Goal: Information Seeking & Learning: Learn about a topic

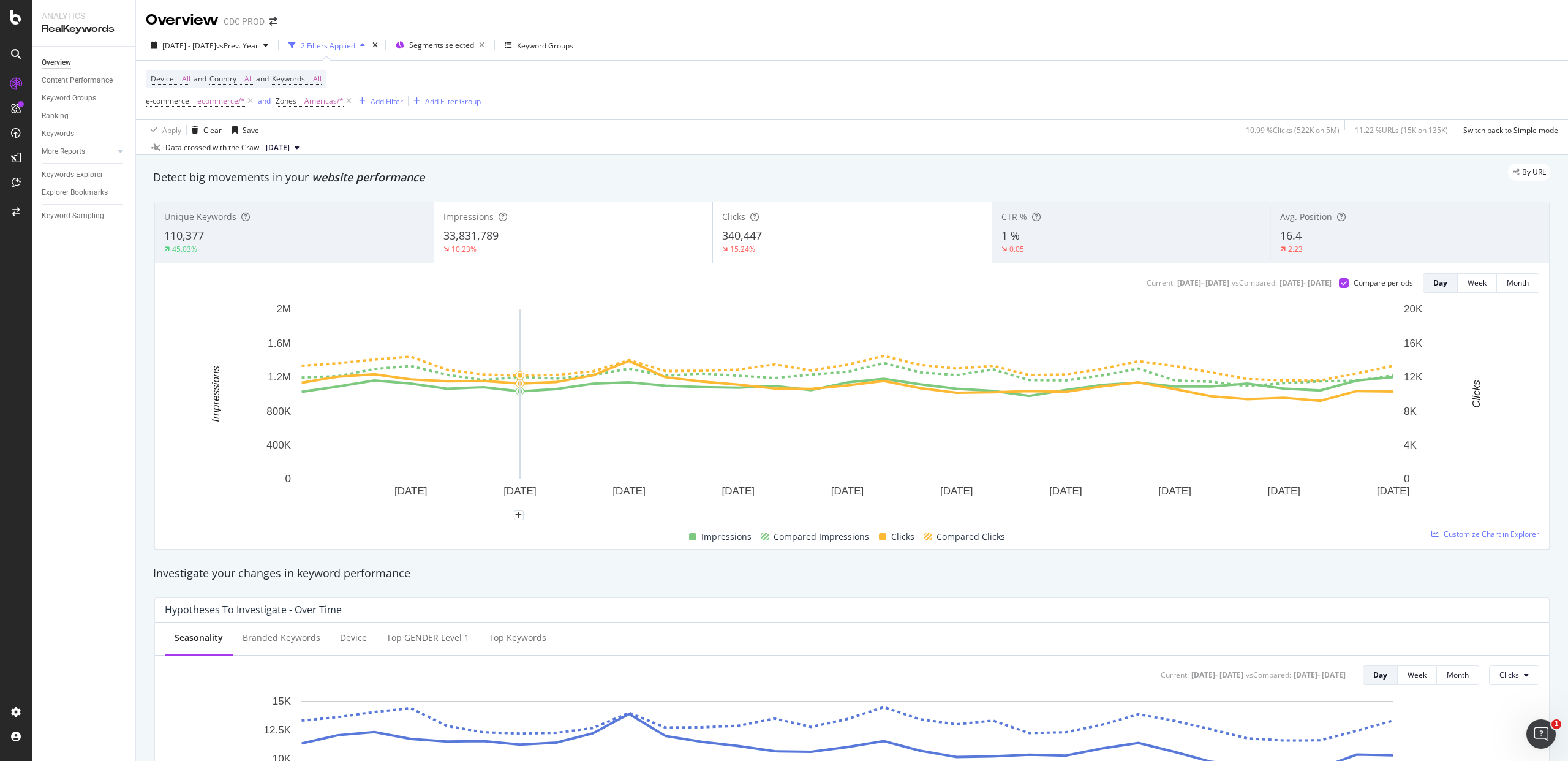
scroll to position [9, 0]
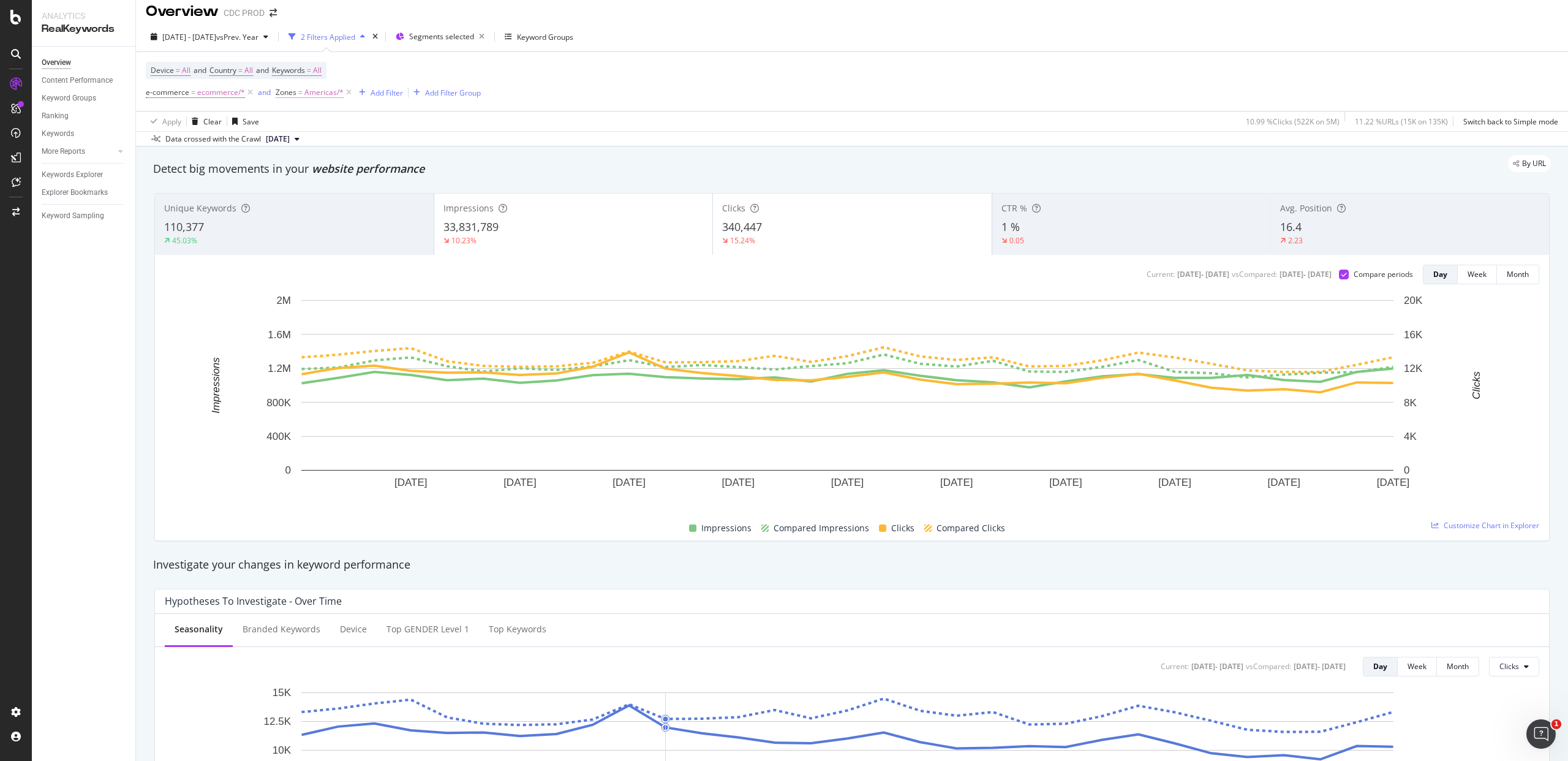
click at [307, 89] on span "Americas/*" at bounding box center [324, 93] width 39 height 18
click at [314, 146] on div at bounding box center [352, 144] width 134 height 20
click at [403, 56] on div "Device = All and Country = All and Keywords = All e-commerce = ecommerce/* and …" at bounding box center [852, 81] width 1413 height 59
click at [379, 91] on div "Add Filter" at bounding box center [387, 92] width 33 height 10
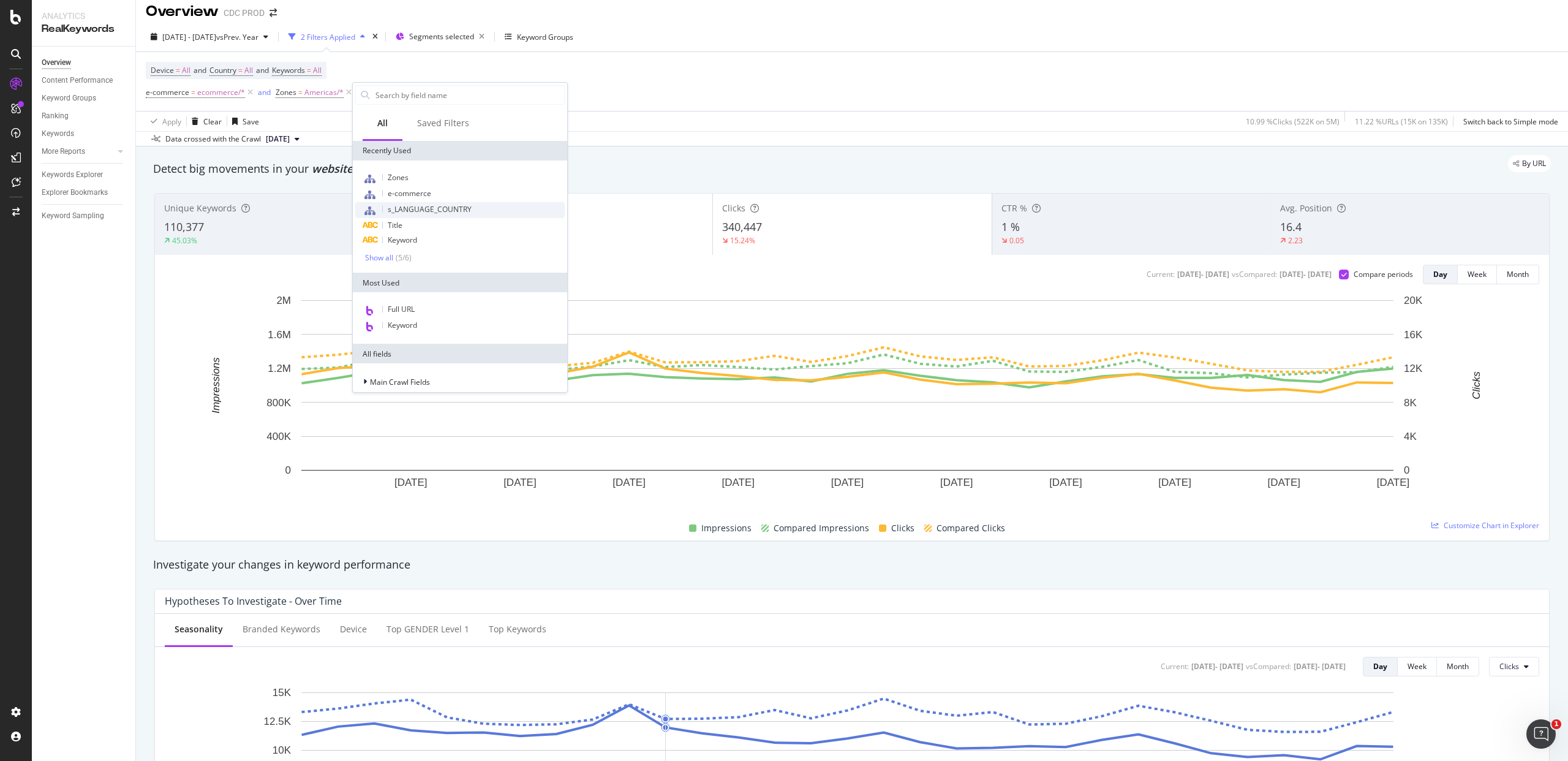
click at [433, 207] on span "s_LANGUAGE_COUNTRY" at bounding box center [430, 209] width 84 height 10
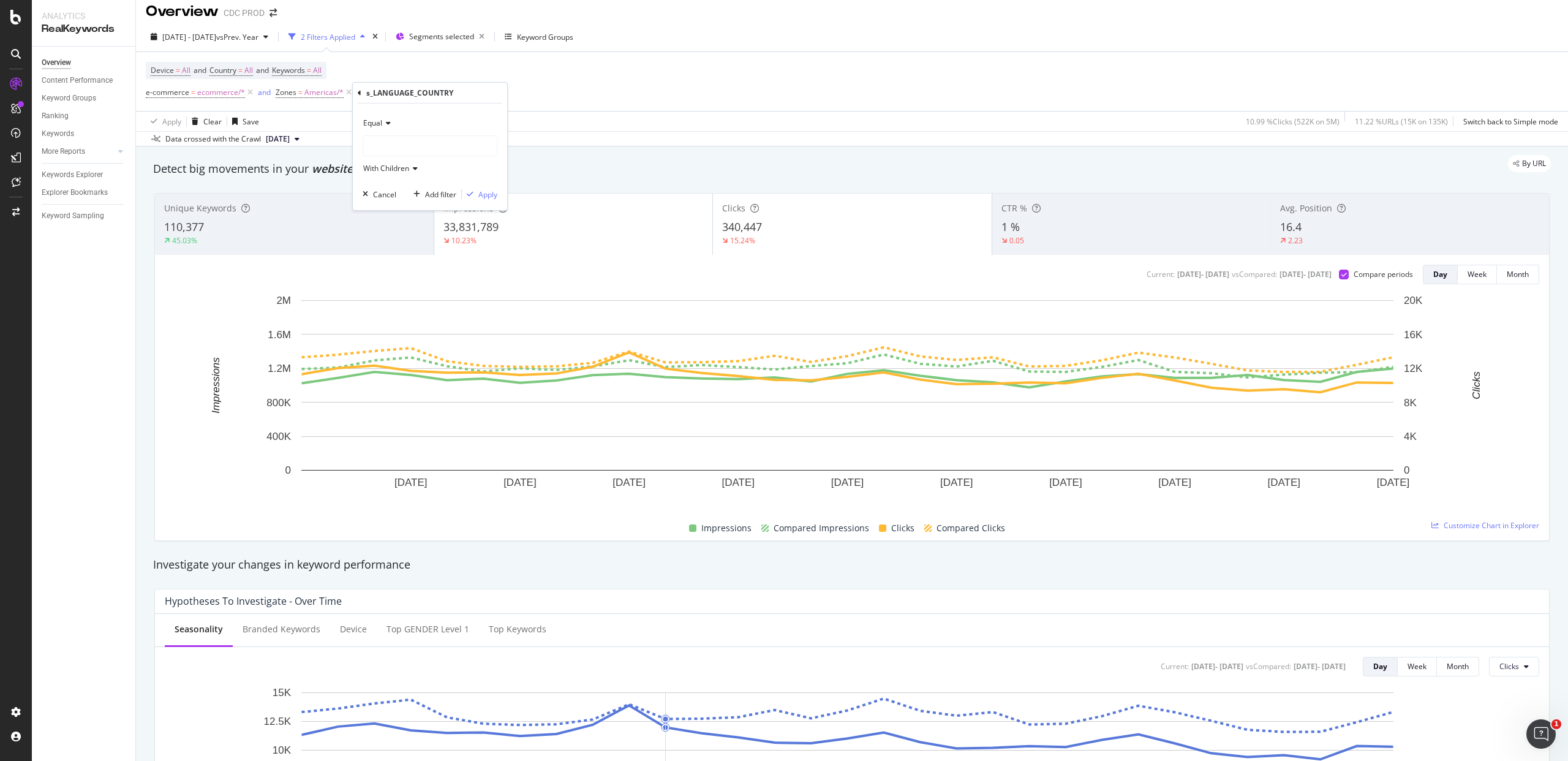
click at [383, 148] on div at bounding box center [430, 146] width 134 height 20
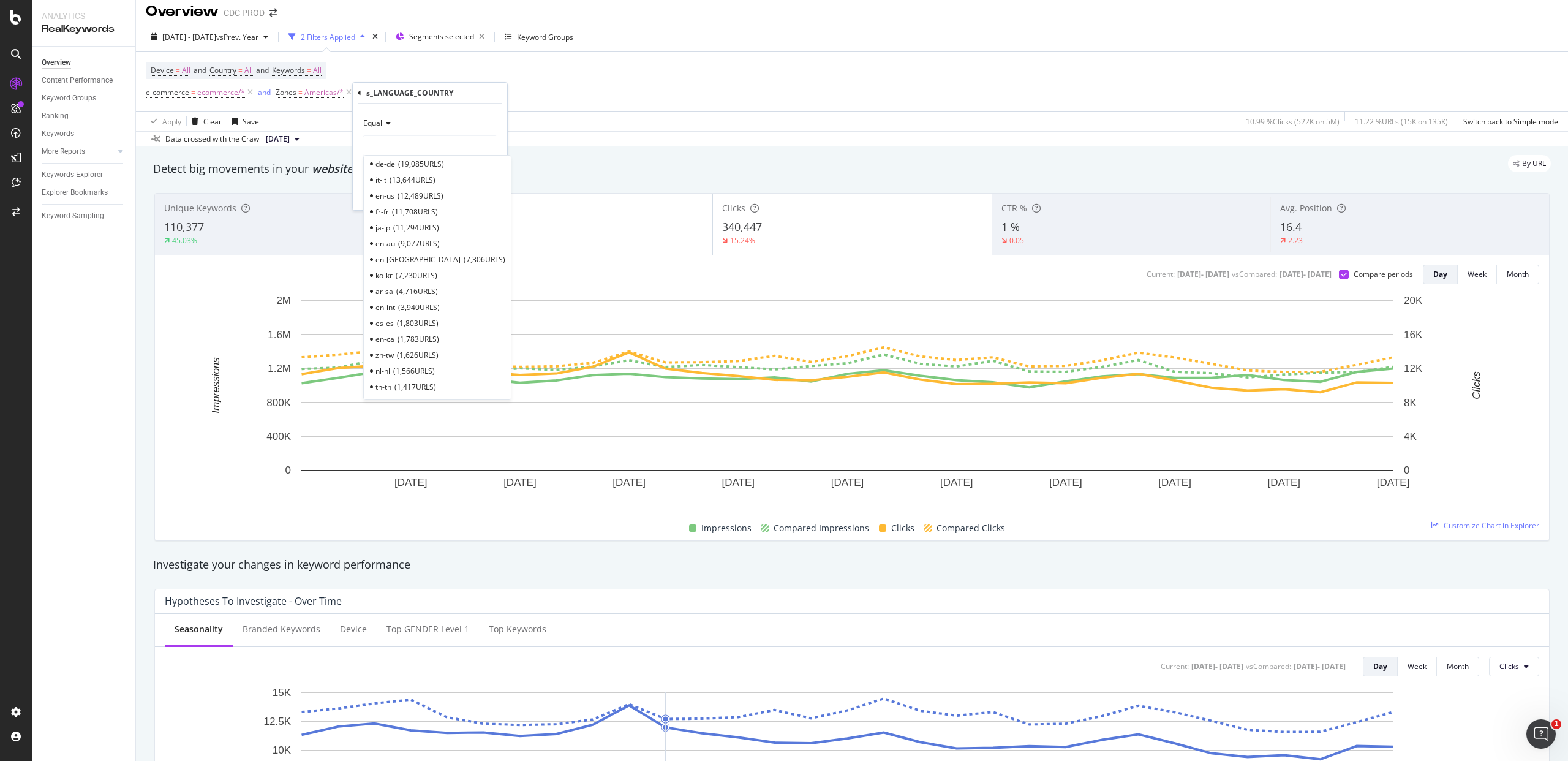
scroll to position [0, 0]
click at [408, 201] on span "12,489 URLS" at bounding box center [421, 203] width 46 height 10
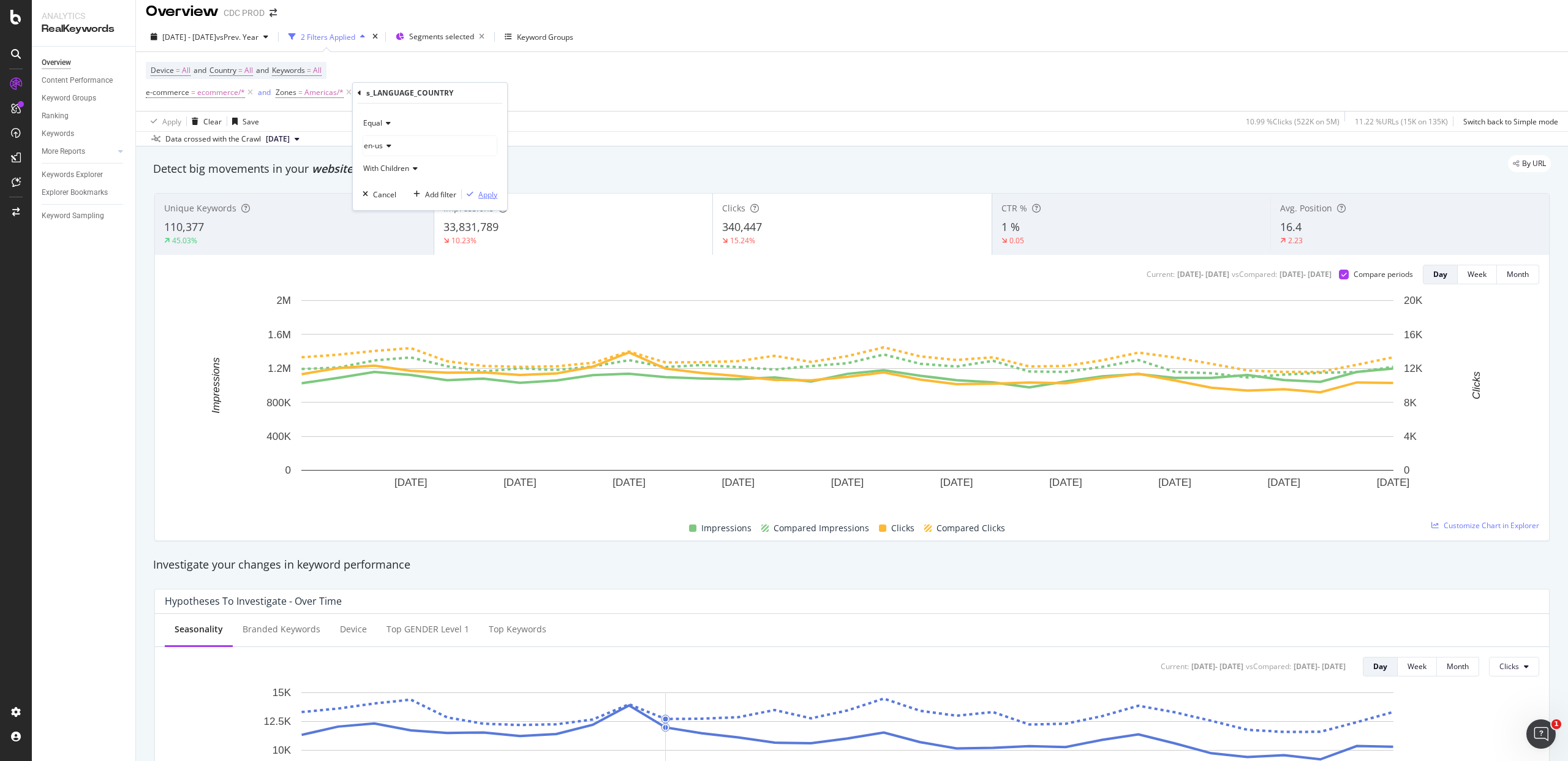
click at [477, 190] on div "button" at bounding box center [470, 193] width 17 height 7
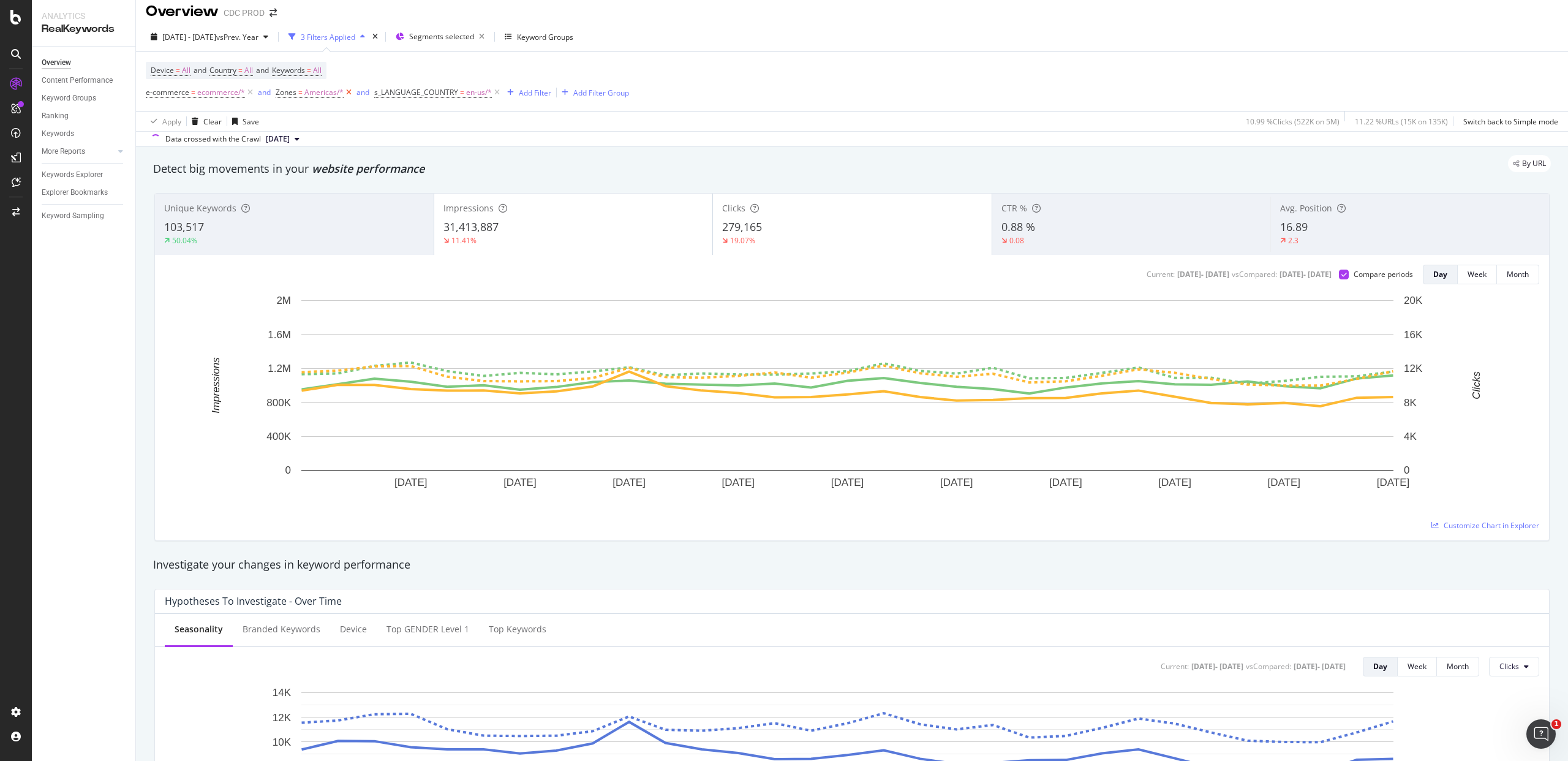
click at [344, 91] on icon at bounding box center [348, 92] width 10 height 12
click at [89, 97] on div "Keyword Groups" at bounding box center [68, 99] width 55 height 13
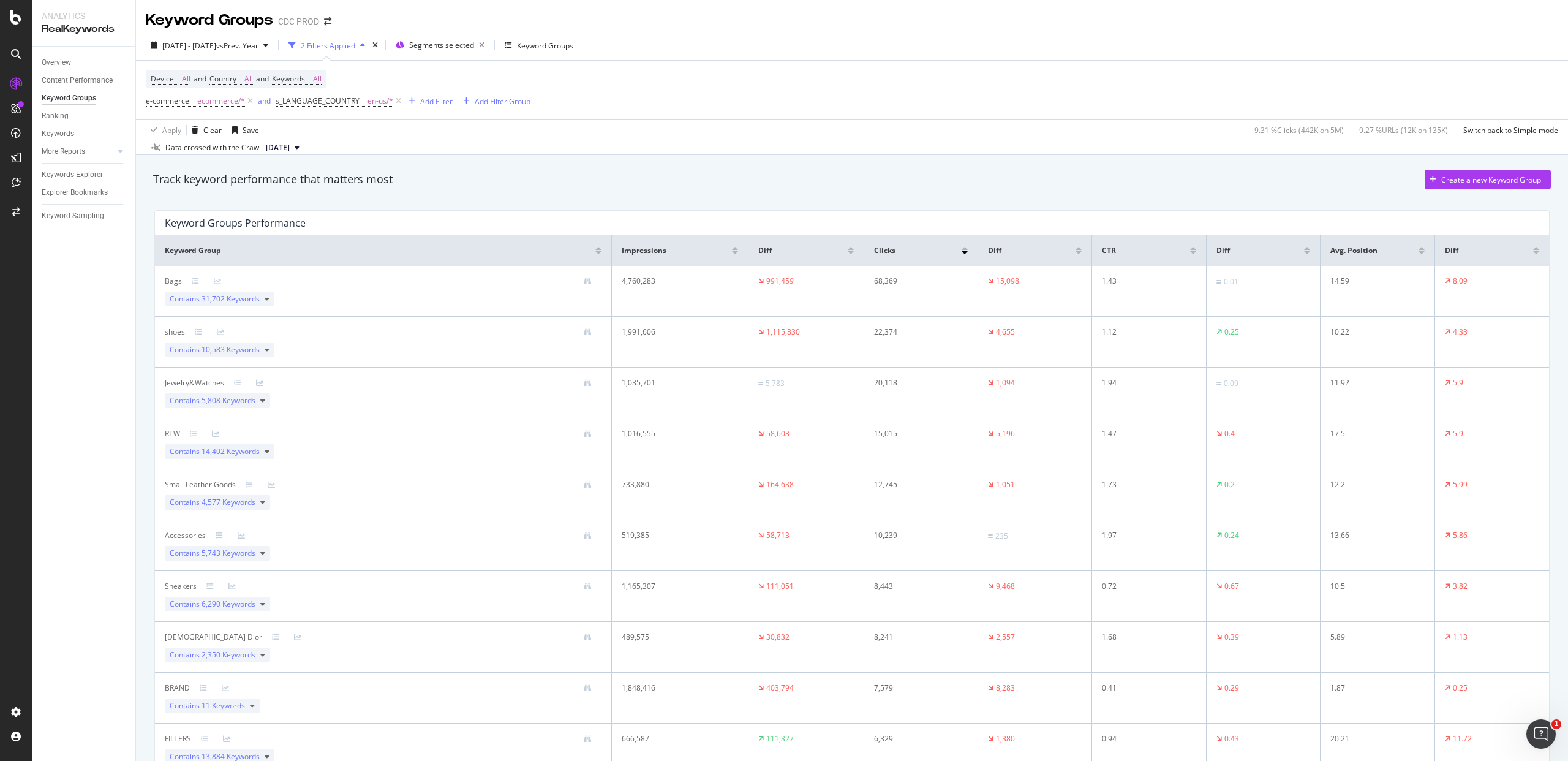
click at [732, 255] on div "Impressions" at bounding box center [680, 251] width 117 height 11
click at [733, 252] on div at bounding box center [735, 253] width 6 height 3
click at [848, 252] on div at bounding box center [851, 253] width 6 height 3
click at [254, 302] on span "13,884 Keywords" at bounding box center [230, 299] width 58 height 10
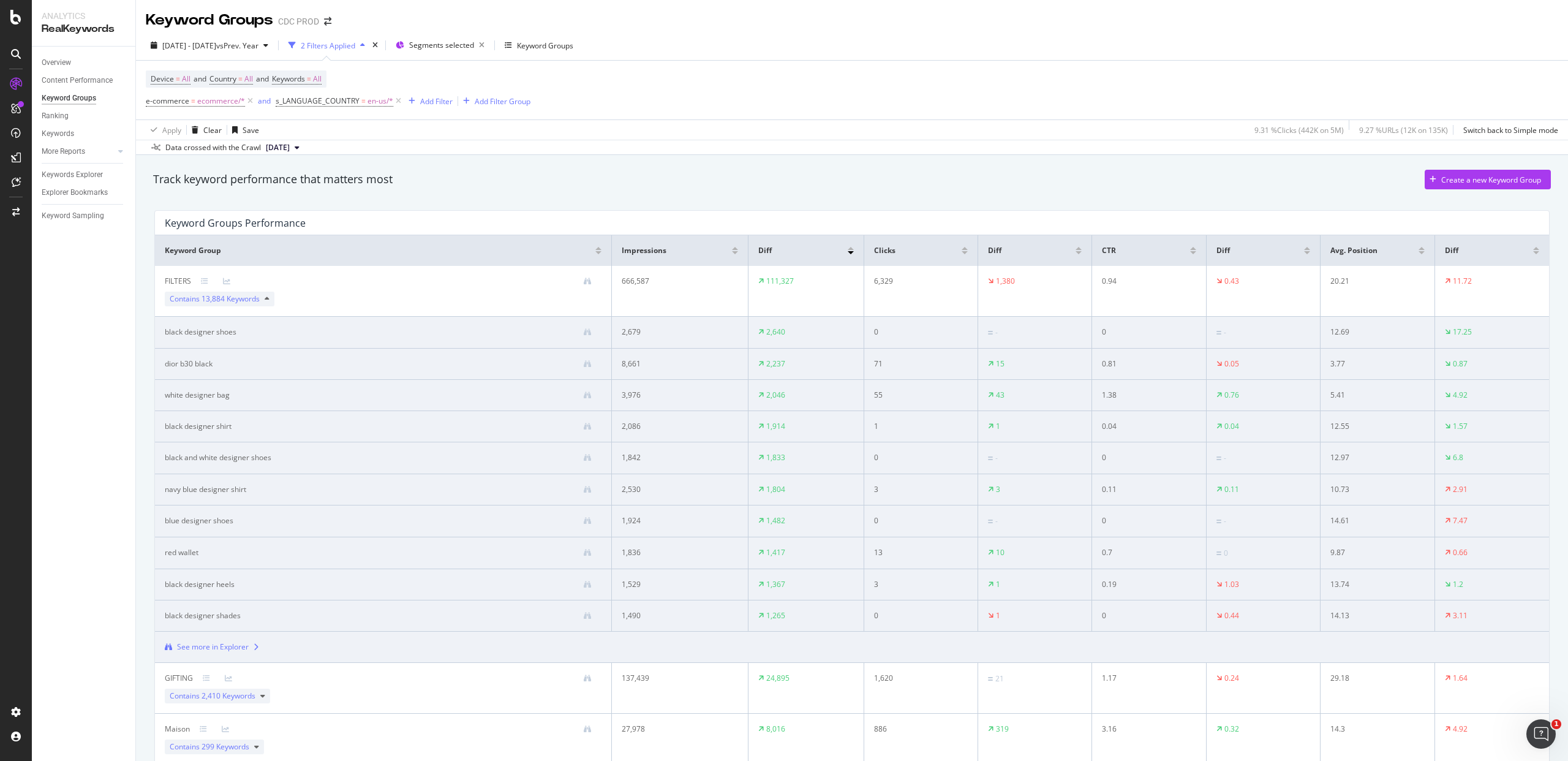
click at [189, 364] on div "dior b30 black" at bounding box center [189, 365] width 48 height 11
drag, startPoint x: 215, startPoint y: 364, endPoint x: 165, endPoint y: 364, distance: 50.0
click at [165, 364] on div "dior b30 black" at bounding box center [383, 365] width 437 height 11
click at [239, 365] on div at bounding box center [407, 365] width 389 height 8
click at [266, 295] on icon at bounding box center [267, 299] width 5 height 7
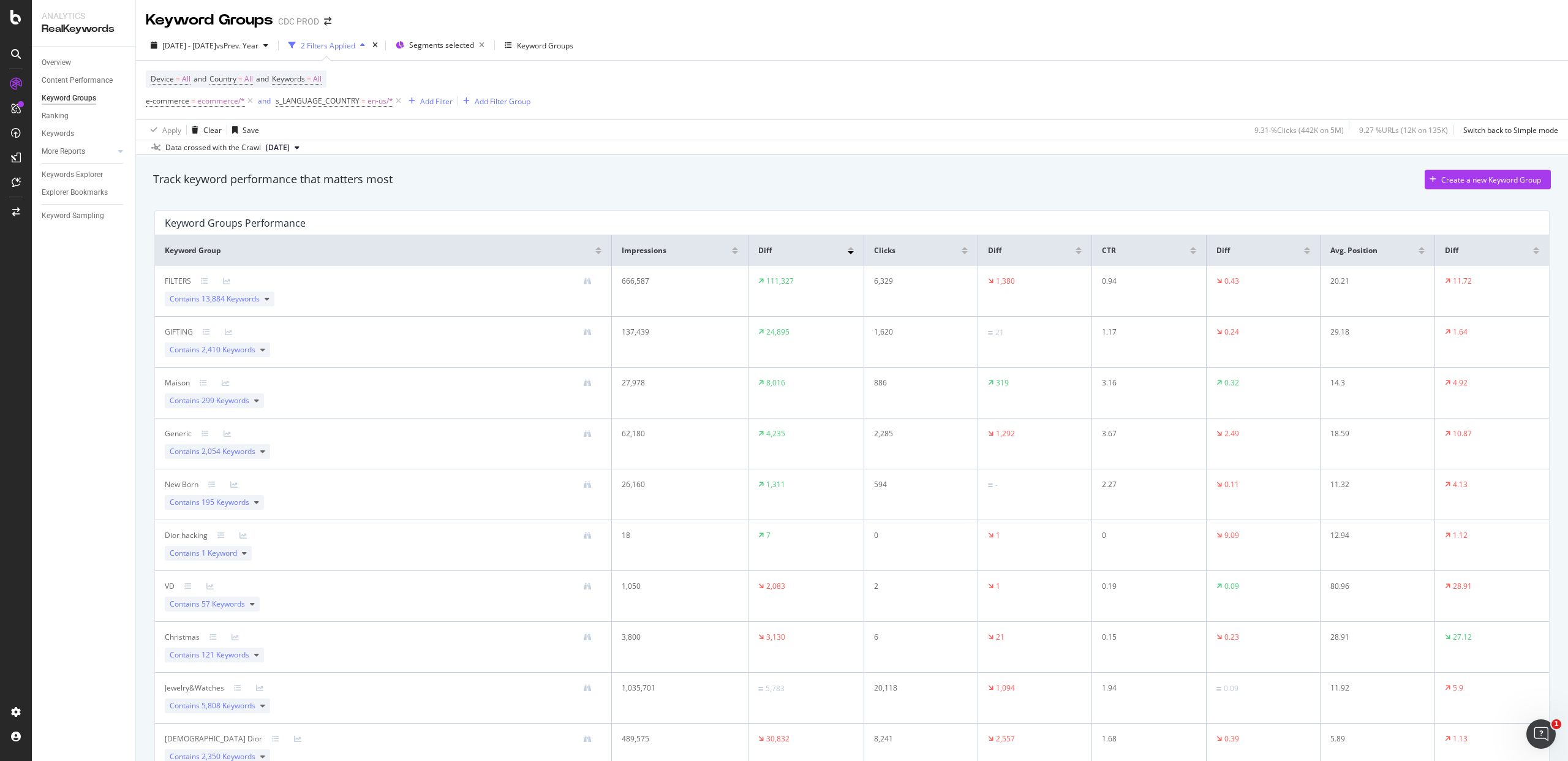
click at [848, 248] on div at bounding box center [851, 248] width 6 height 3
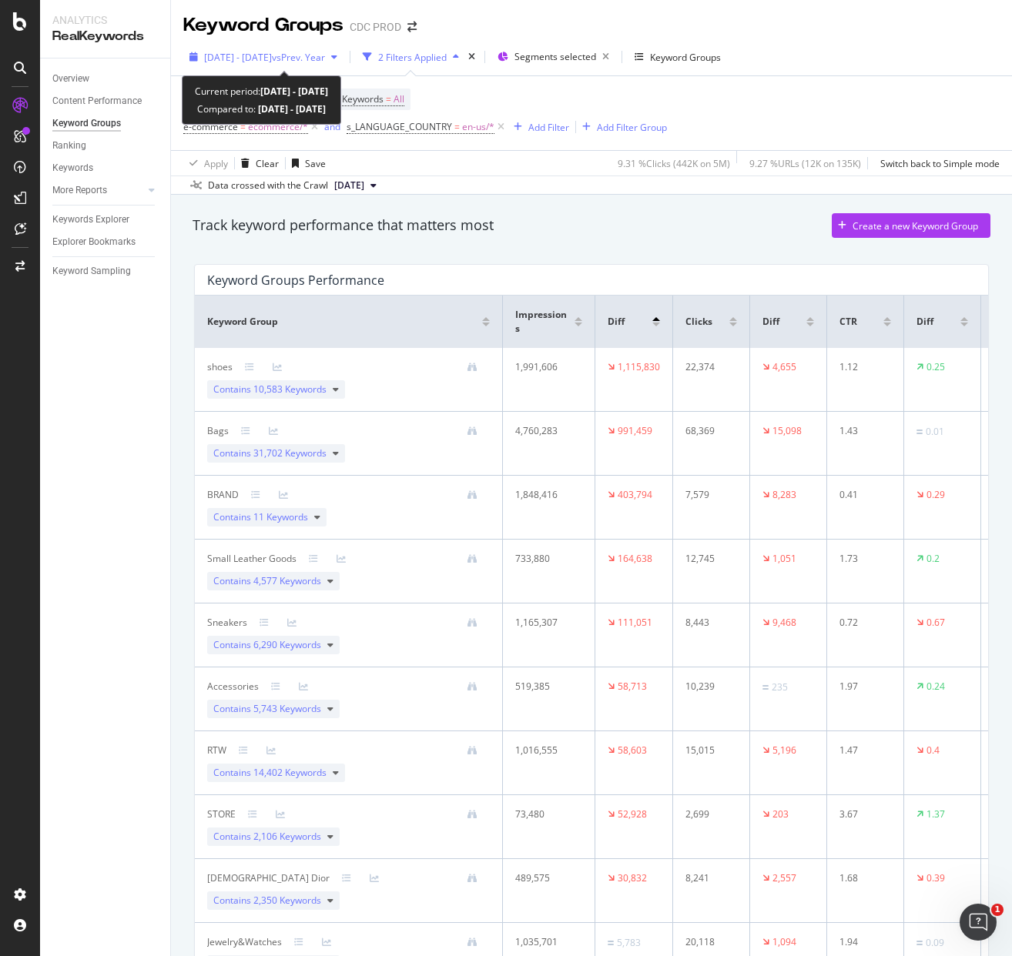
click at [325, 55] on span "vs Prev. Year" at bounding box center [298, 57] width 53 height 13
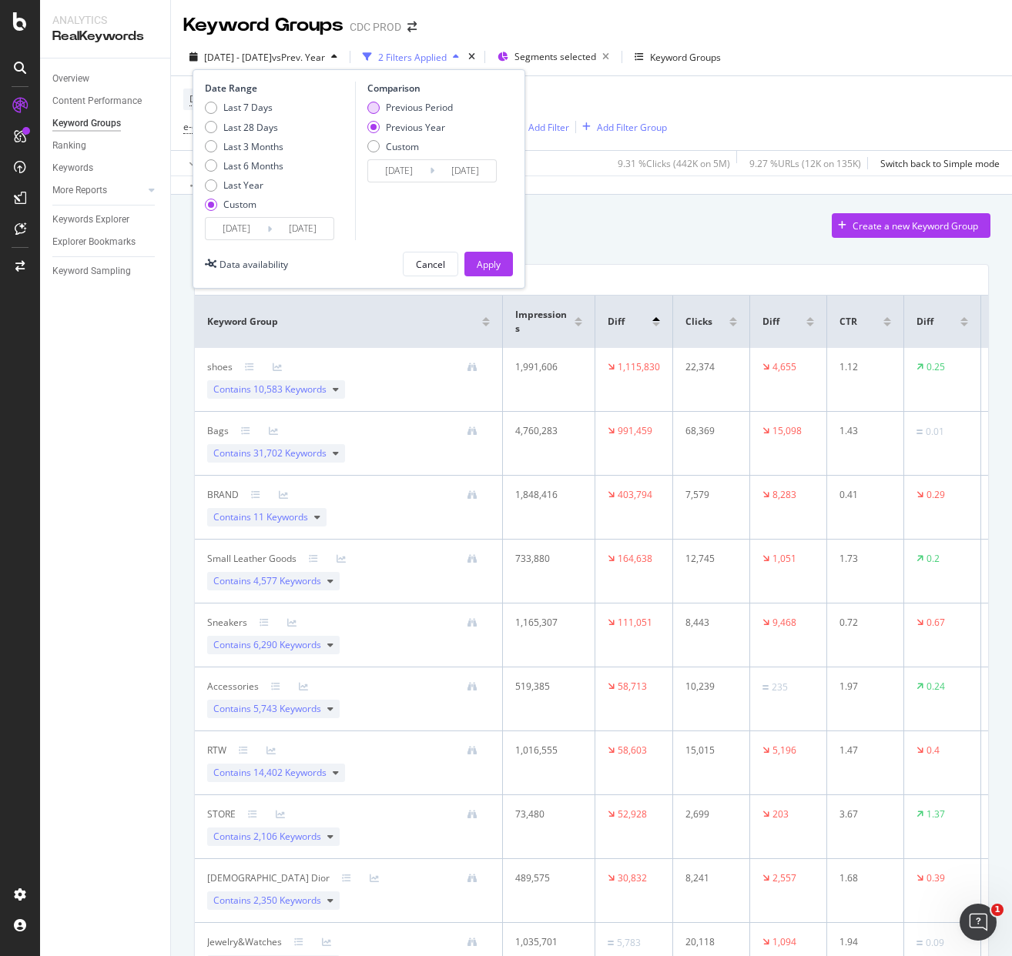
click at [421, 112] on div "Previous Period" at bounding box center [419, 107] width 67 height 13
type input "[DATE]"
drag, startPoint x: 491, startPoint y: 264, endPoint x: 516, endPoint y: 263, distance: 25.4
click at [491, 265] on div "Apply" at bounding box center [489, 264] width 24 height 13
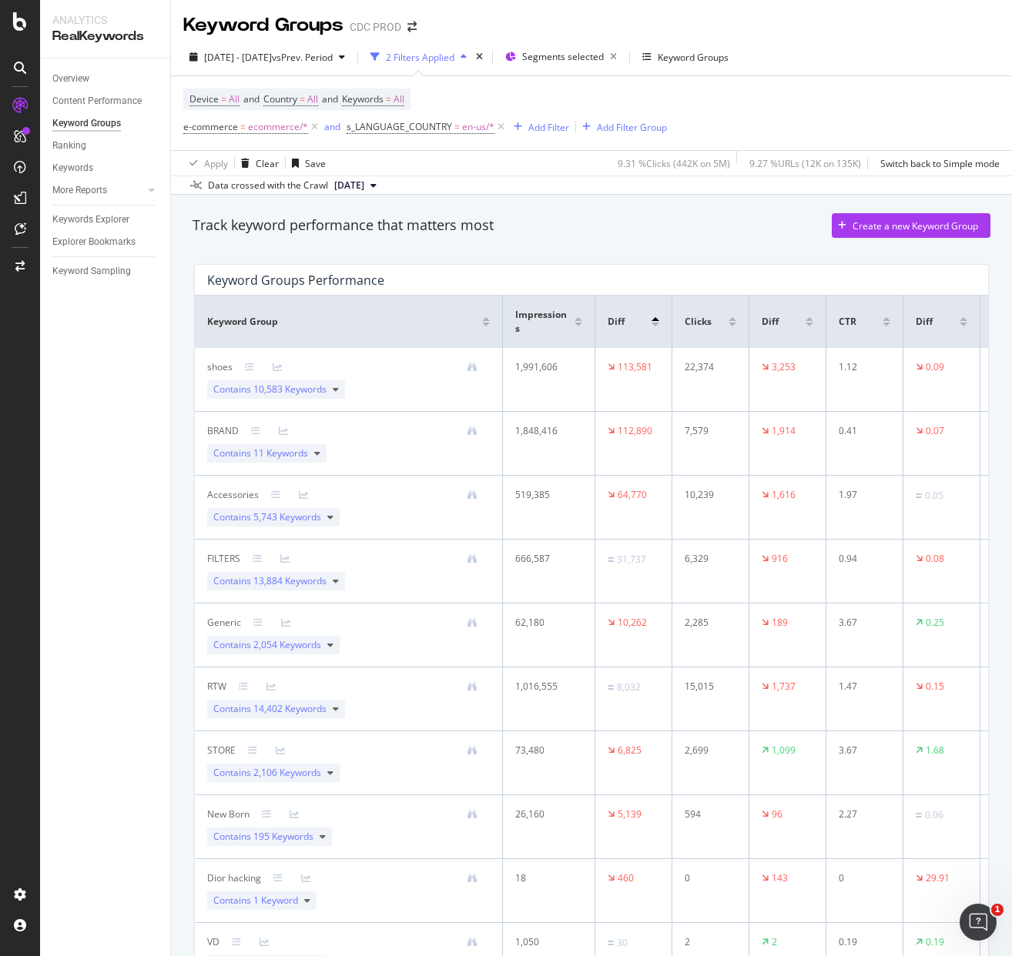
click at [655, 325] on div at bounding box center [655, 325] width 8 height 4
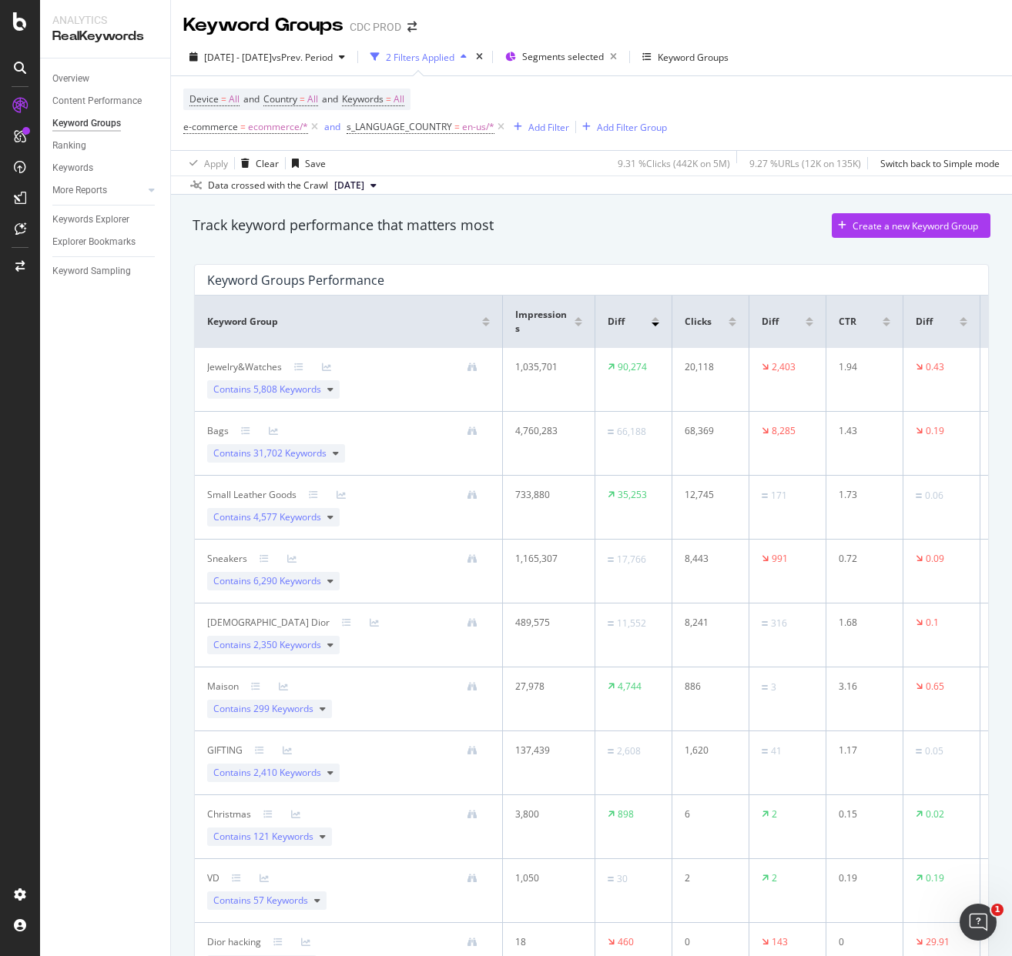
click at [657, 318] on div at bounding box center [655, 319] width 8 height 4
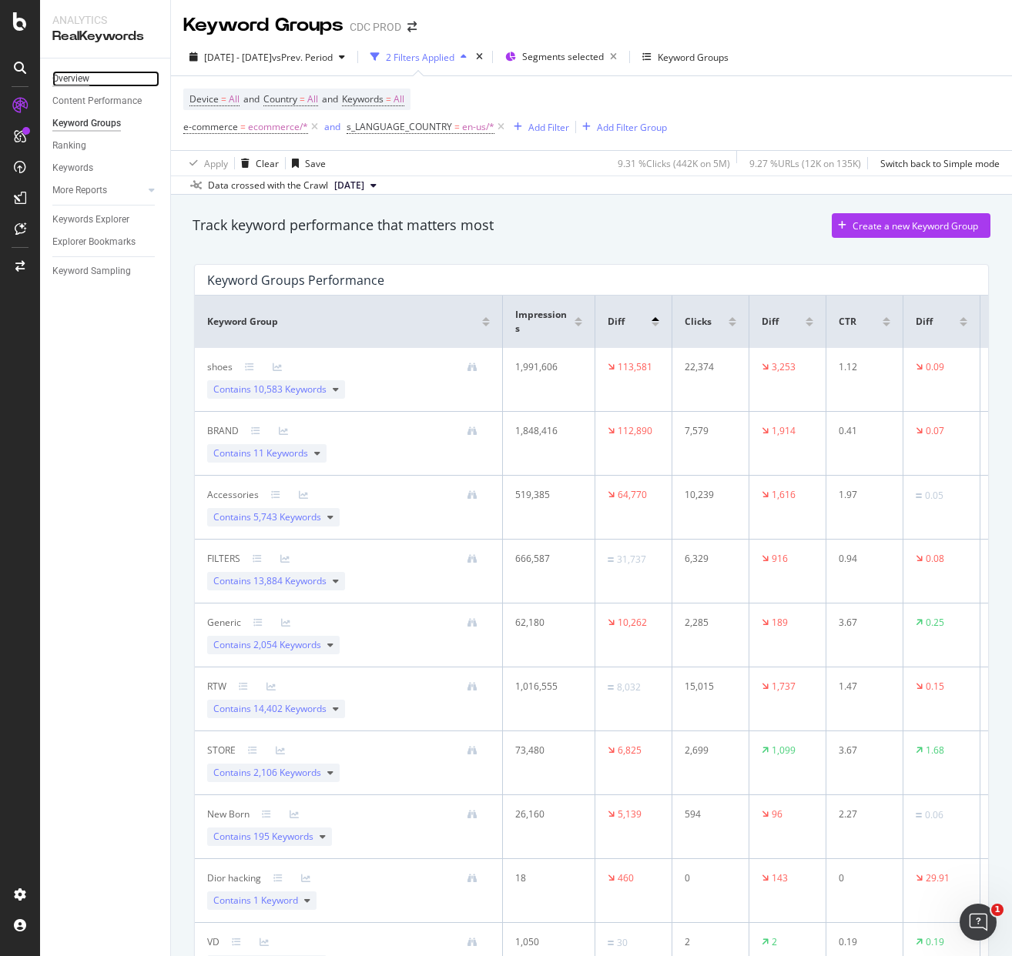
click at [78, 76] on div "Overview" at bounding box center [70, 79] width 37 height 16
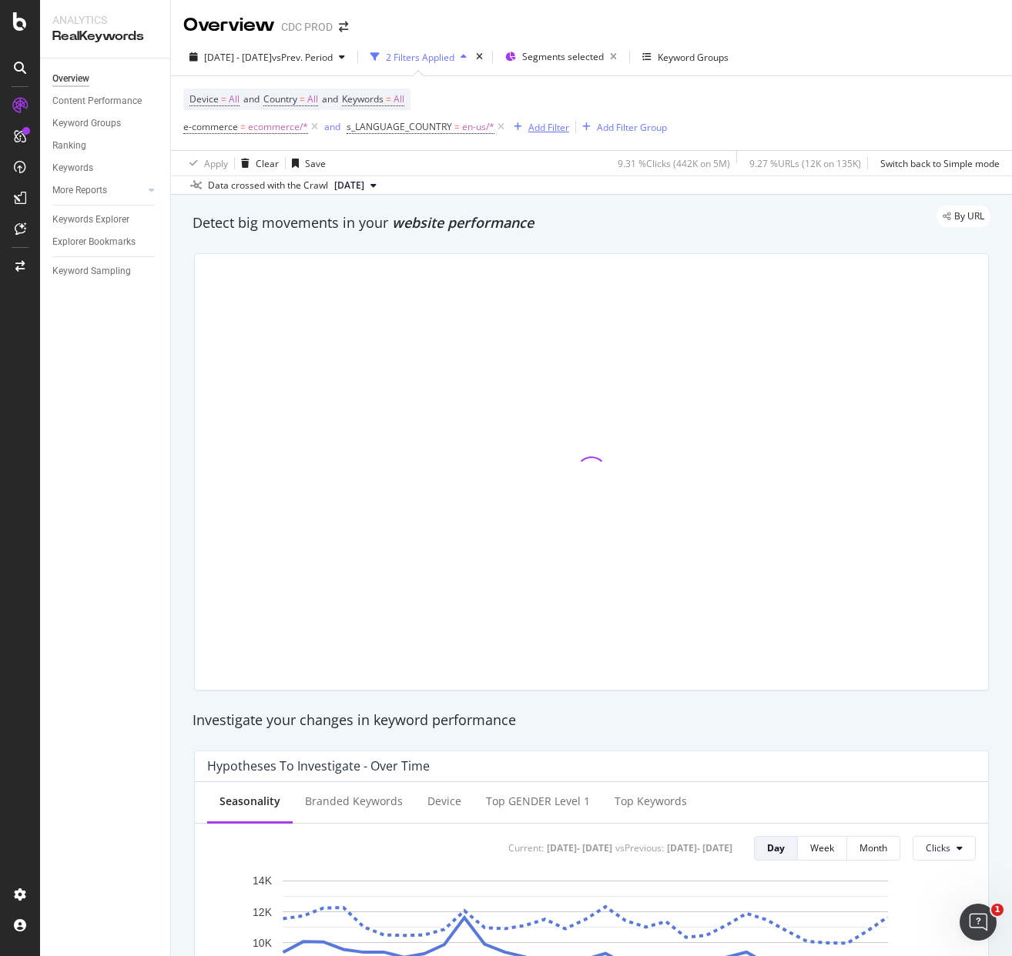
click at [541, 125] on div "Add Filter" at bounding box center [548, 127] width 41 height 13
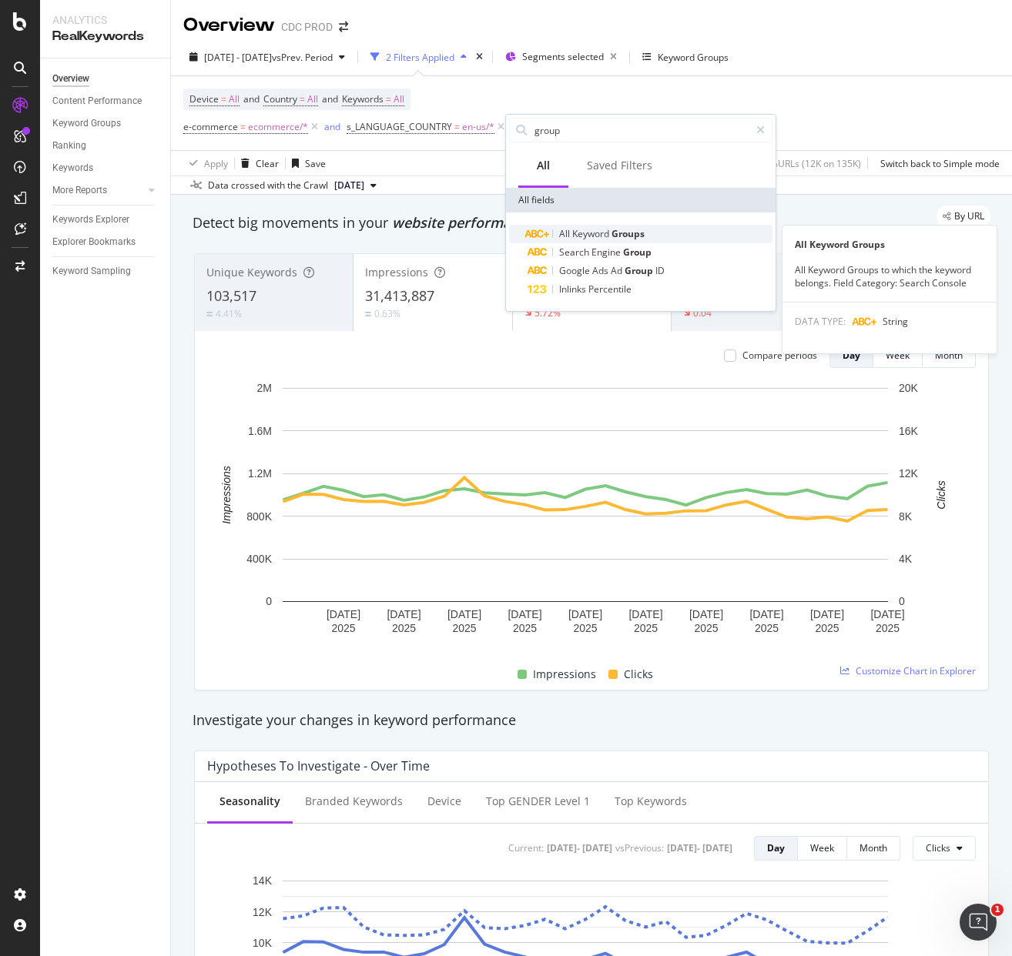
type input "group"
click at [654, 232] on div "All Keyword Groups" at bounding box center [650, 234] width 245 height 18
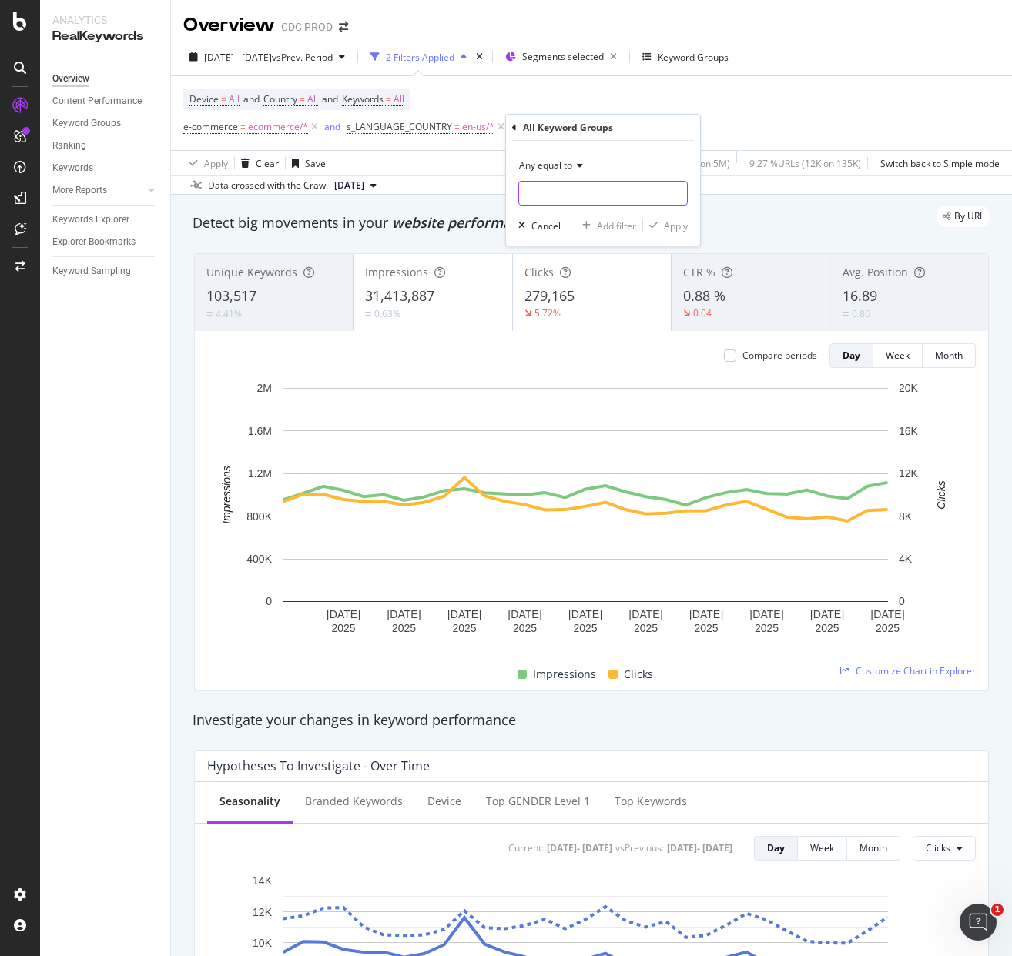
click at [572, 196] on input "text" at bounding box center [603, 193] width 168 height 25
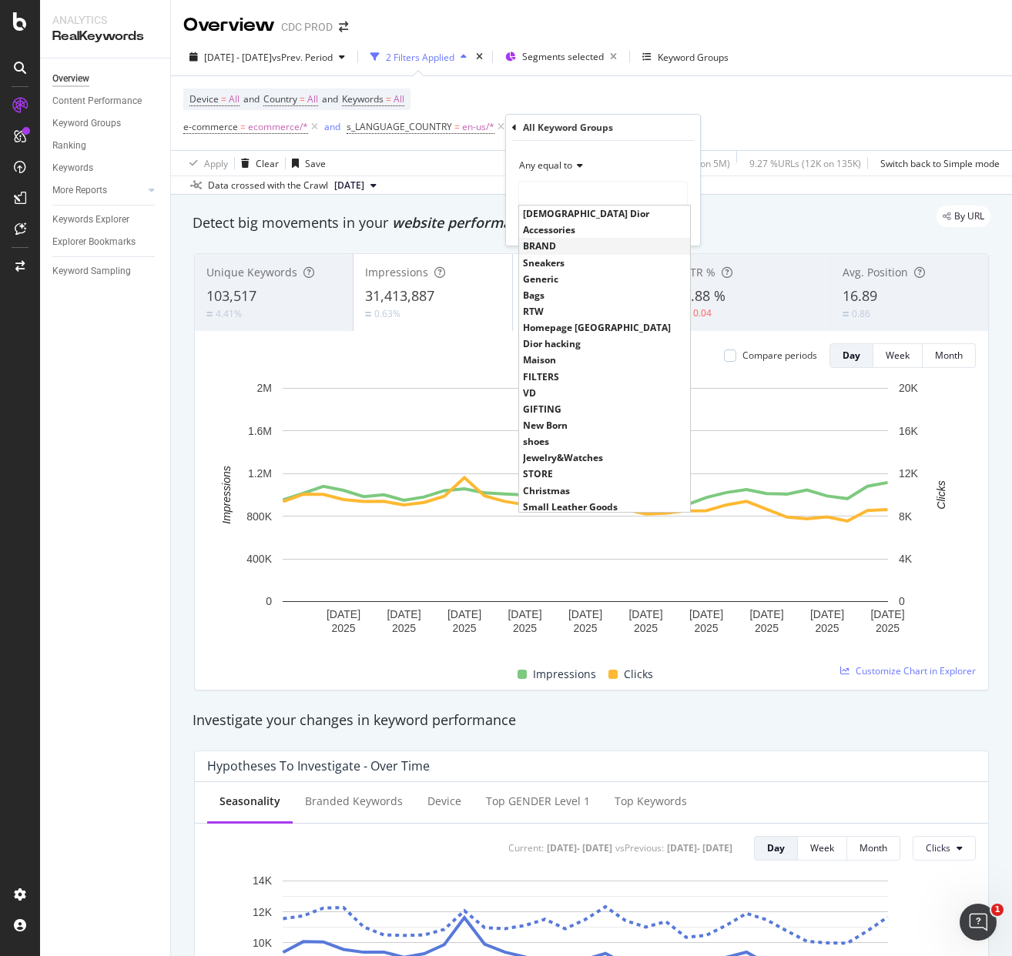
click at [567, 242] on span "BRAND" at bounding box center [604, 245] width 163 height 13
type input "BRAND"
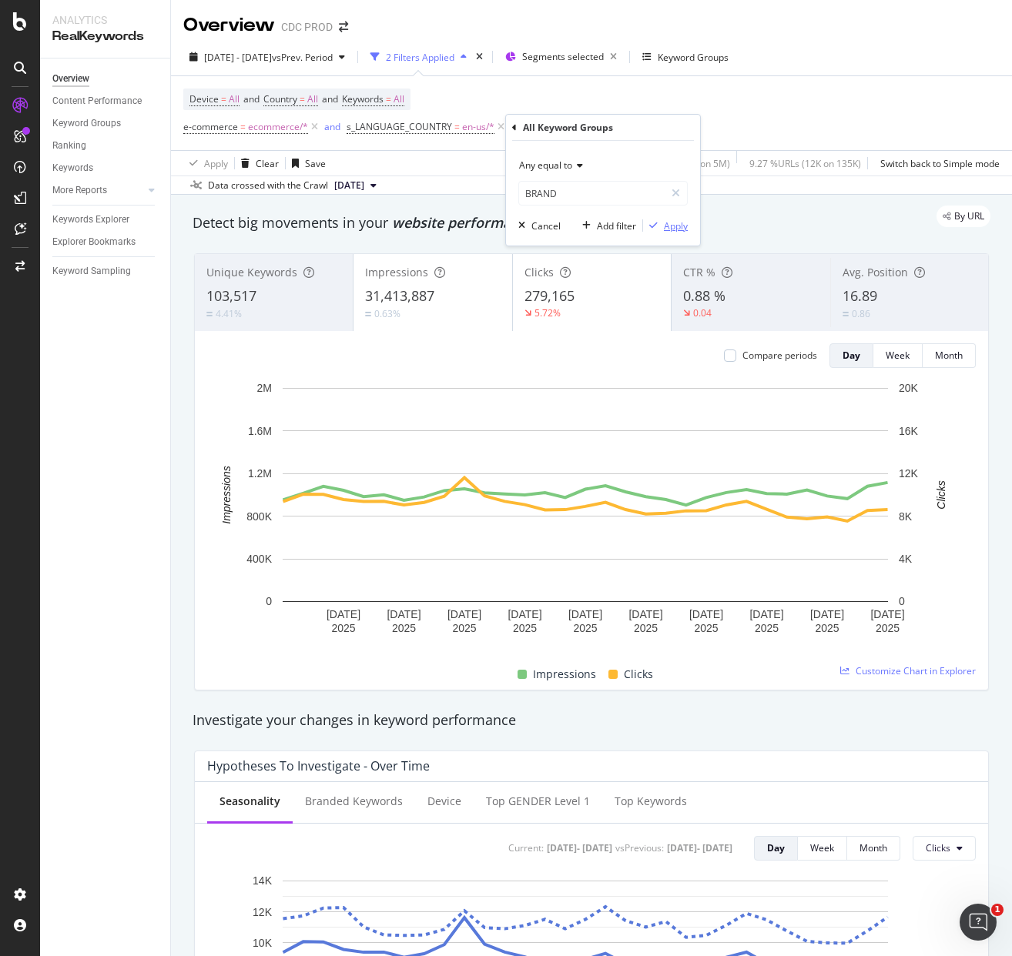
click at [673, 221] on div "Apply" at bounding box center [676, 225] width 24 height 13
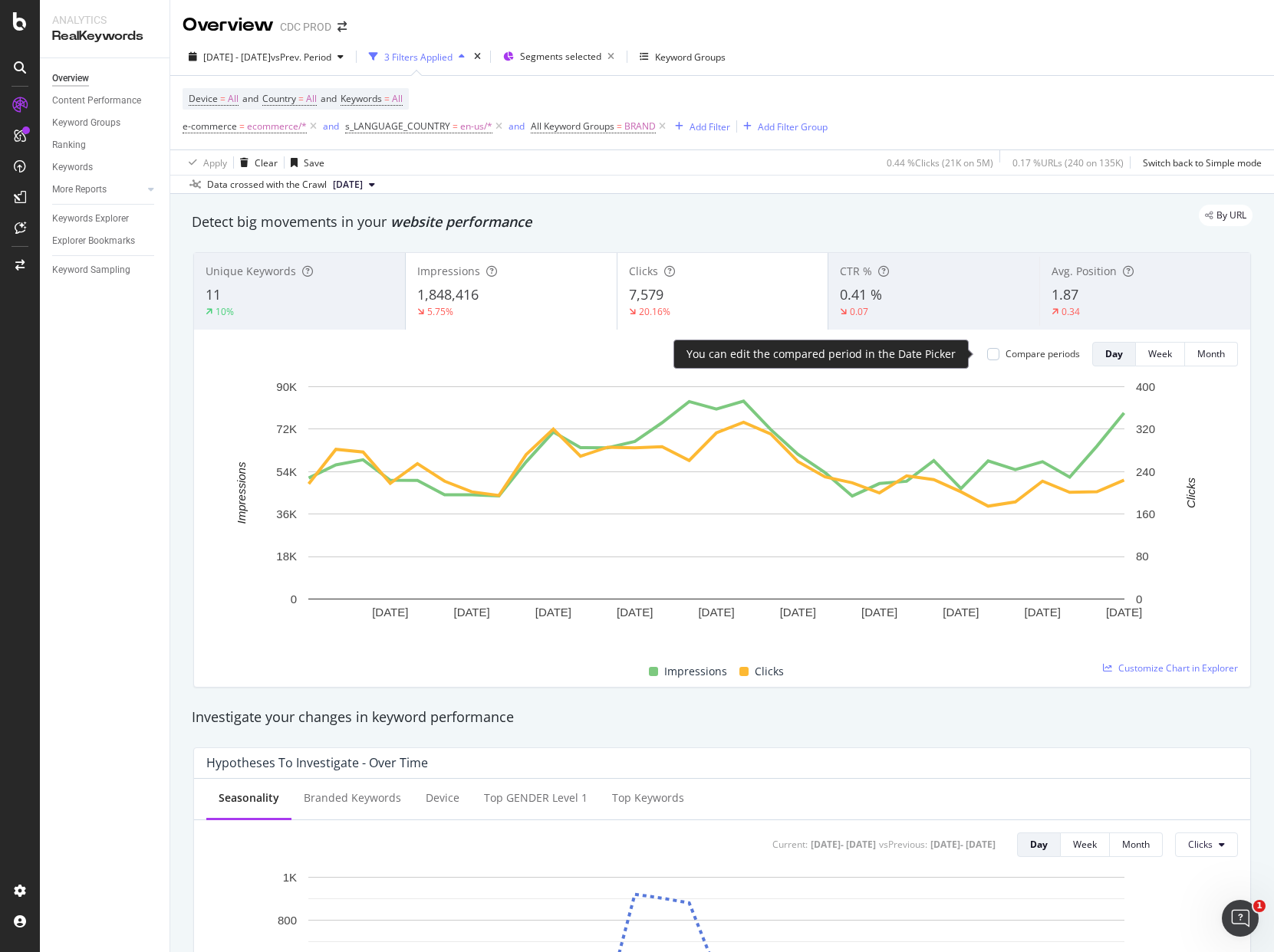
click at [1027, 353] on div "Compare periods" at bounding box center [1043, 354] width 75 height 13
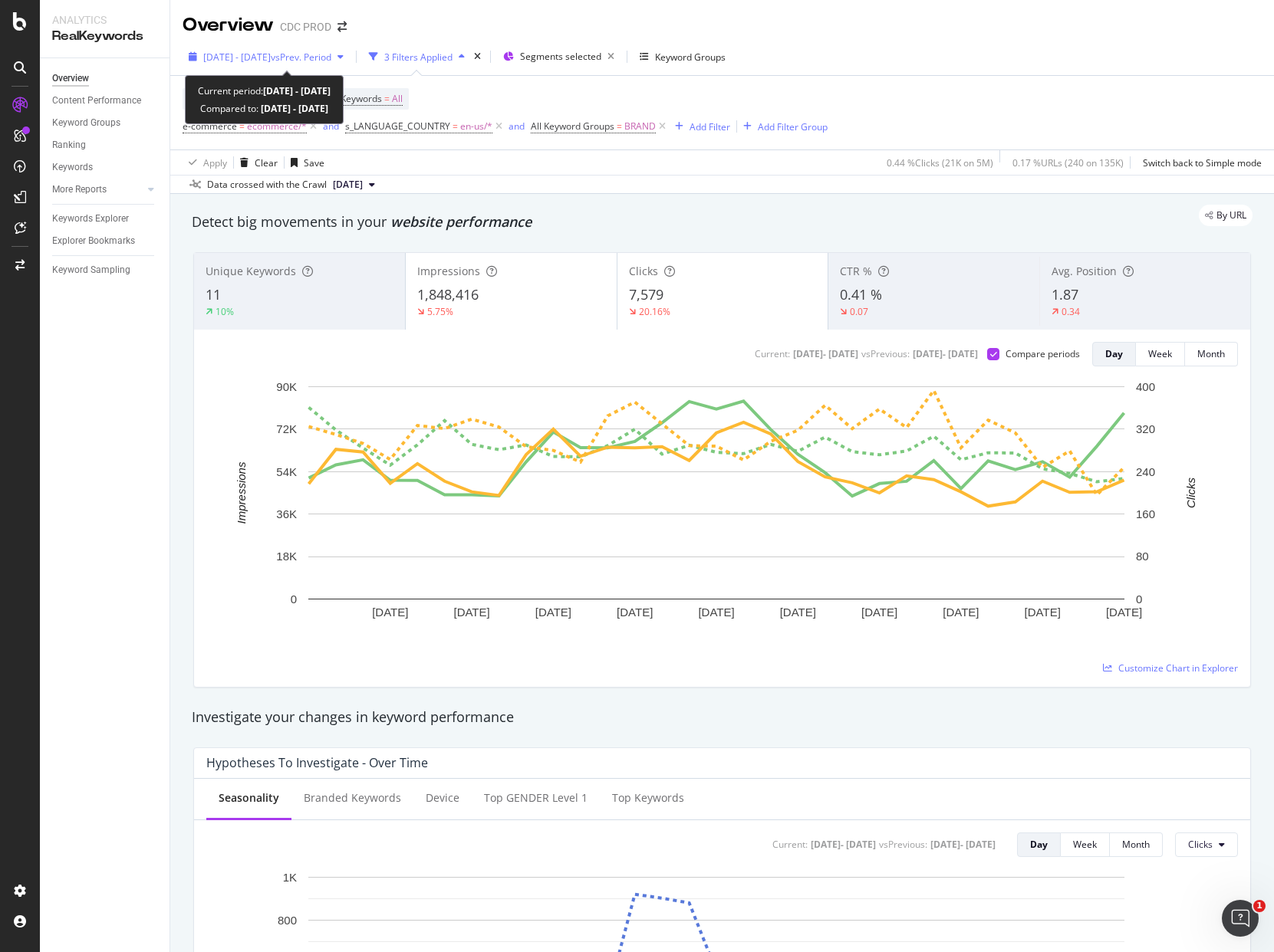
click at [332, 58] on span "vs Prev. Period" at bounding box center [301, 57] width 61 height 13
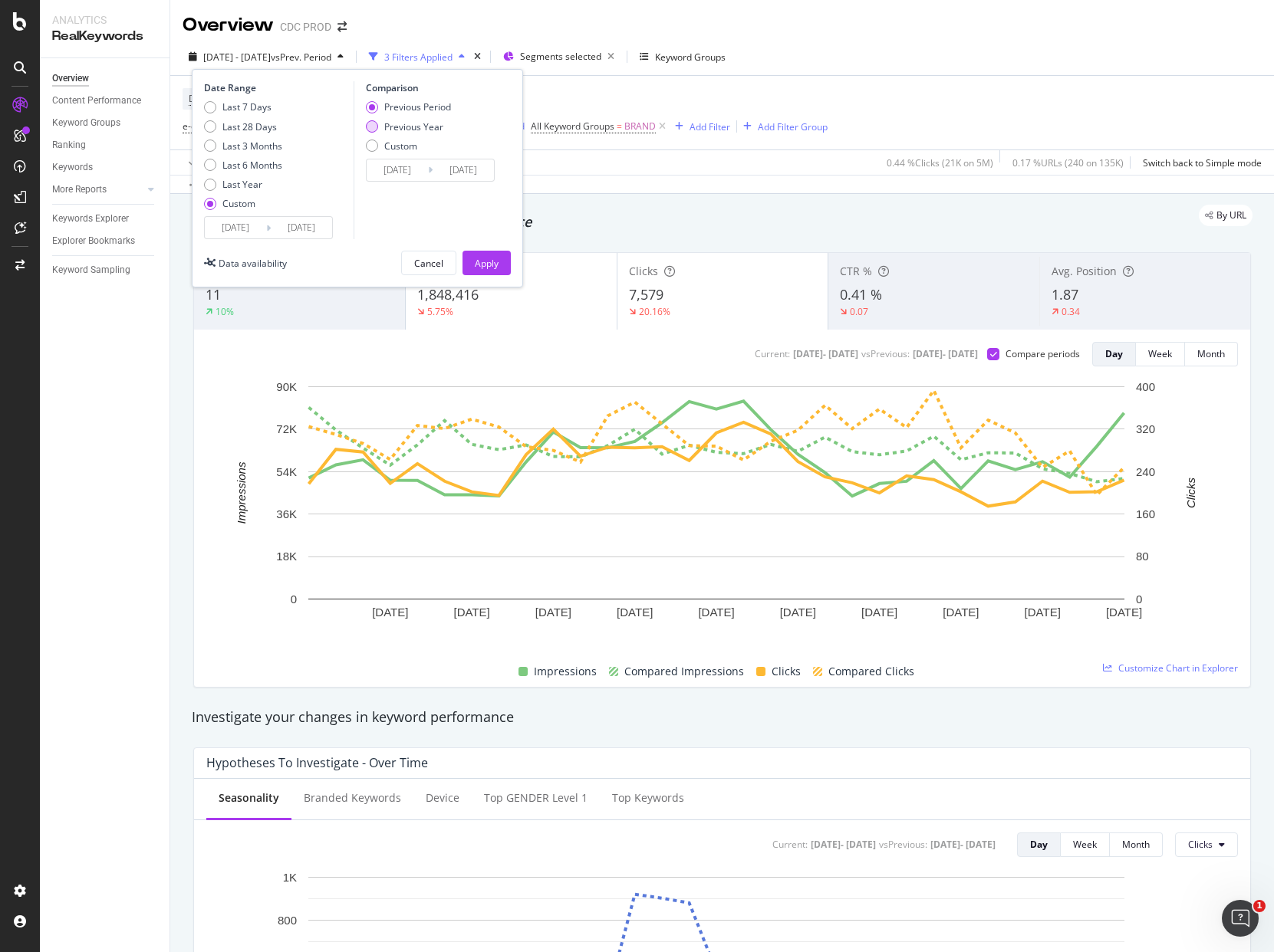
click at [432, 124] on div "Previous Year" at bounding box center [413, 126] width 59 height 13
type input "[DATE]"
click at [495, 257] on div "Apply" at bounding box center [487, 263] width 24 height 13
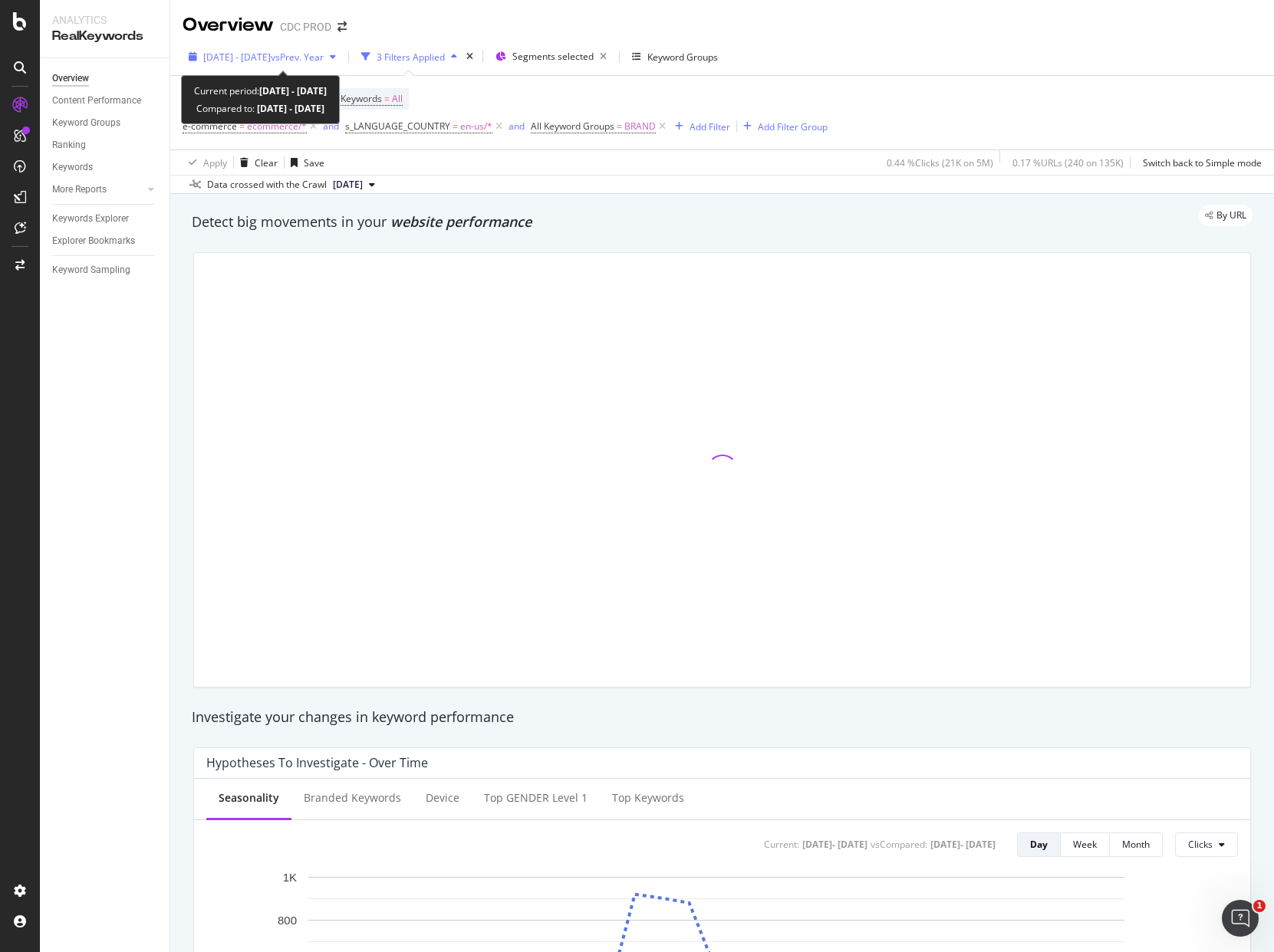
click at [271, 51] on span "[DATE] - [DATE]" at bounding box center [237, 57] width 68 height 13
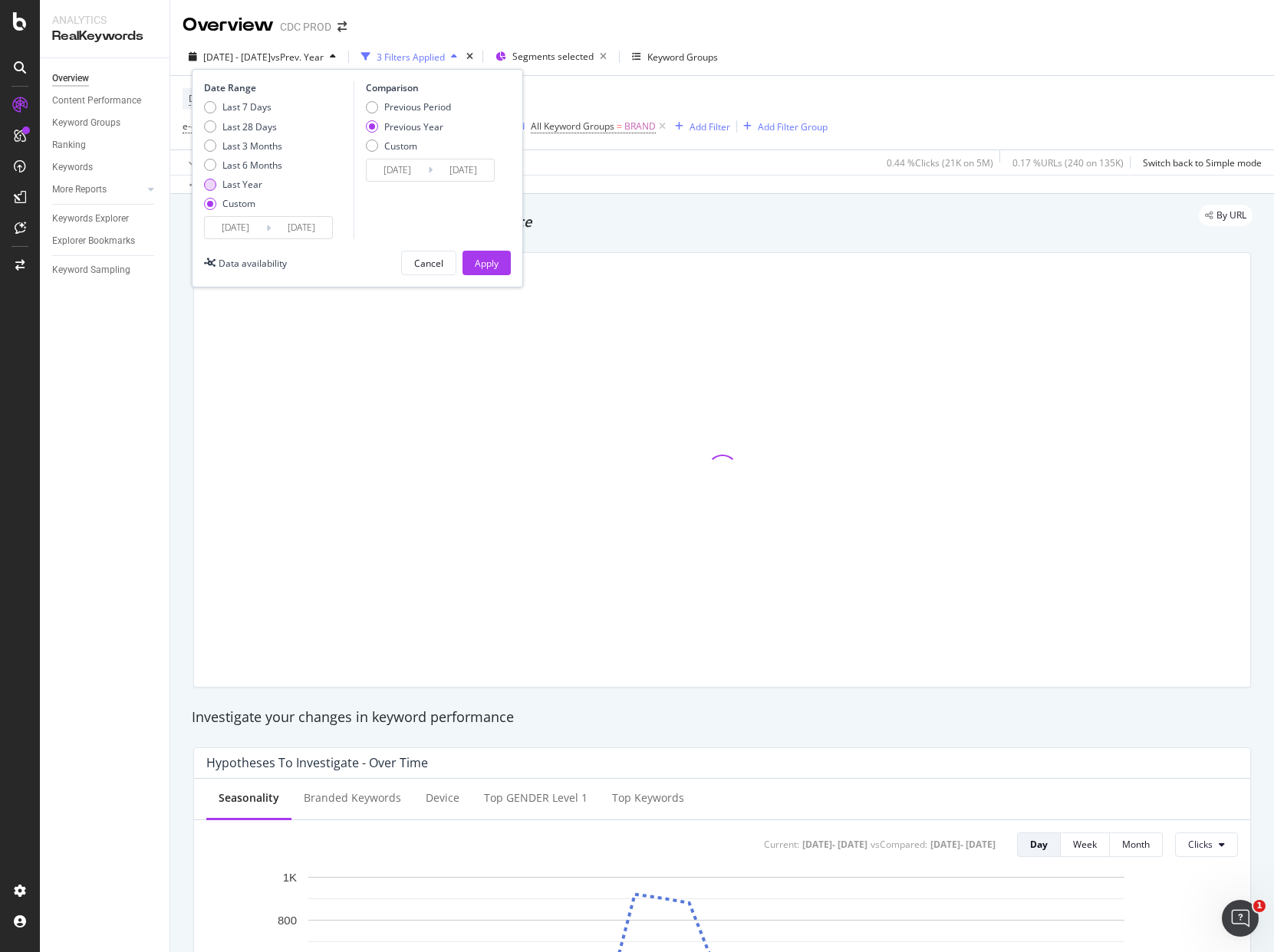
click at [245, 183] on div "Last Year" at bounding box center [242, 184] width 40 height 13
type input "[DATE]"
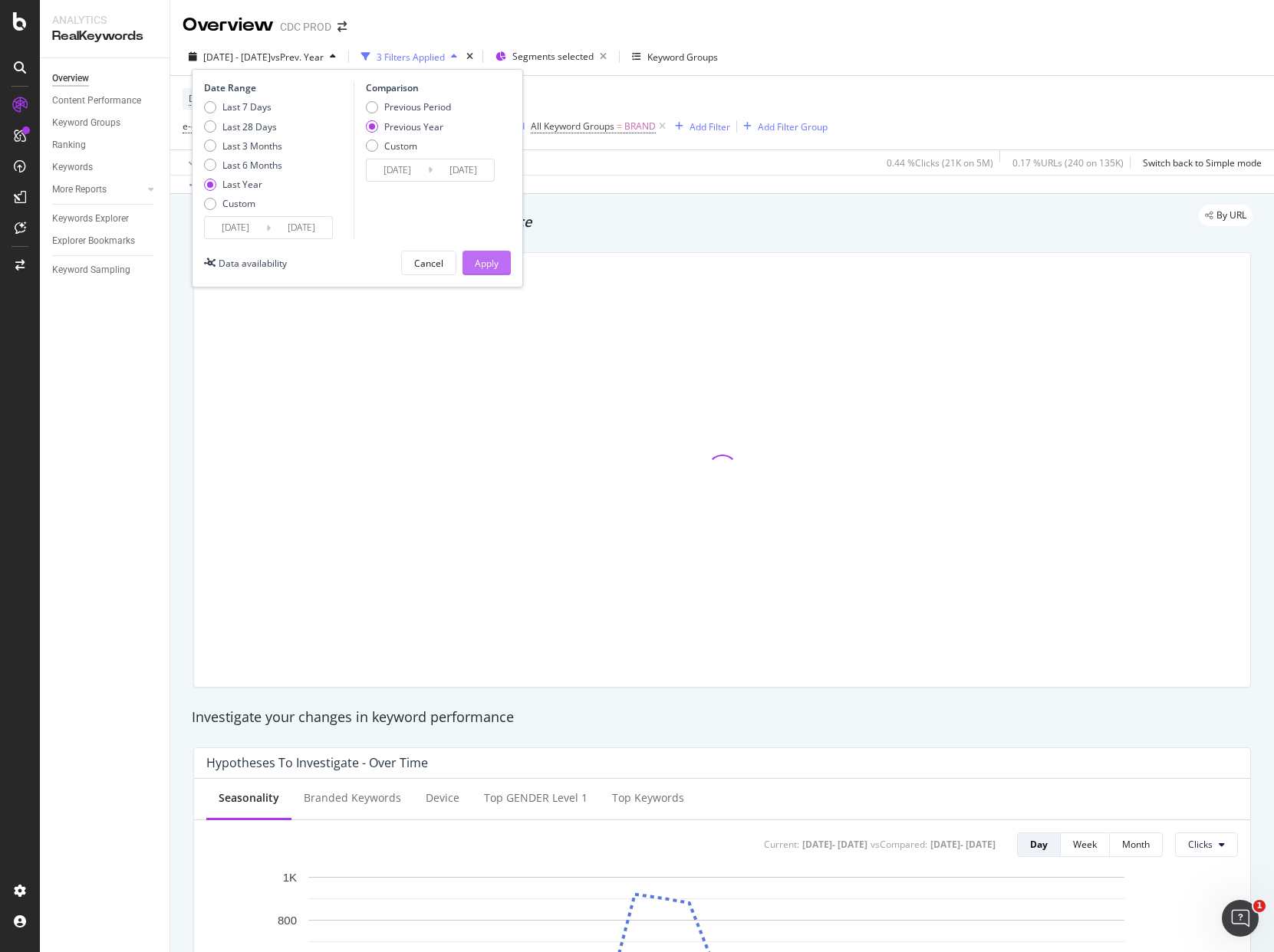
click at [495, 265] on div "Apply" at bounding box center [487, 263] width 24 height 13
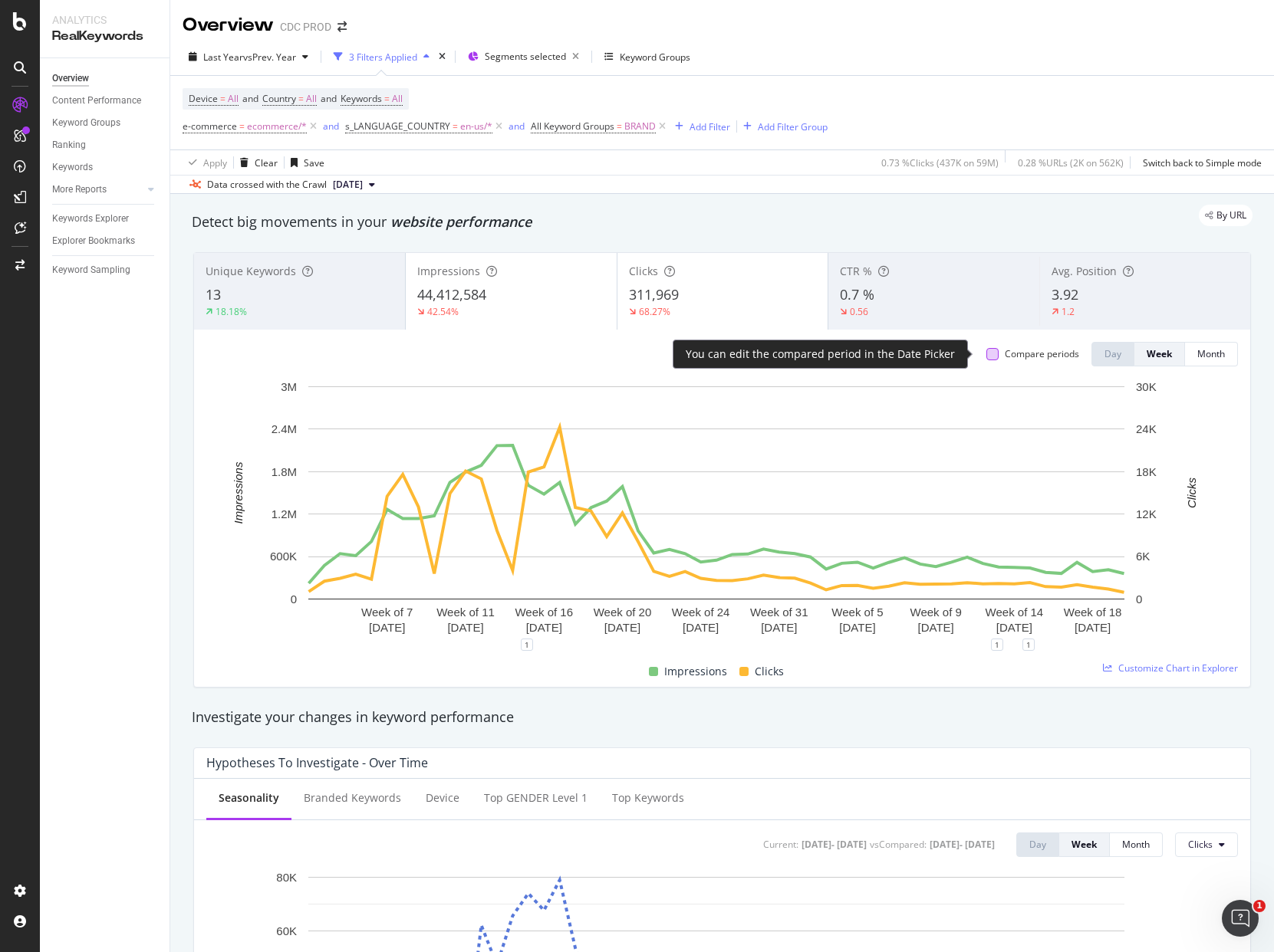
click at [986, 354] on div at bounding box center [992, 355] width 12 height 12
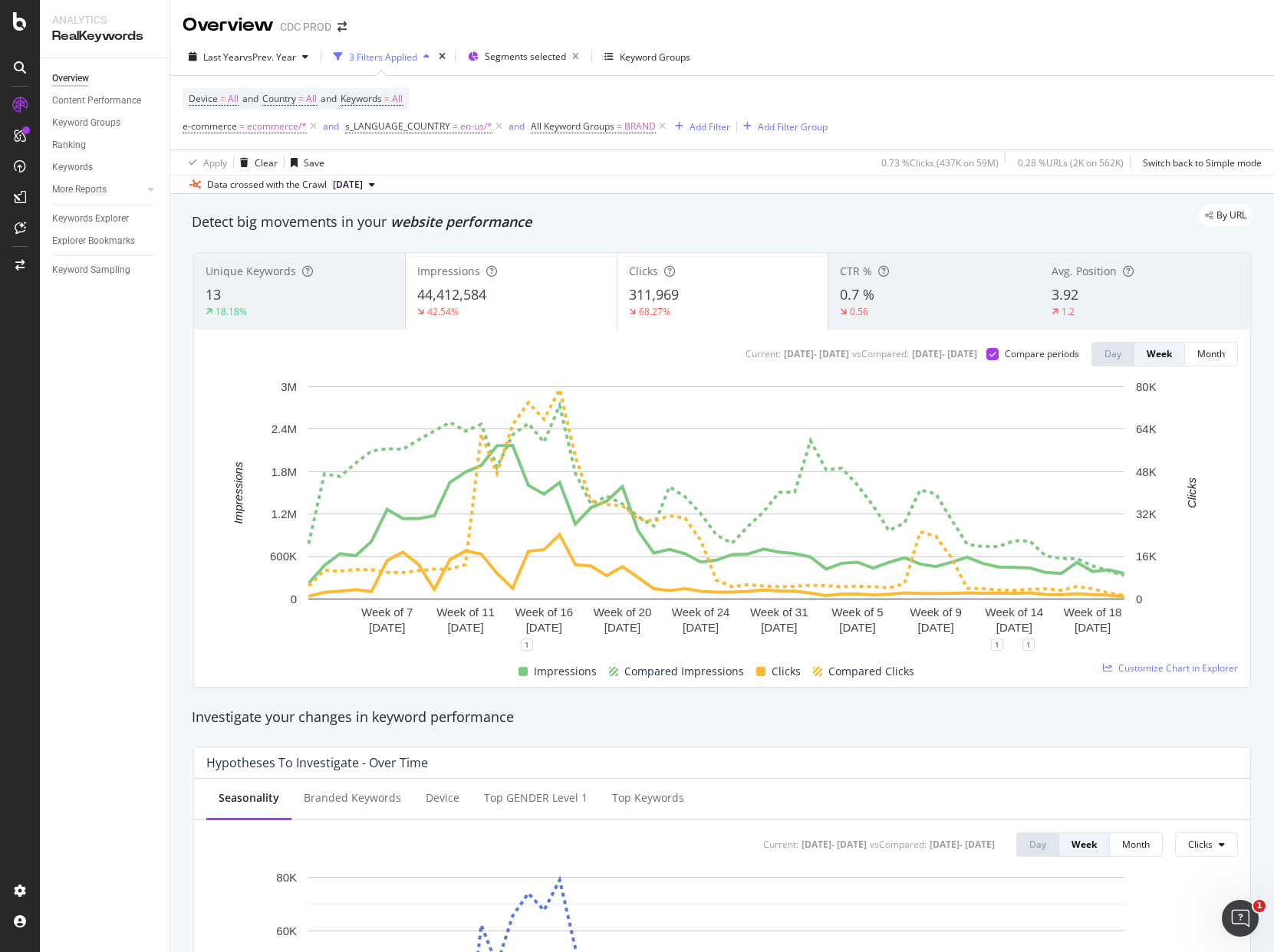
click at [691, 299] on div "311,969" at bounding box center [722, 295] width 188 height 20
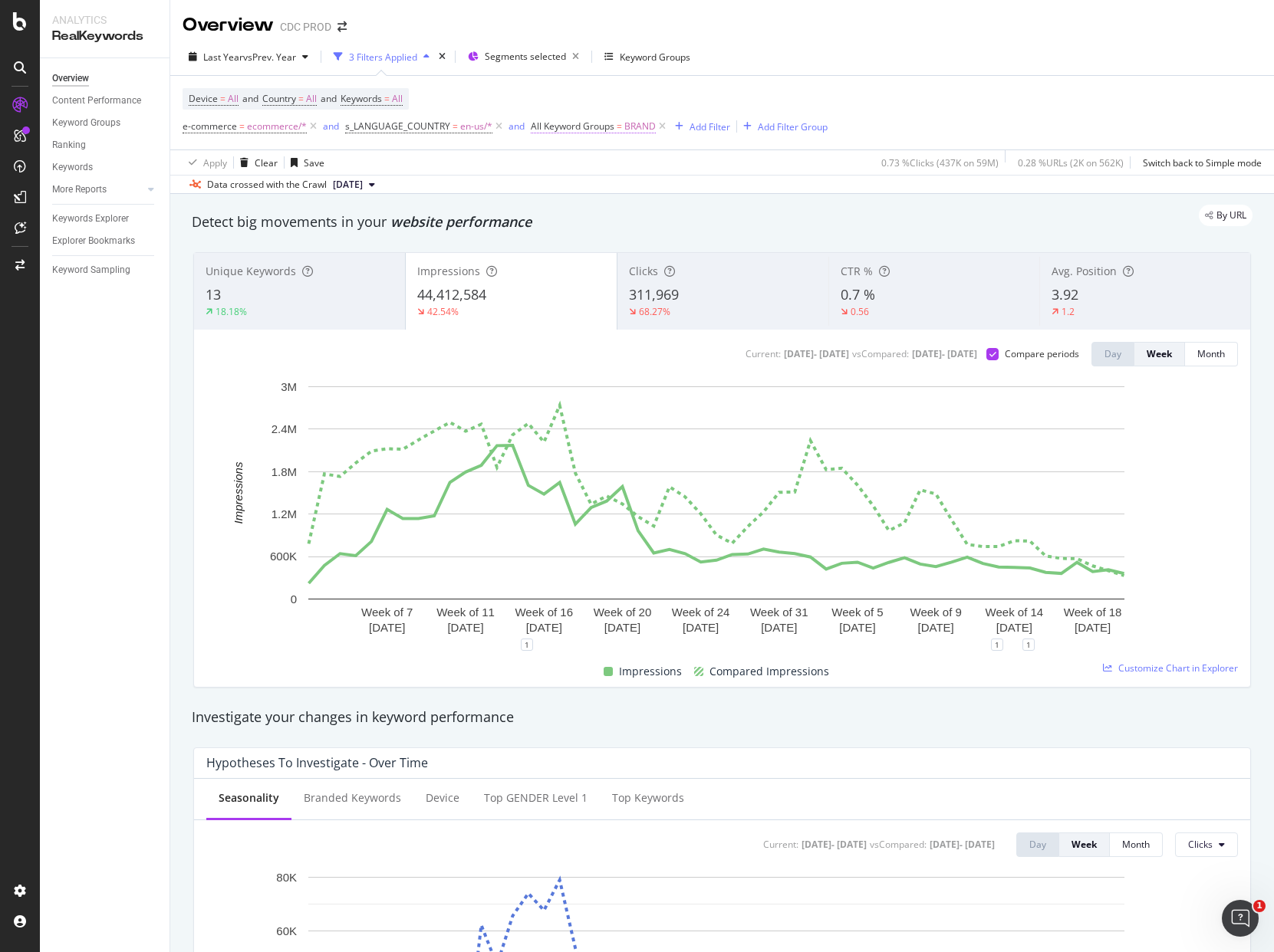
click at [603, 121] on span "All Keyword Groups" at bounding box center [573, 125] width 84 height 13
click at [537, 122] on icon at bounding box center [538, 124] width 5 height 9
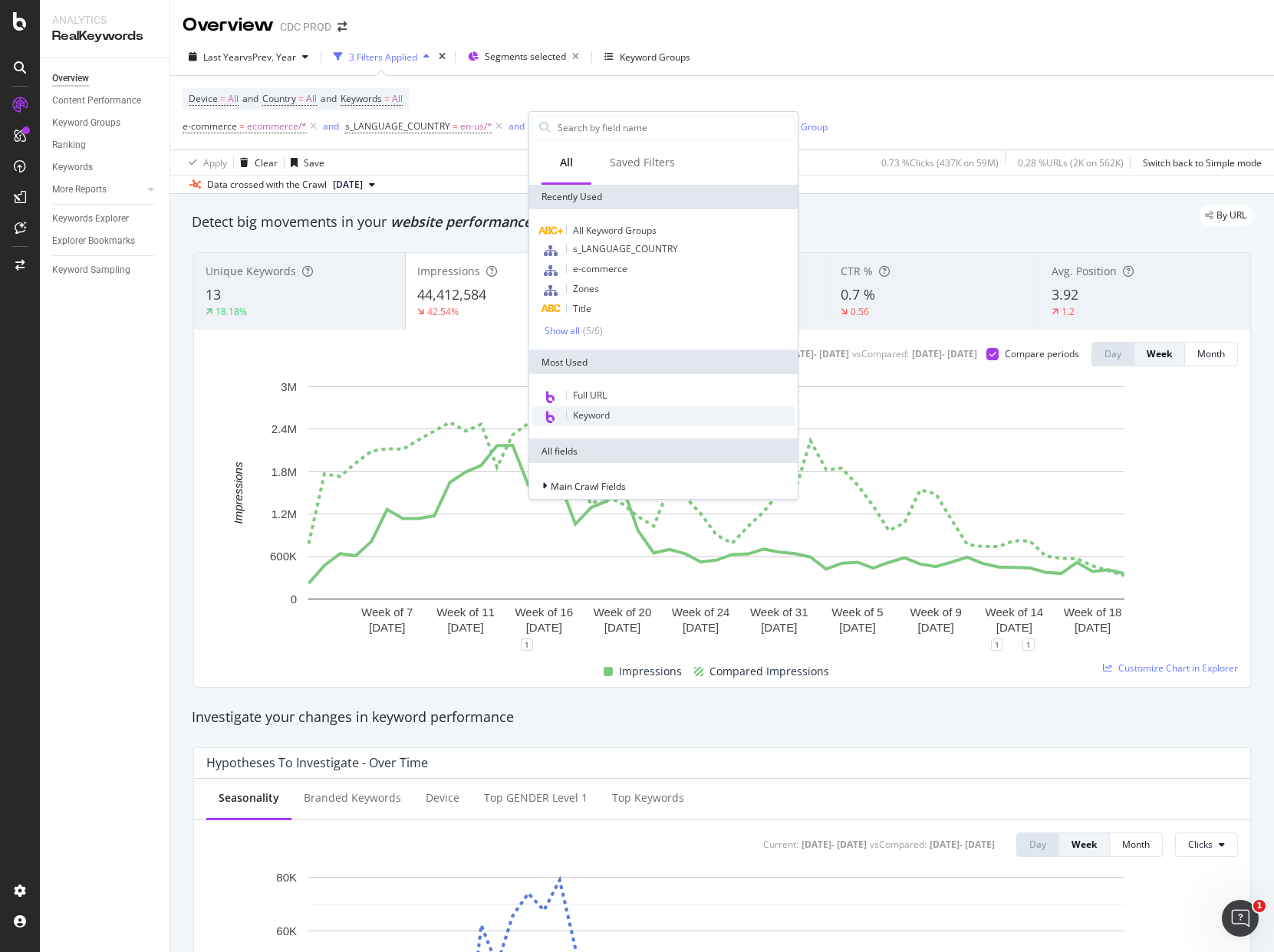
click at [597, 415] on span "Keyword" at bounding box center [591, 414] width 37 height 13
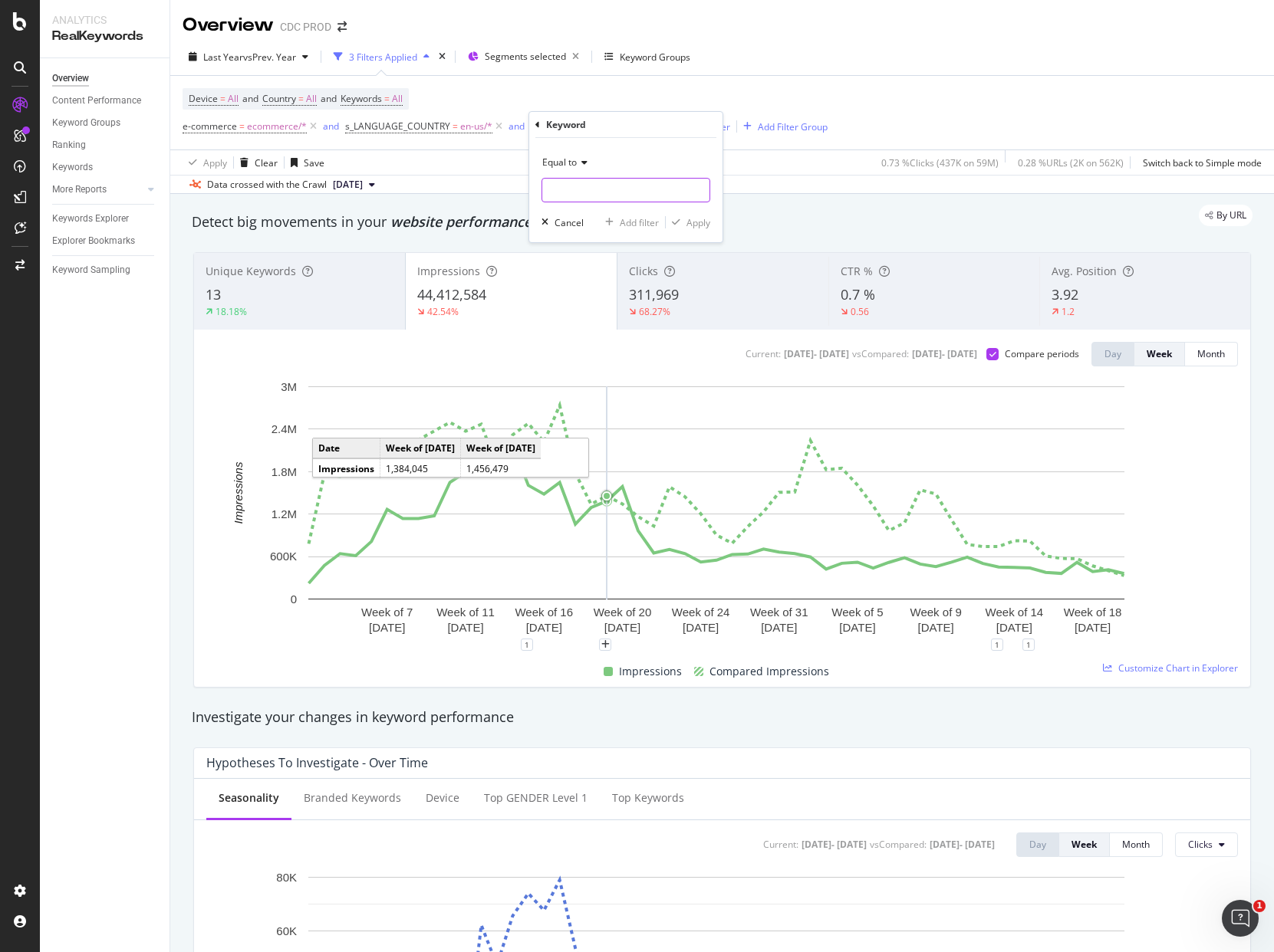
click at [572, 193] on input "text" at bounding box center [626, 190] width 167 height 25
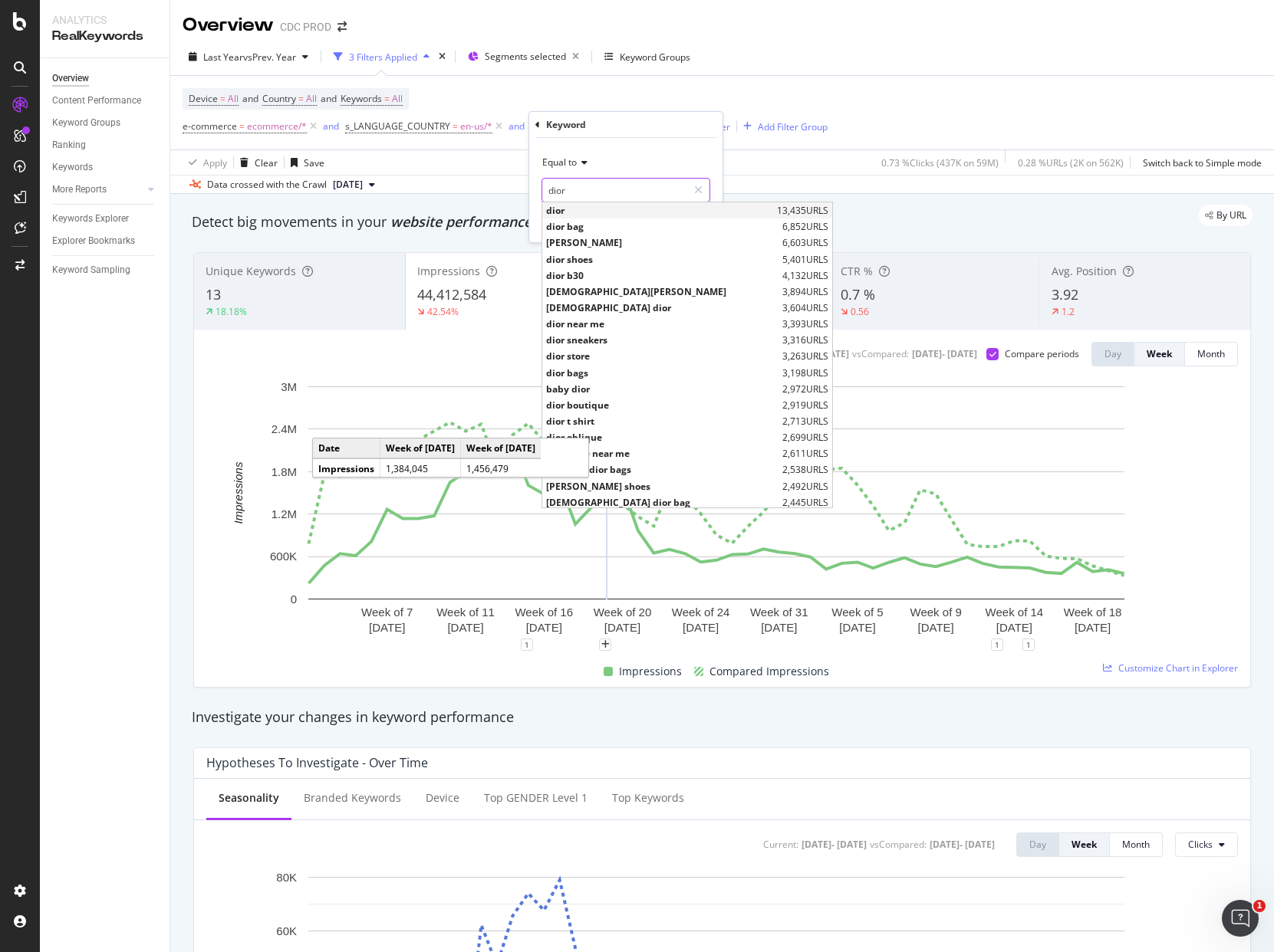
type input "dior"
click at [579, 208] on span "dior" at bounding box center [659, 210] width 227 height 13
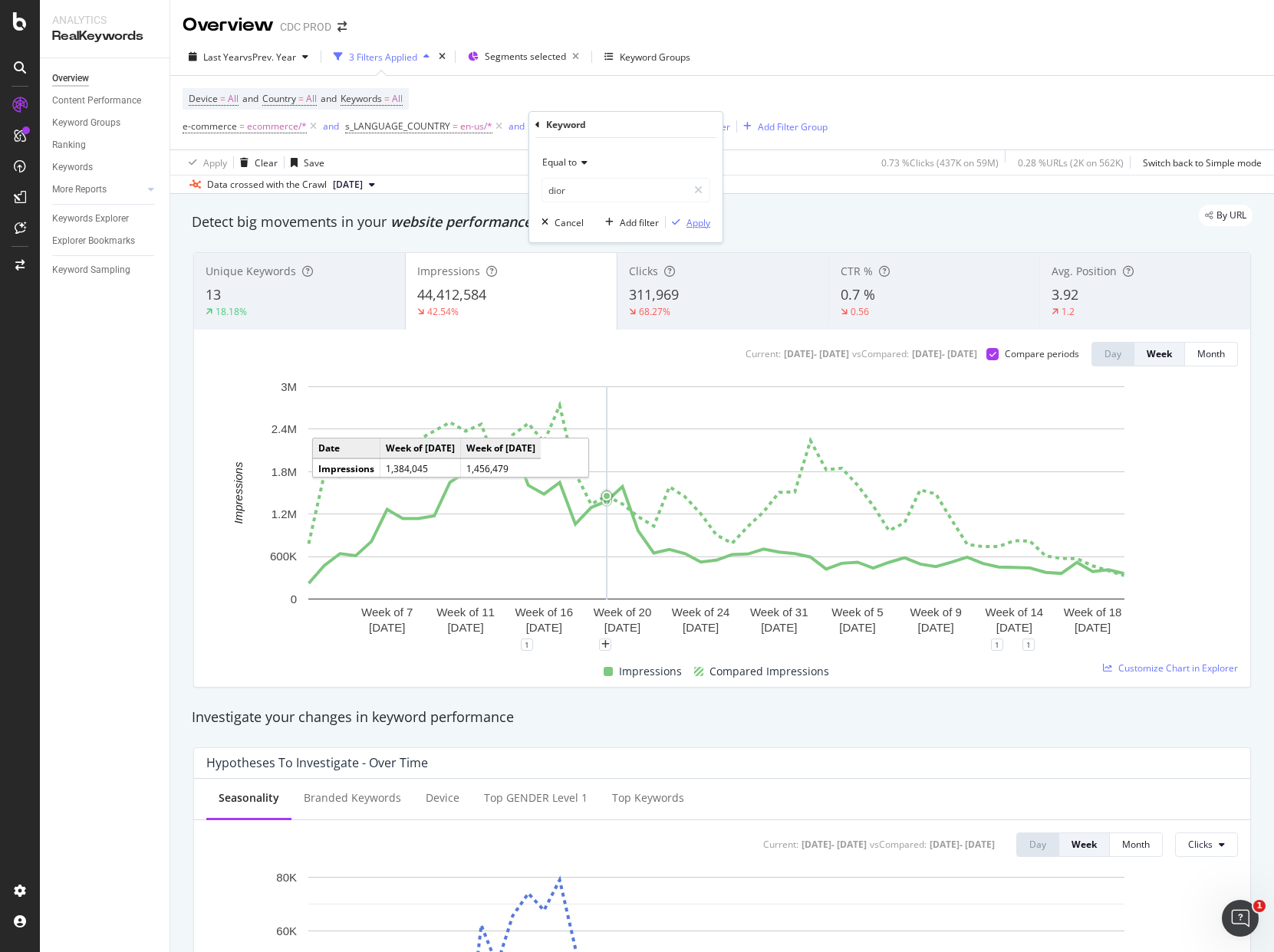
click at [708, 225] on div "Apply" at bounding box center [698, 222] width 24 height 13
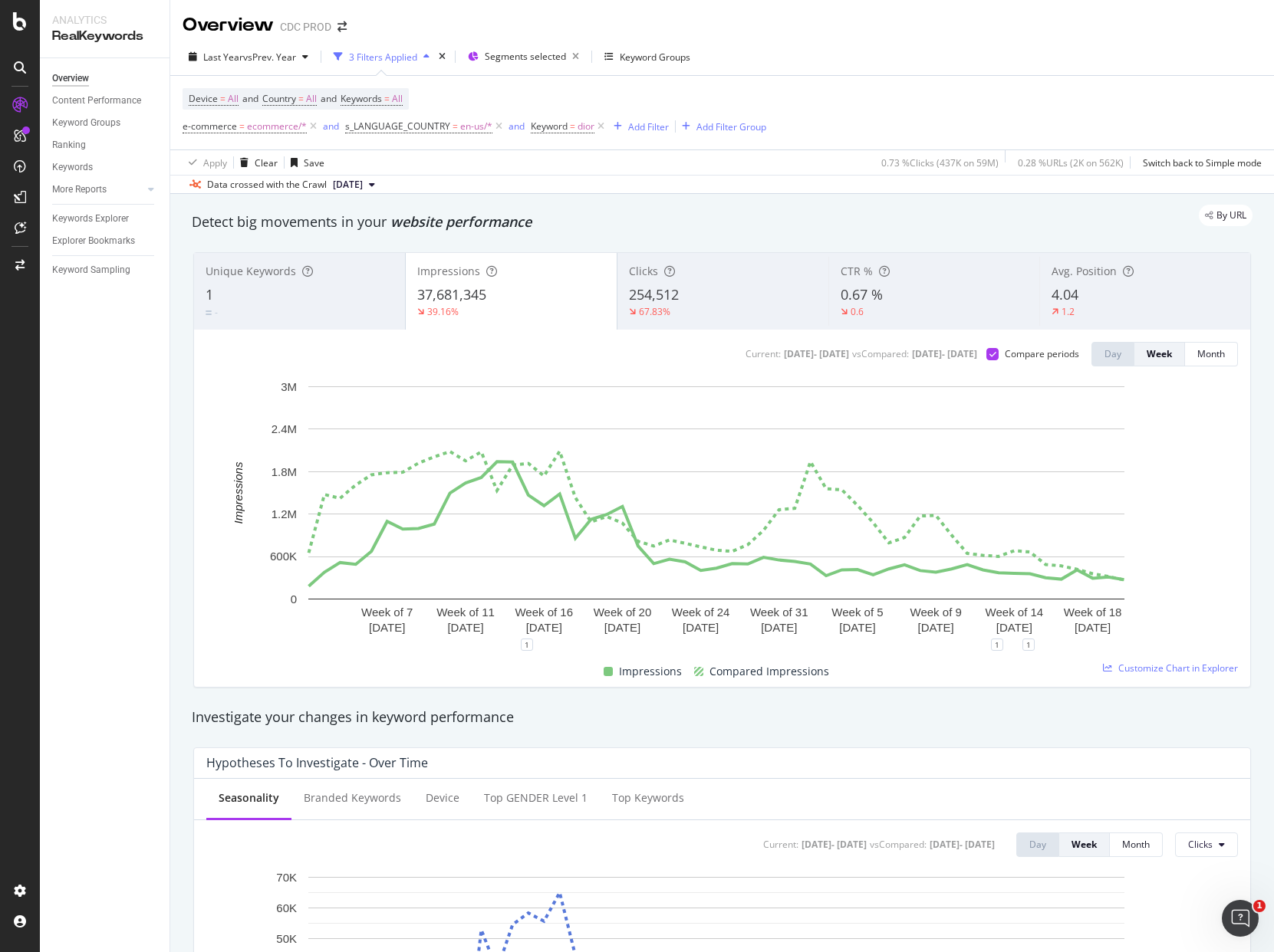
click at [976, 41] on div "Last Year vs Prev. Year 3 Filters Applied Segments selected Keyword Groups Devi…" at bounding box center [722, 117] width 1104 height 155
click at [673, 305] on div "67.83%" at bounding box center [722, 312] width 188 height 14
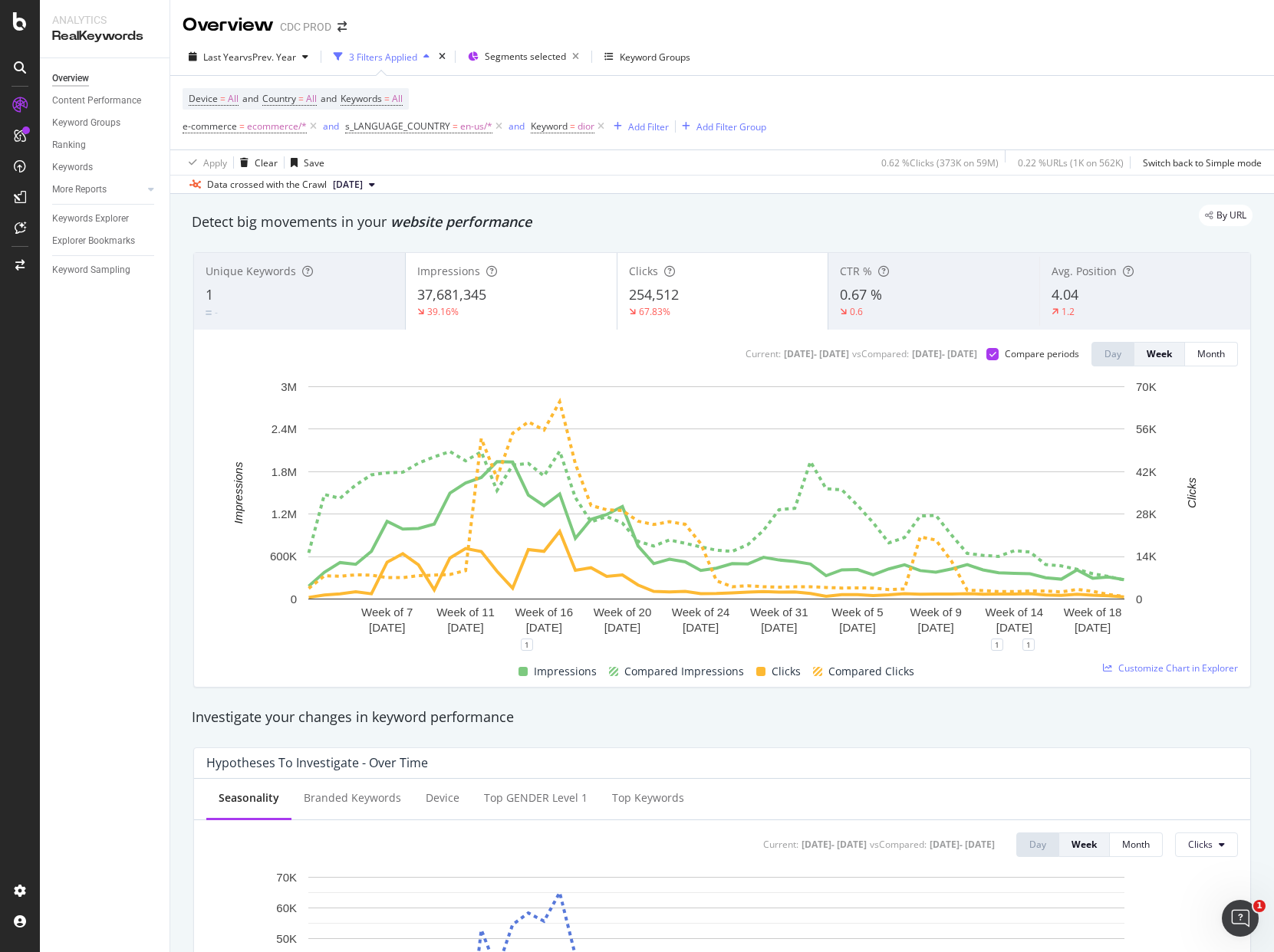
click at [722, 285] on div "254,512" at bounding box center [722, 295] width 188 height 20
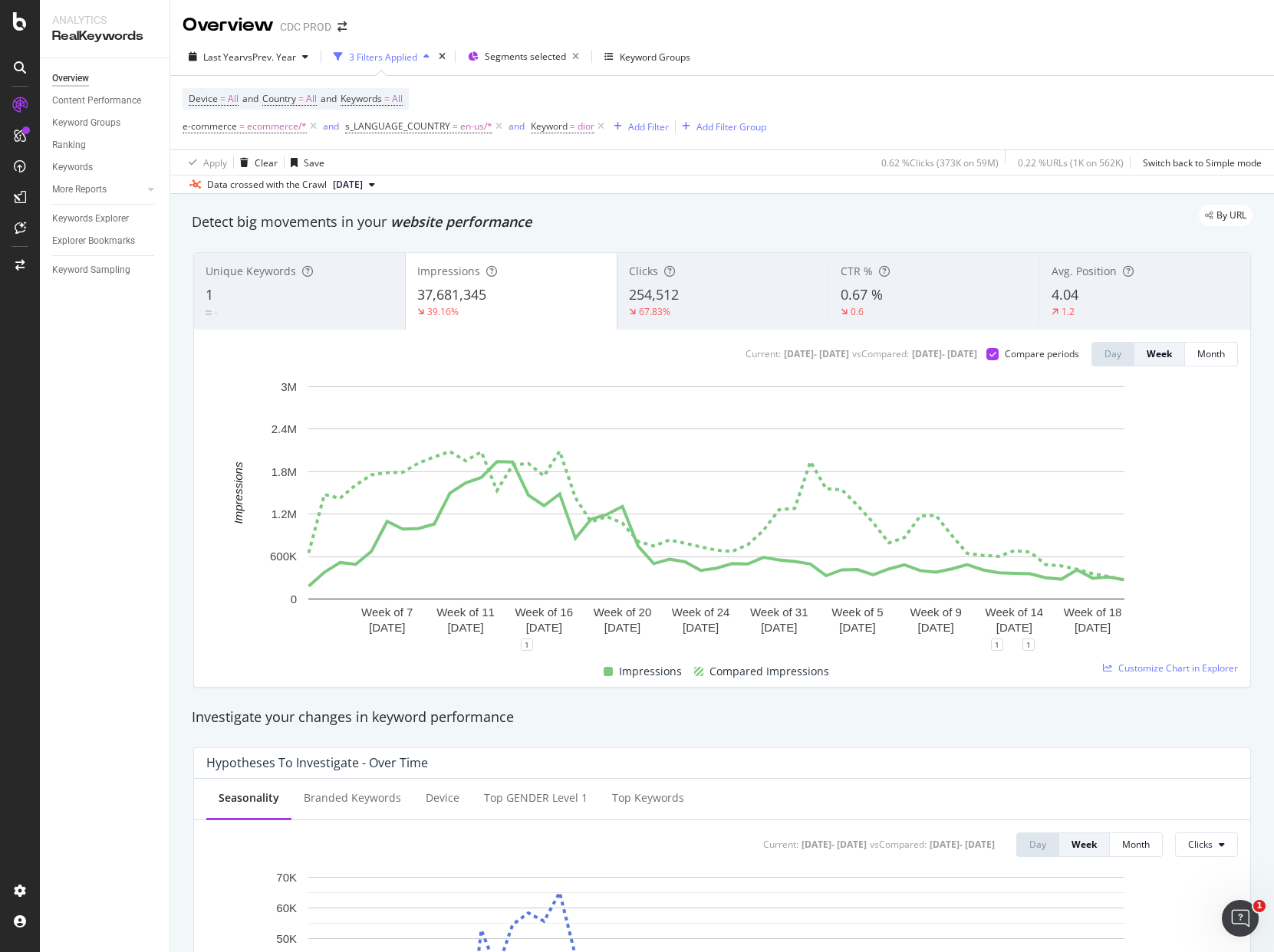
click at [722, 285] on div "254,512" at bounding box center [722, 295] width 188 height 20
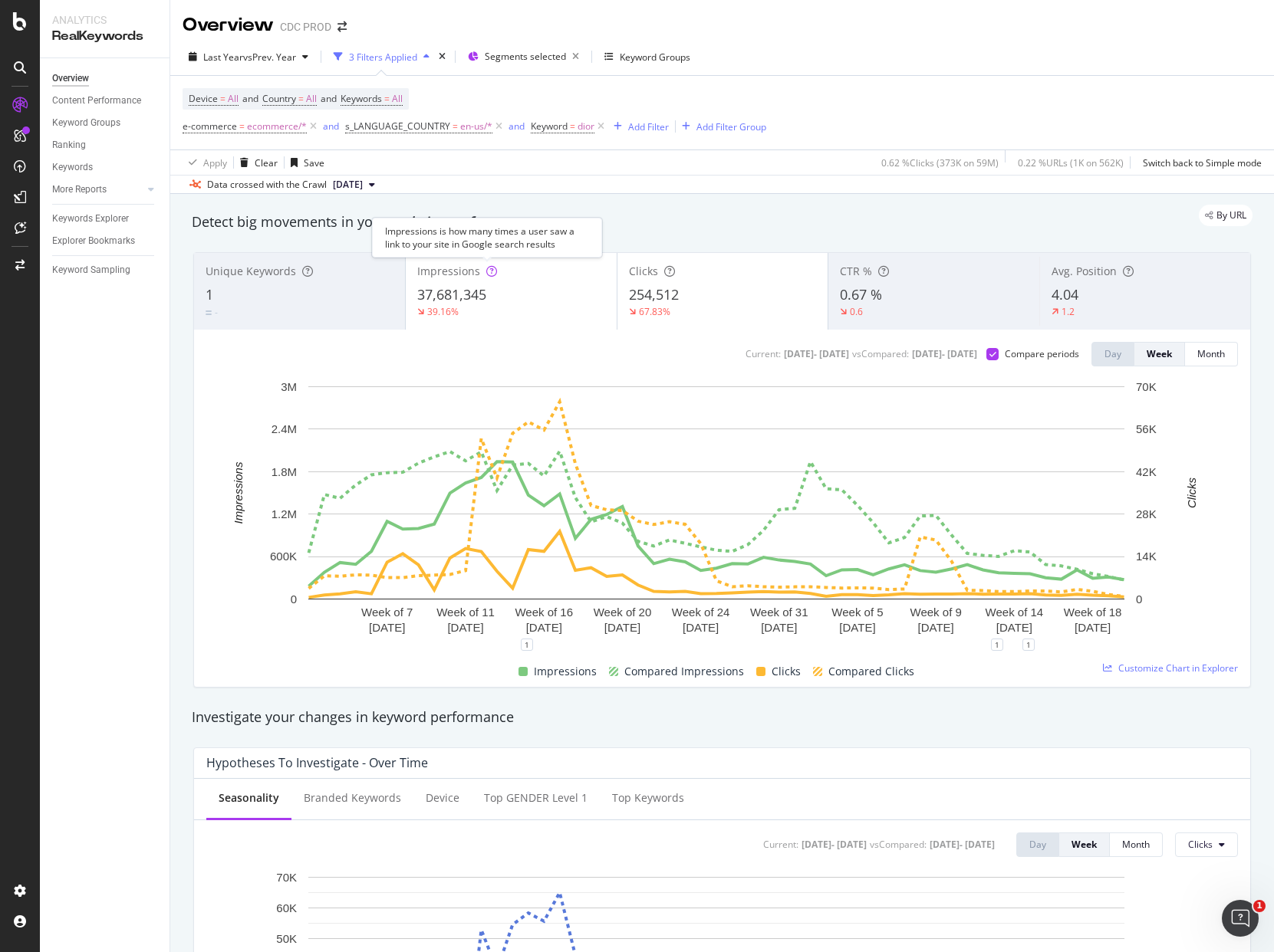
click at [488, 278] on div at bounding box center [491, 271] width 11 height 15
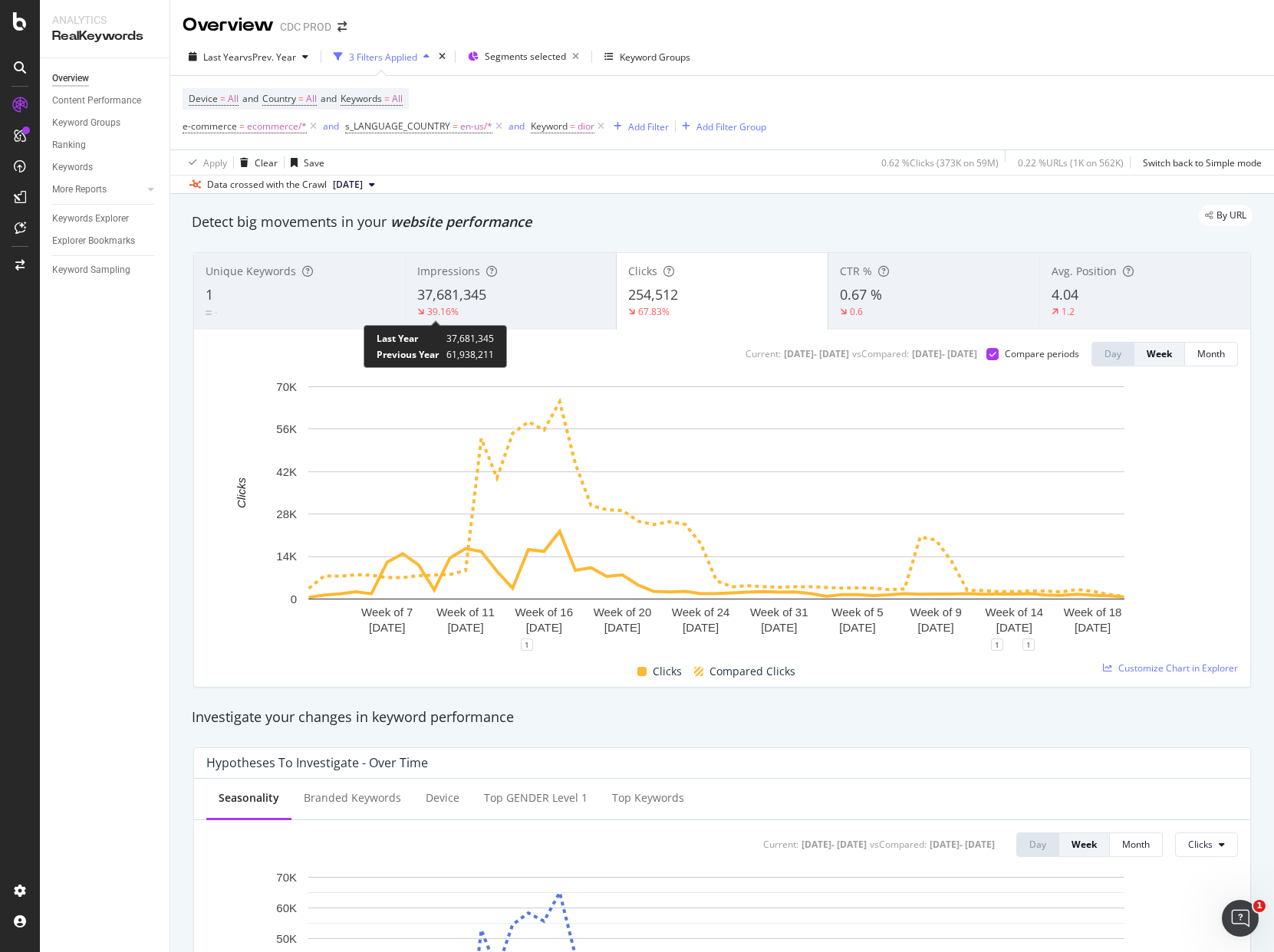
click at [417, 305] on div "39.16%" at bounding box center [438, 311] width 42 height 13
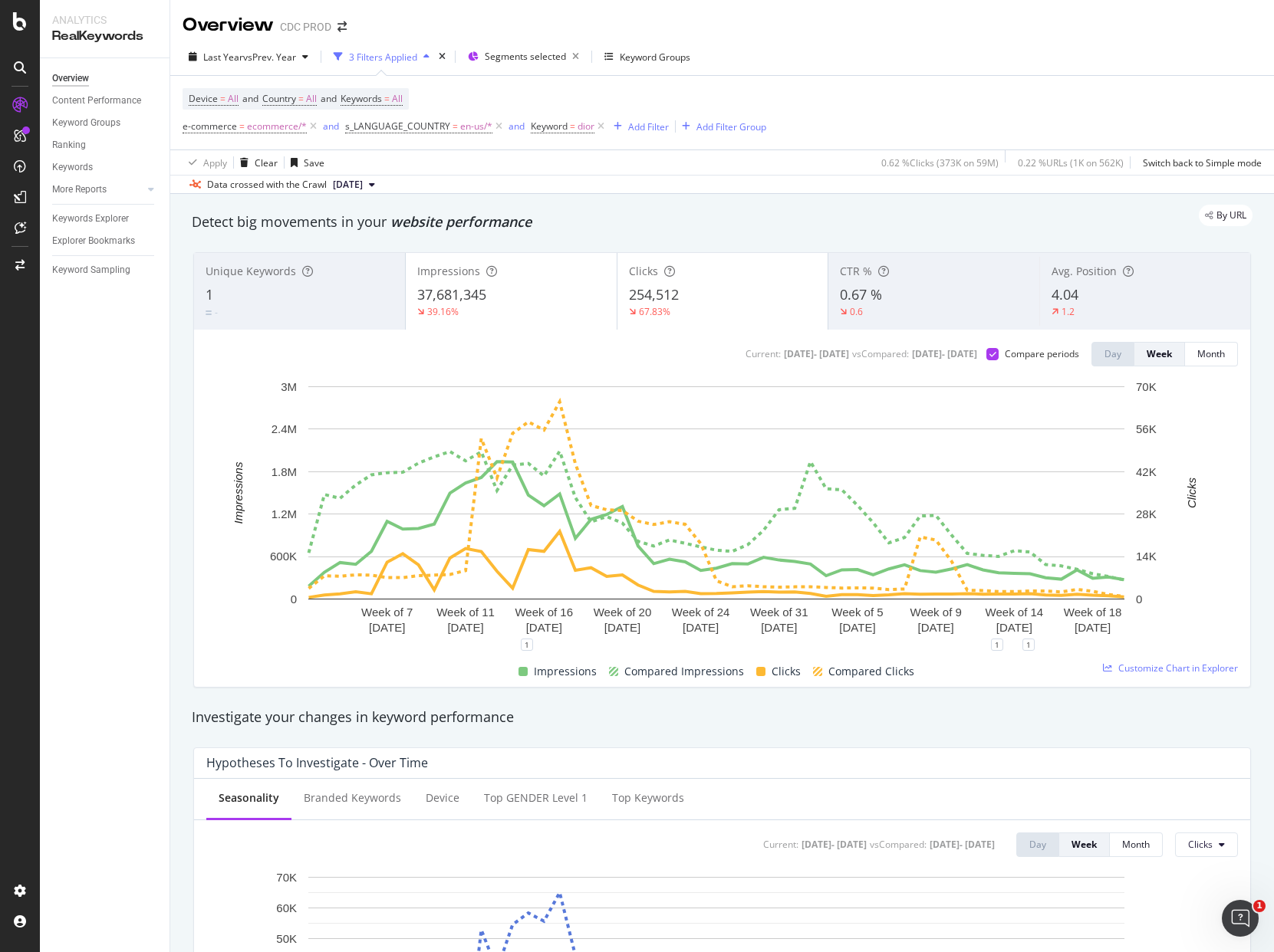
click at [680, 296] on div "254,512" at bounding box center [722, 295] width 188 height 20
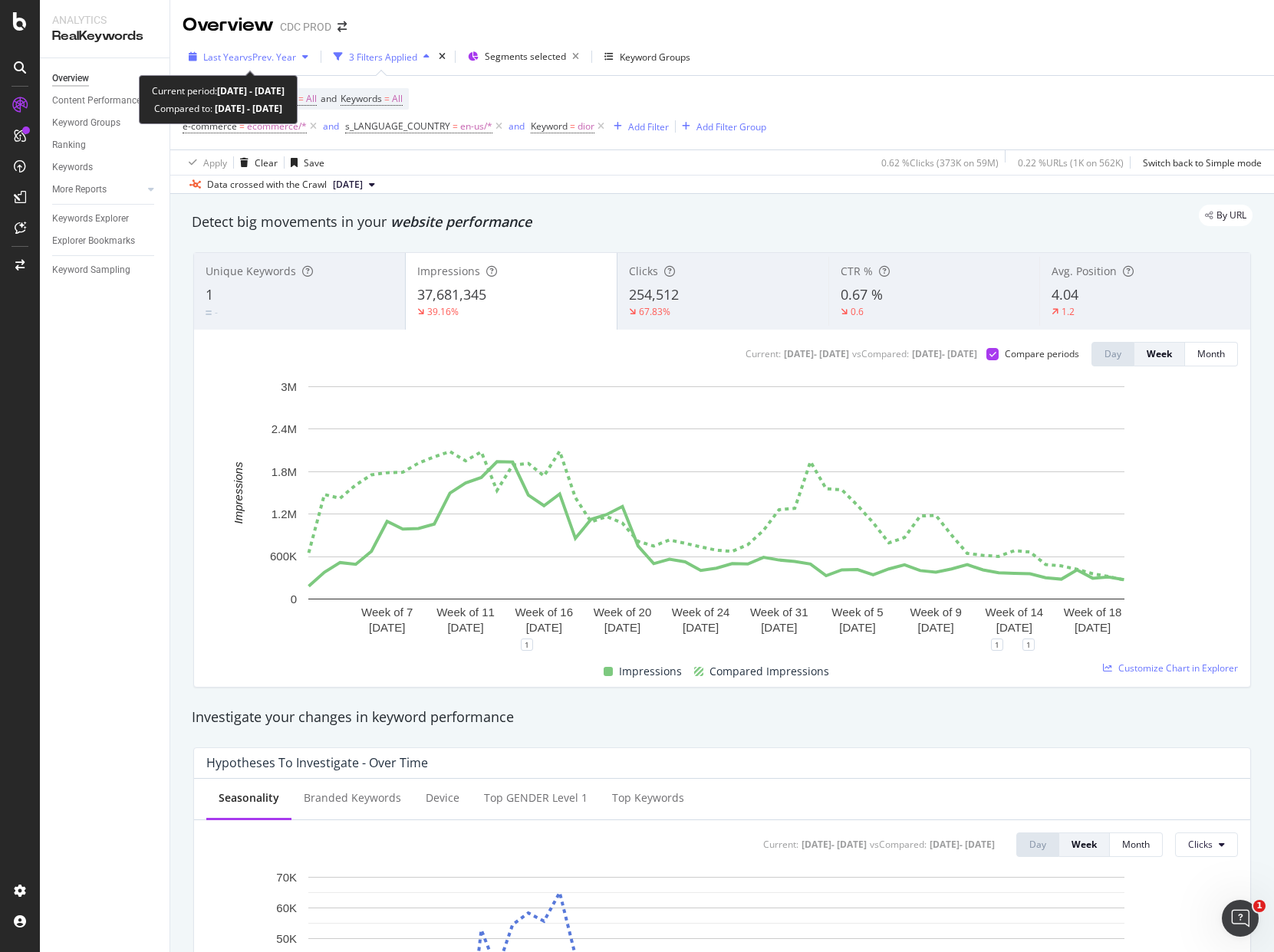
click at [277, 57] on span "vs Prev. Year" at bounding box center [269, 57] width 53 height 13
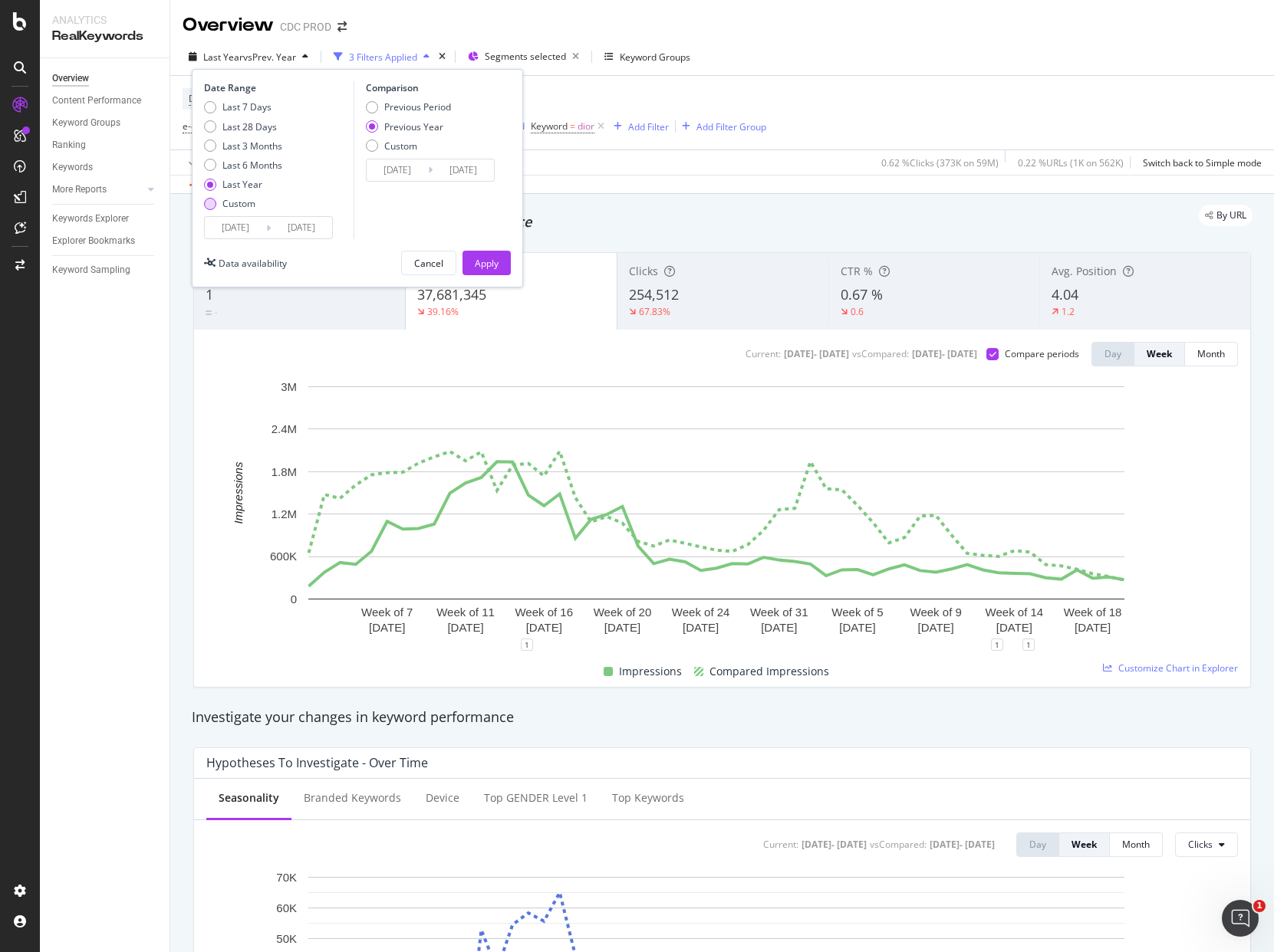
click at [239, 205] on div "Custom" at bounding box center [238, 203] width 33 height 13
type input "[DATE]"
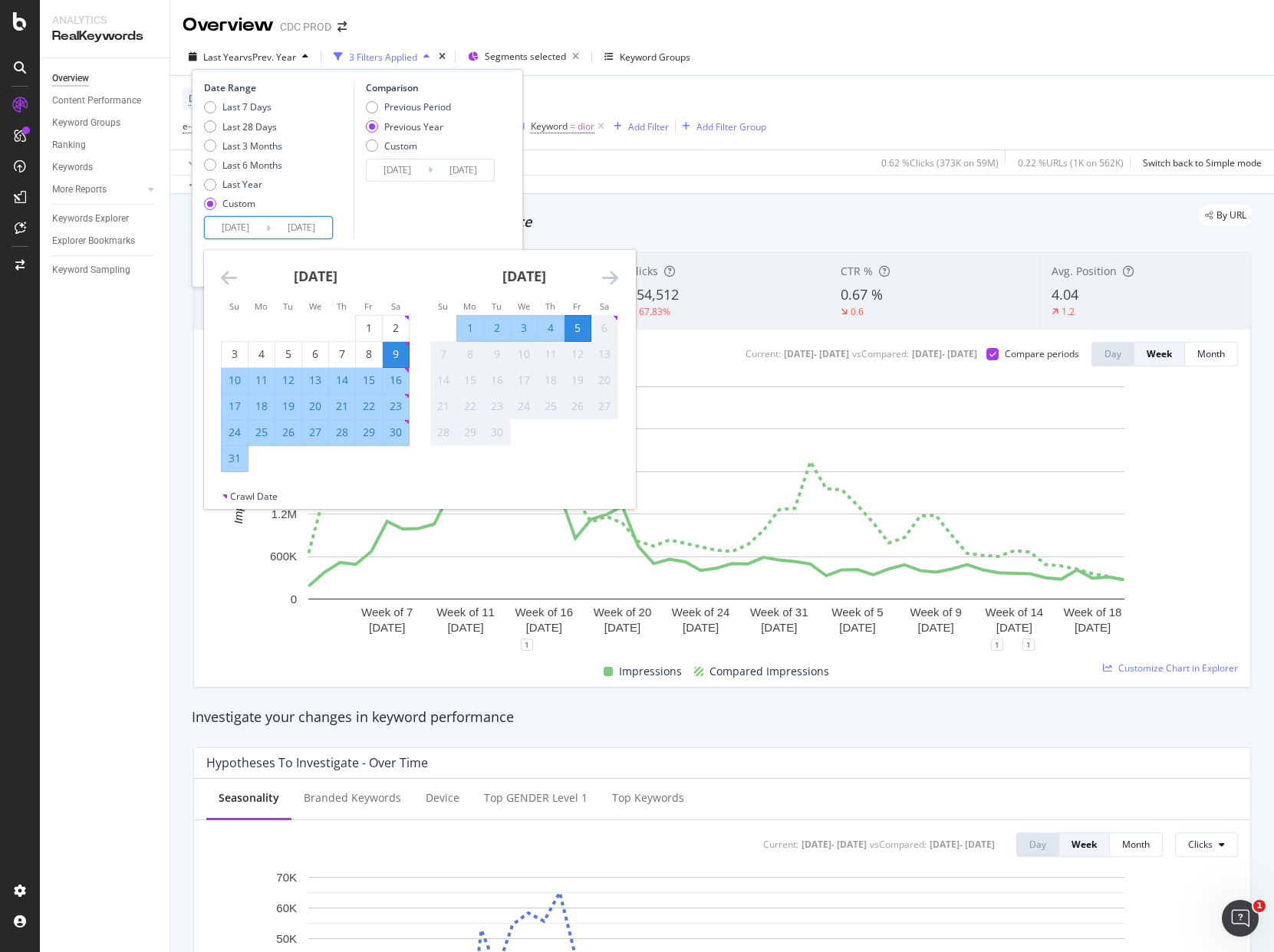
click at [272, 235] on input "[DATE]" at bounding box center [302, 228] width 62 height 22
click at [369, 325] on div "1" at bounding box center [369, 328] width 26 height 15
type input "[DATE]"
click at [234, 459] on div "31" at bounding box center [235, 458] width 26 height 15
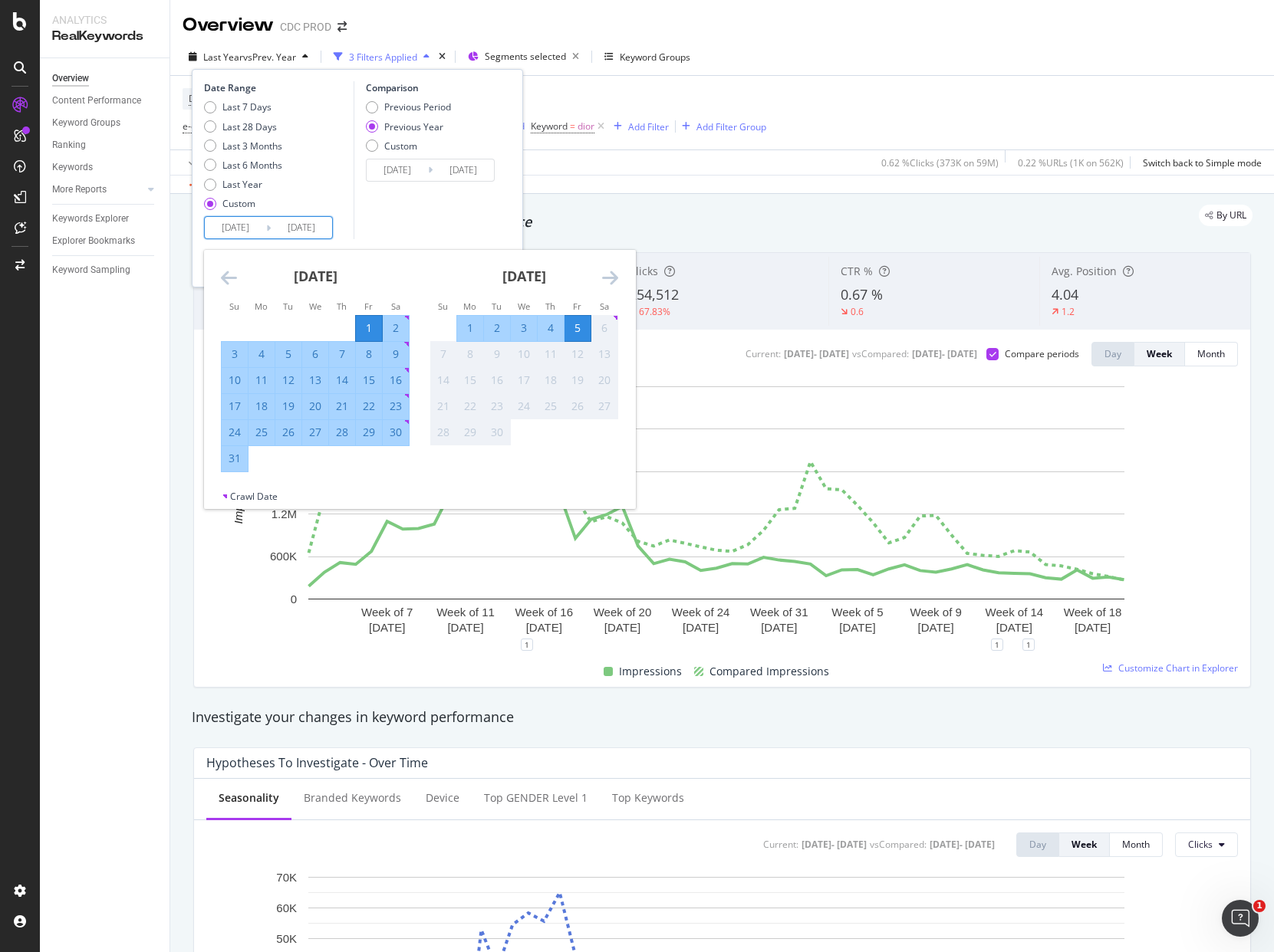
type input "[DATE]"
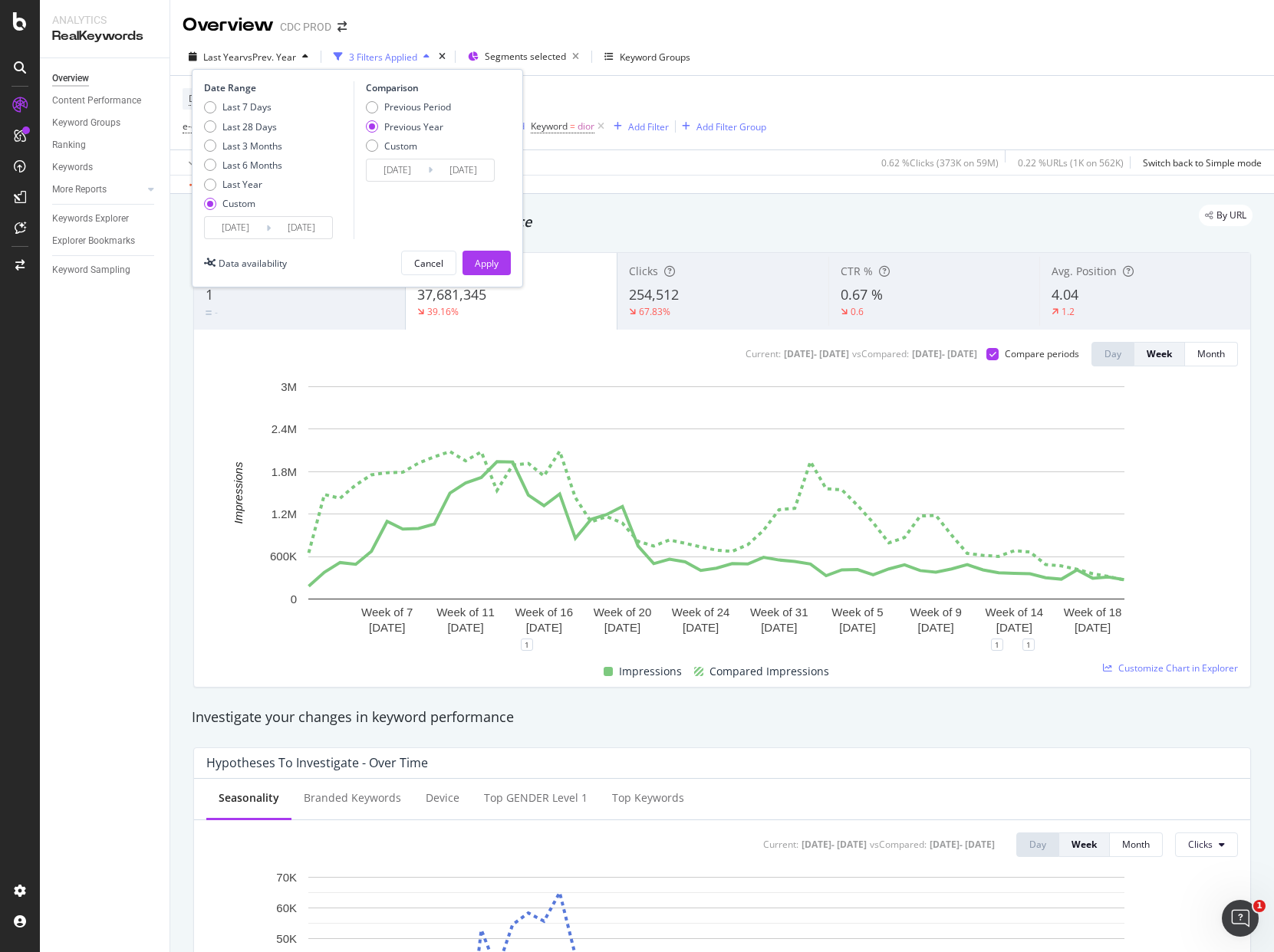
drag, startPoint x: 489, startPoint y: 262, endPoint x: 395, endPoint y: 178, distance: 126.1
click at [395, 178] on div "Date Range Last 7 Days Last 28 Days Last 3 Months Last 6 Months Last Year Custo…" at bounding box center [358, 177] width 332 height 218
click at [399, 172] on input "[DATE]" at bounding box center [397, 170] width 62 height 22
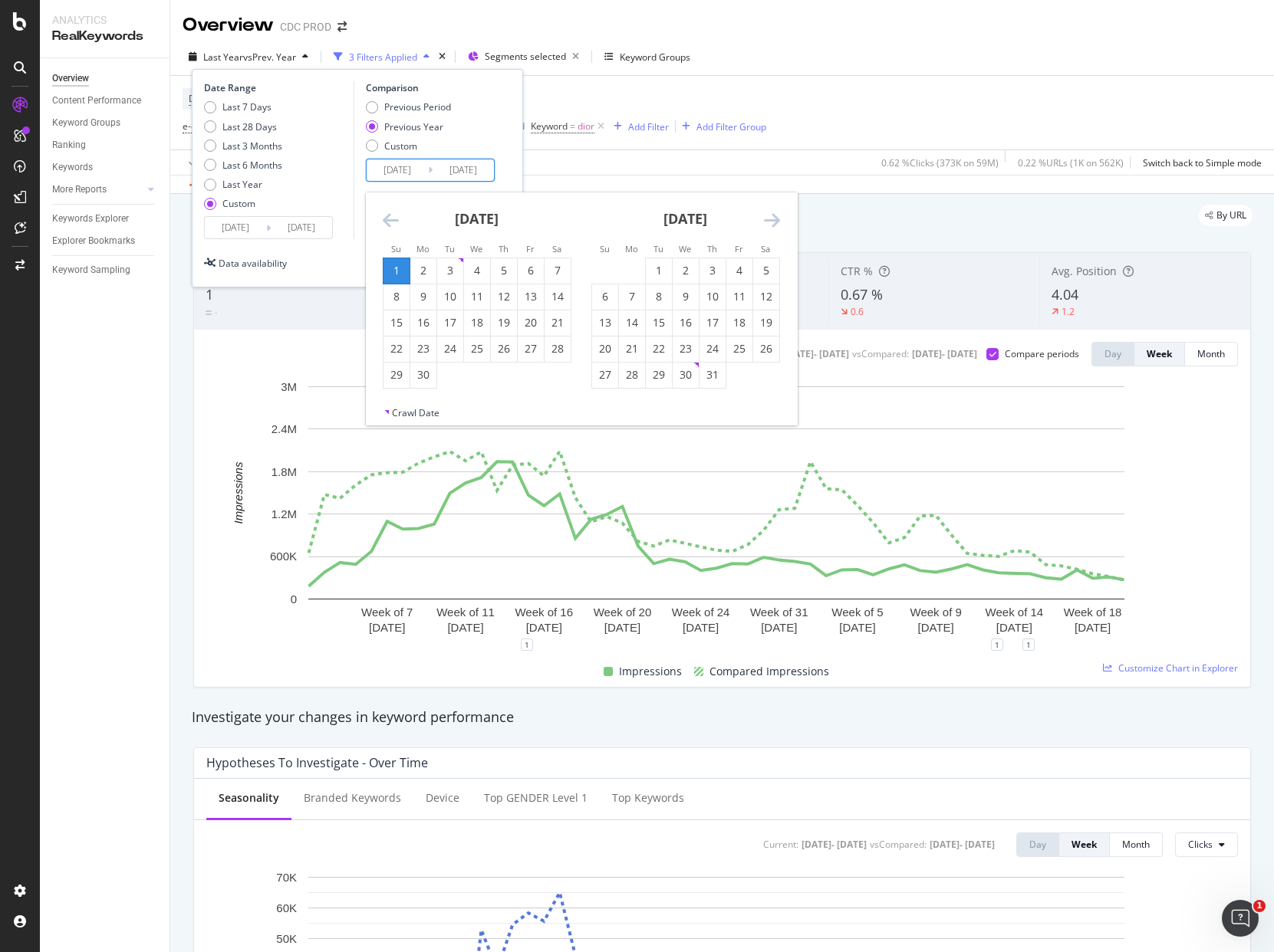
click at [389, 214] on icon "Move backward to switch to the previous month." at bounding box center [390, 220] width 16 height 18
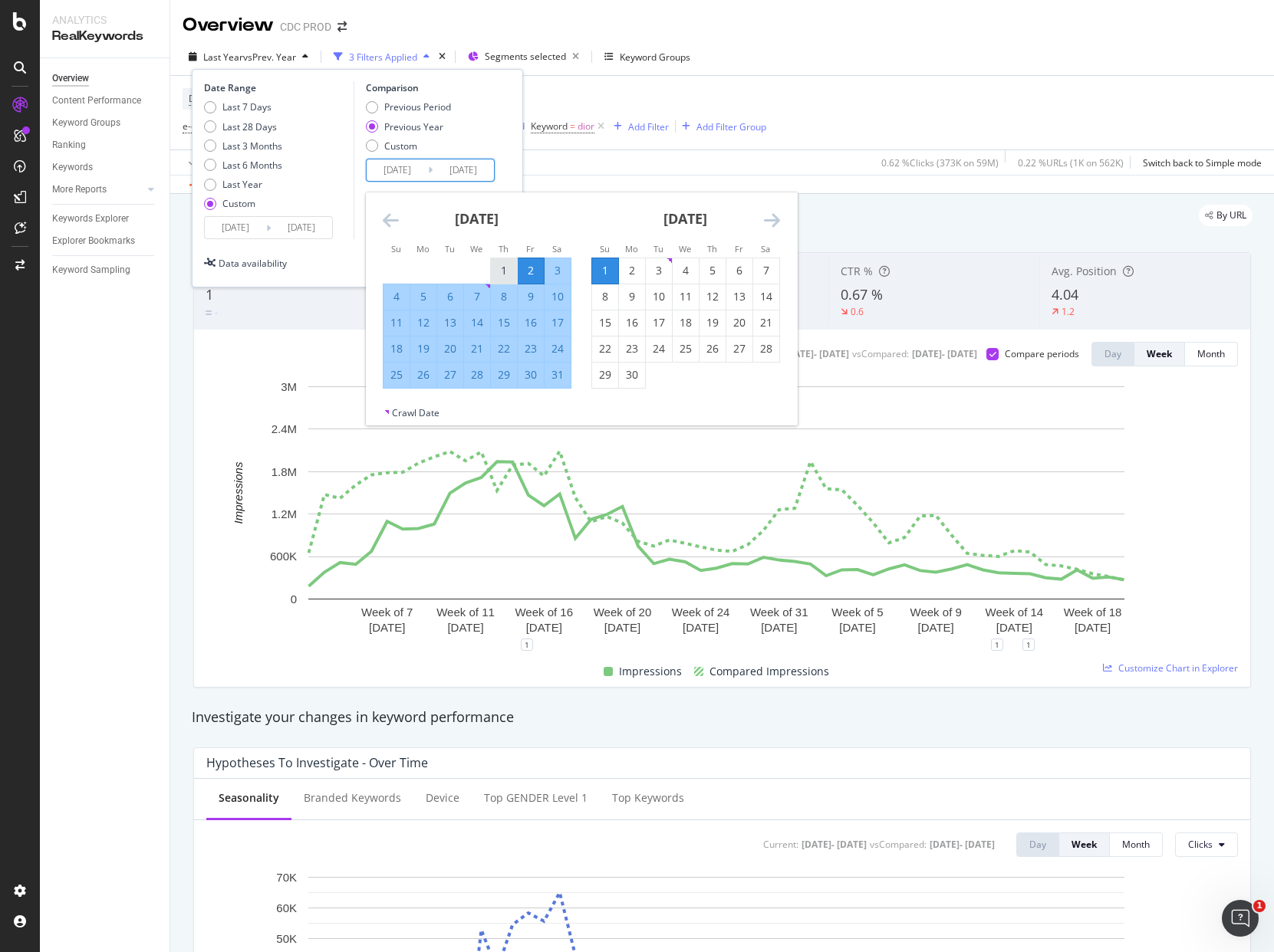
click at [503, 268] on div "1" at bounding box center [504, 270] width 26 height 15
type input "[DATE]"
click at [559, 376] on div "31" at bounding box center [558, 374] width 26 height 15
type input "[DATE]"
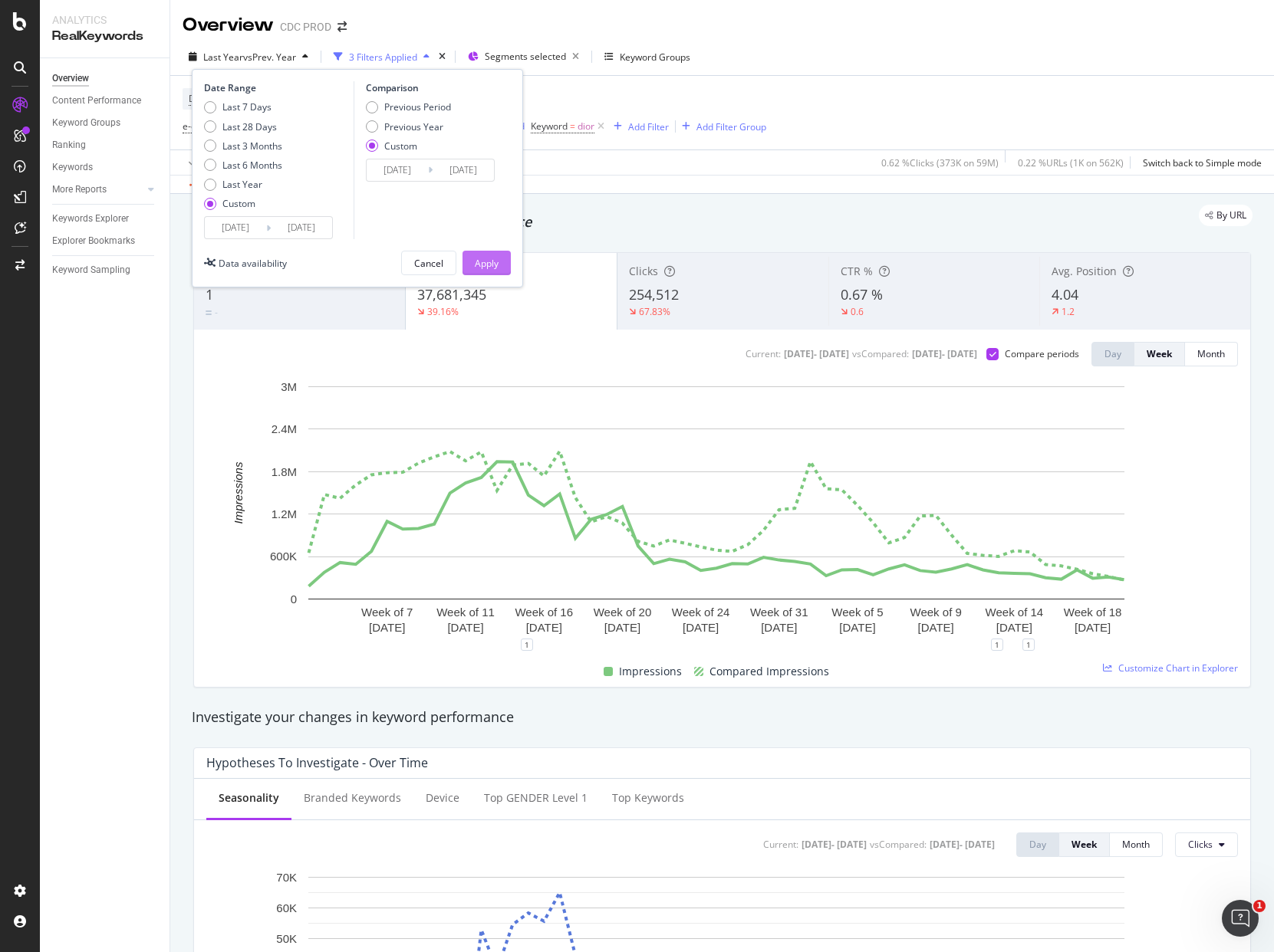
click at [473, 258] on button "Apply" at bounding box center [486, 263] width 49 height 25
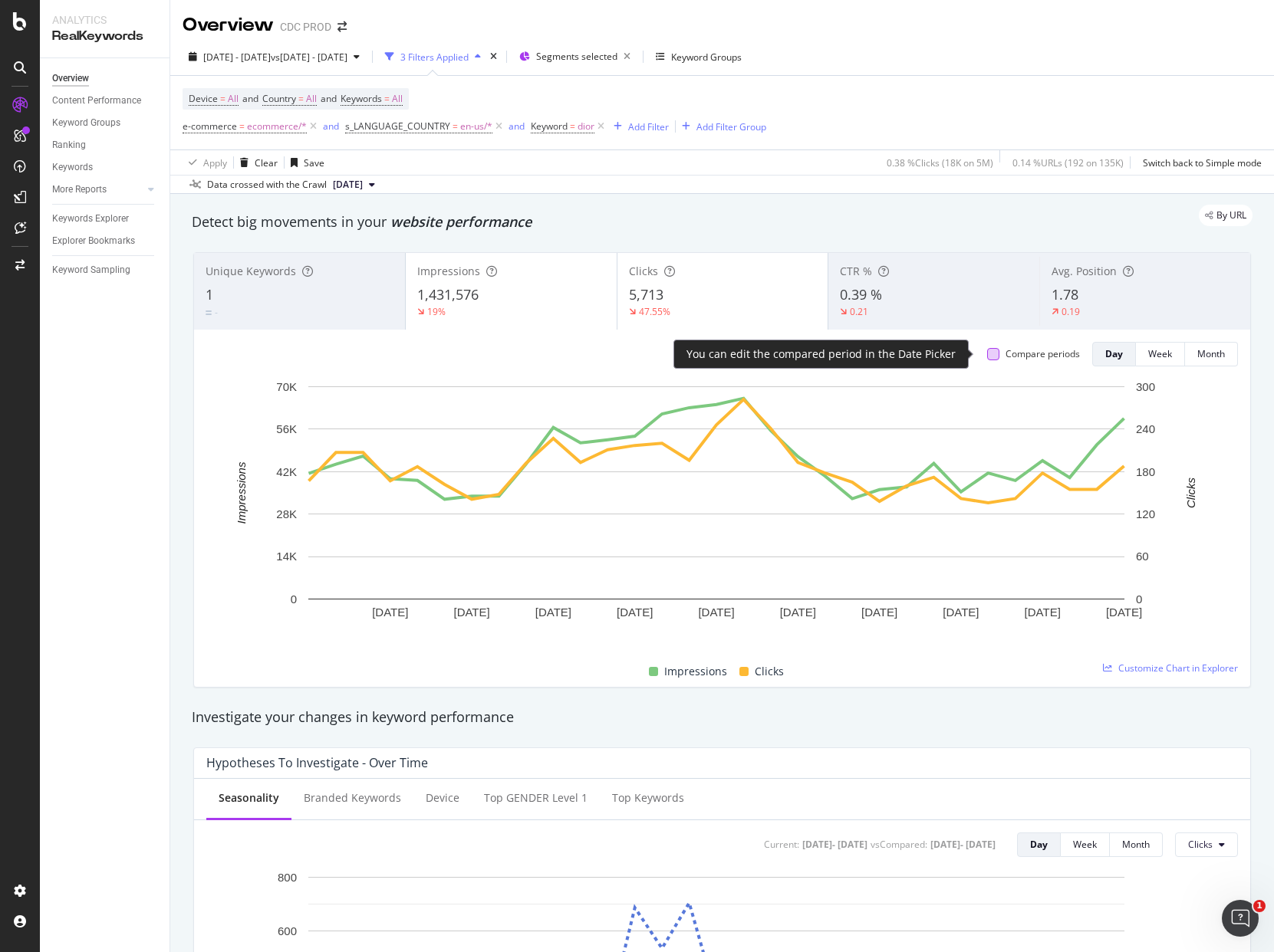
click at [987, 350] on div at bounding box center [993, 355] width 12 height 12
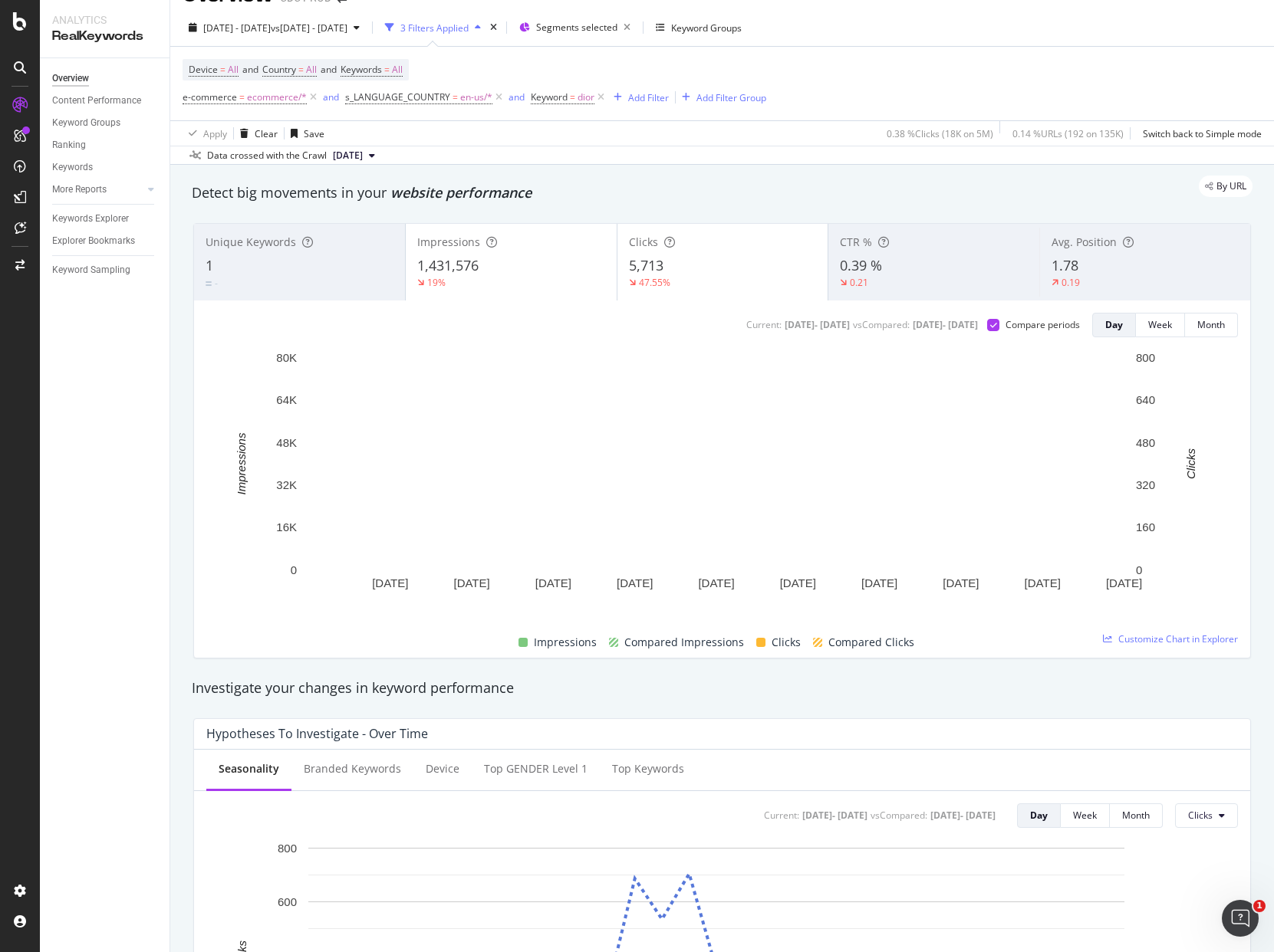
scroll to position [58, 0]
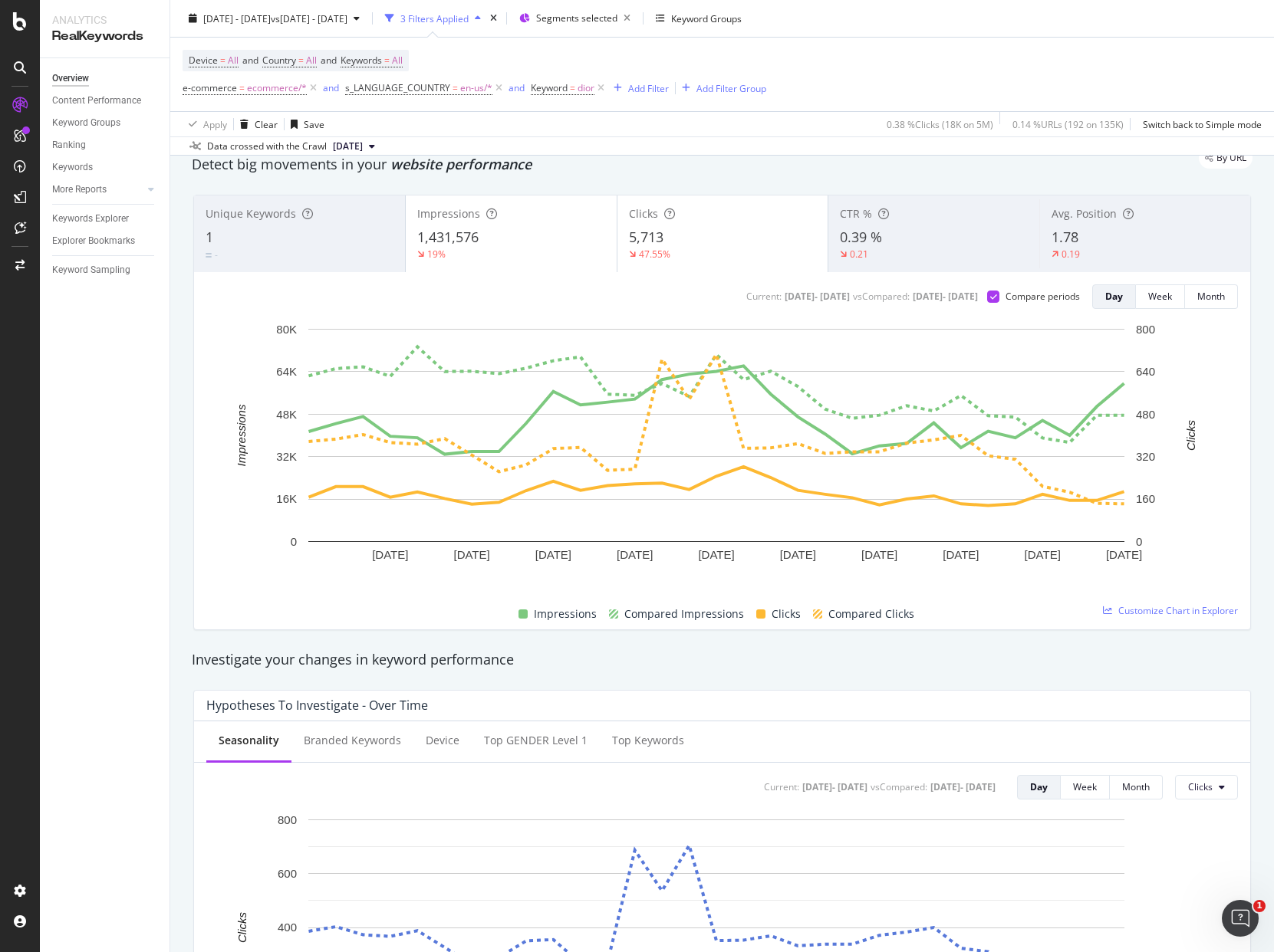
click at [543, 250] on div "19%" at bounding box center [511, 255] width 188 height 14
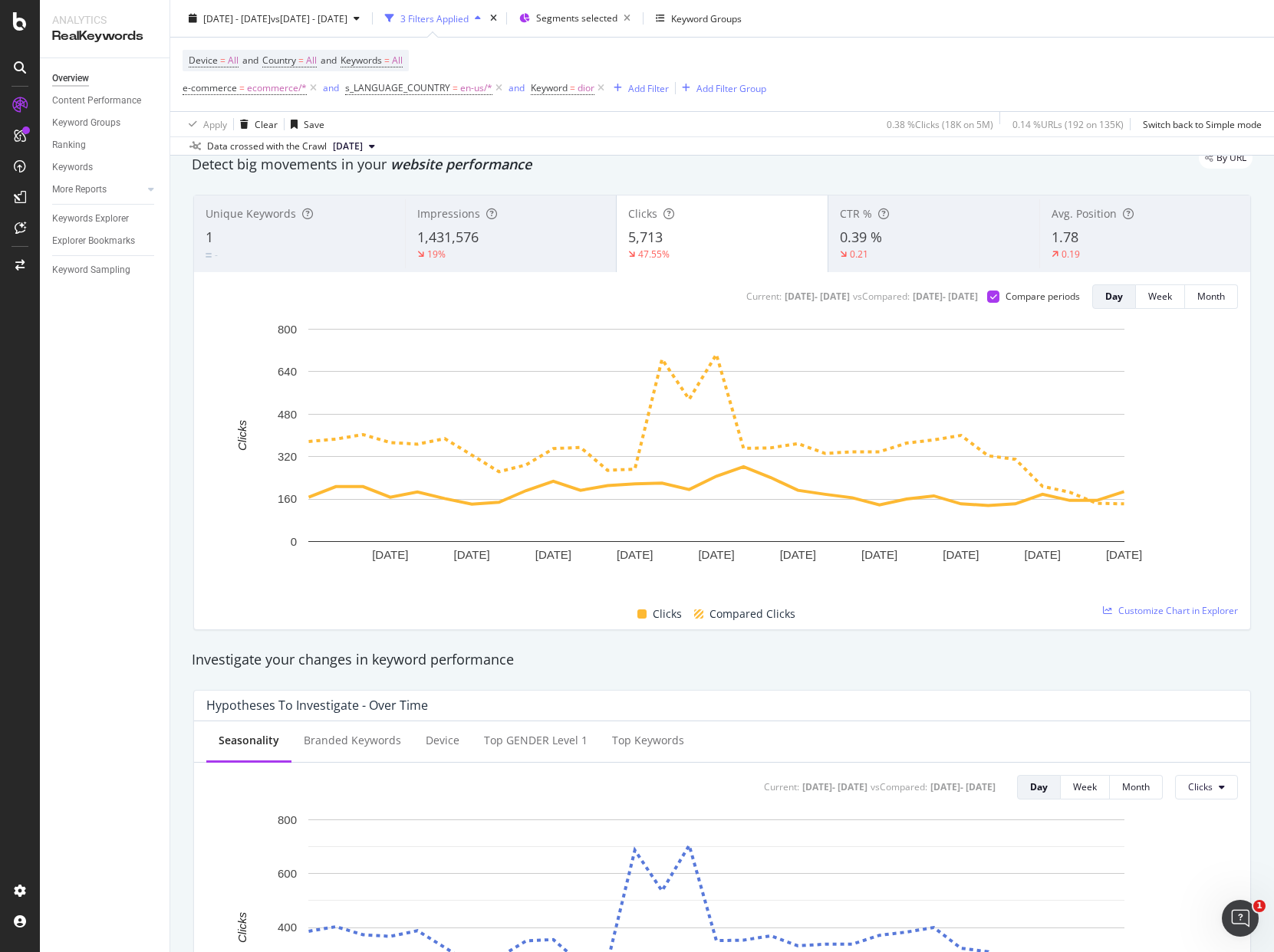
click at [581, 244] on div "1,431,576" at bounding box center [511, 238] width 187 height 20
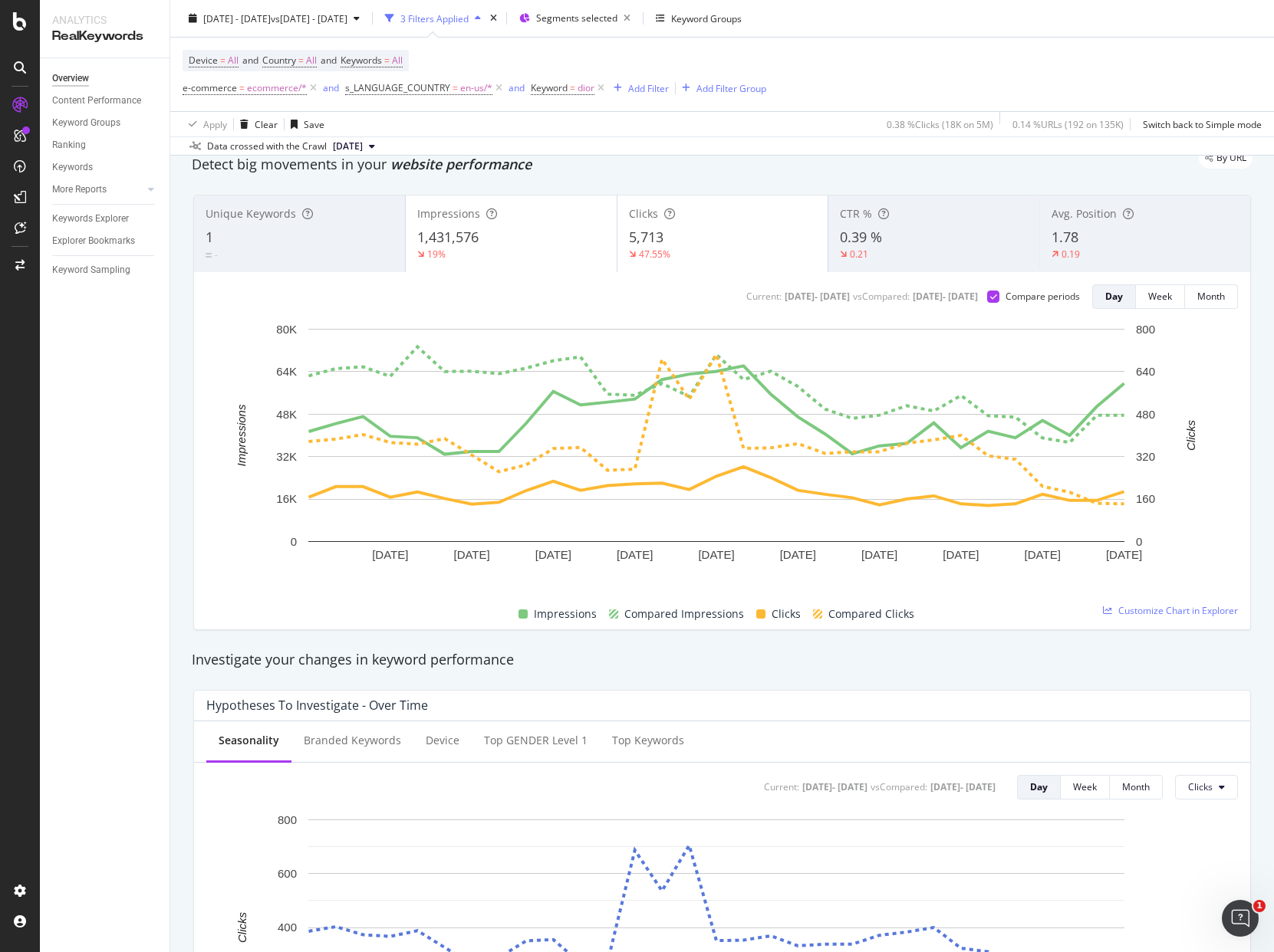
click at [759, 259] on div "47.55%" at bounding box center [722, 255] width 188 height 14
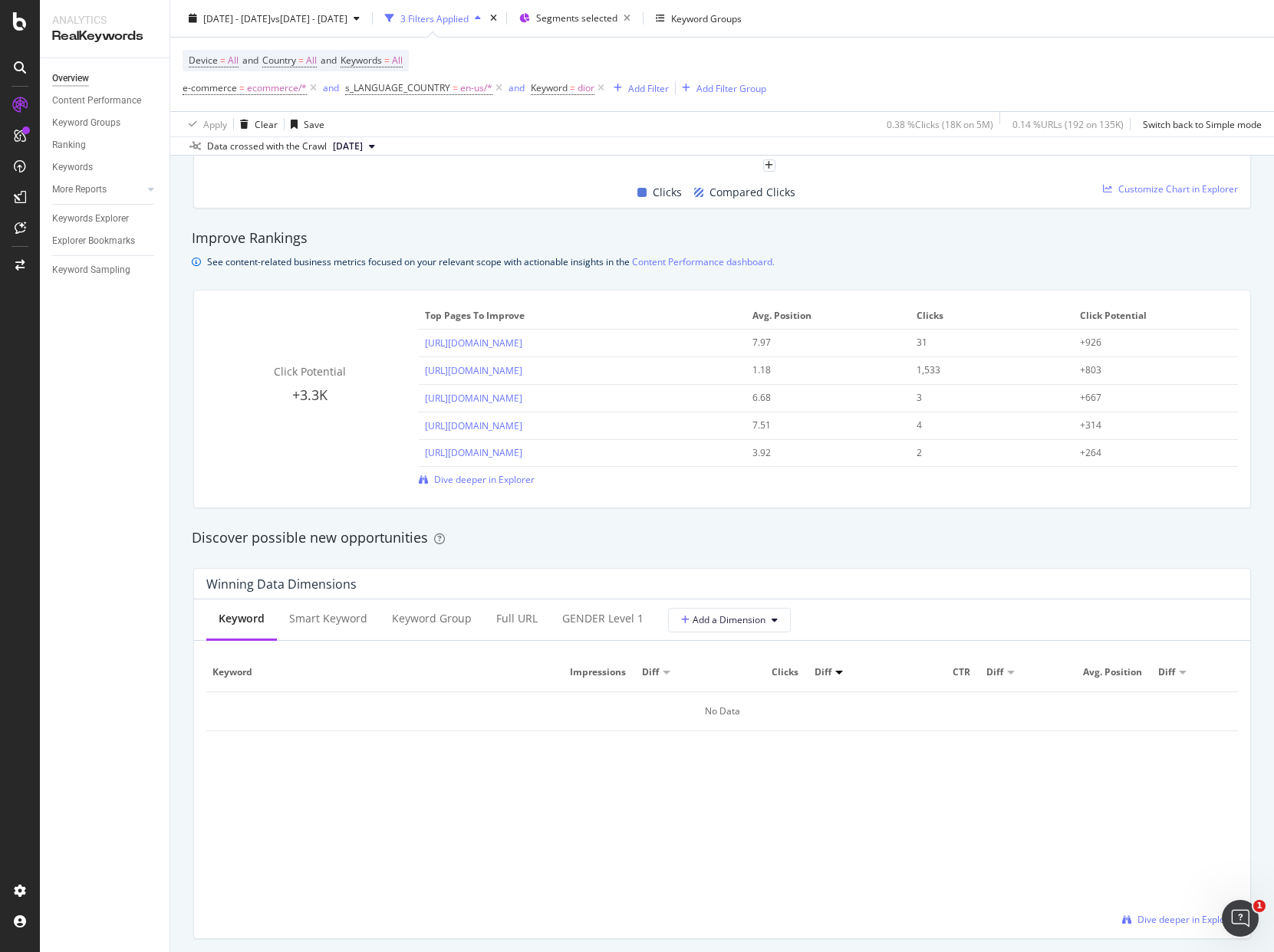
scroll to position [0, 0]
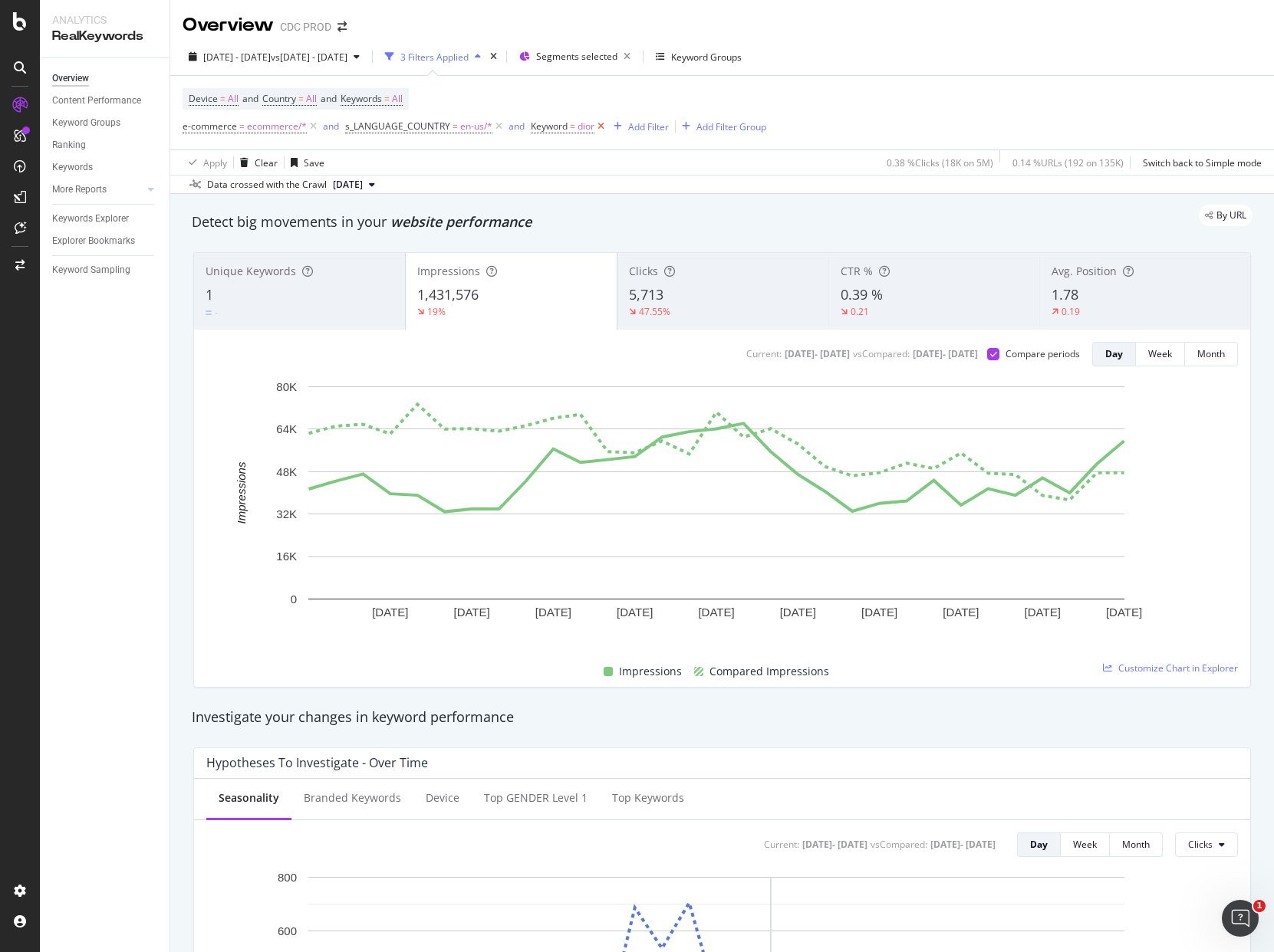
click at [601, 121] on icon at bounding box center [601, 125] width 13 height 15
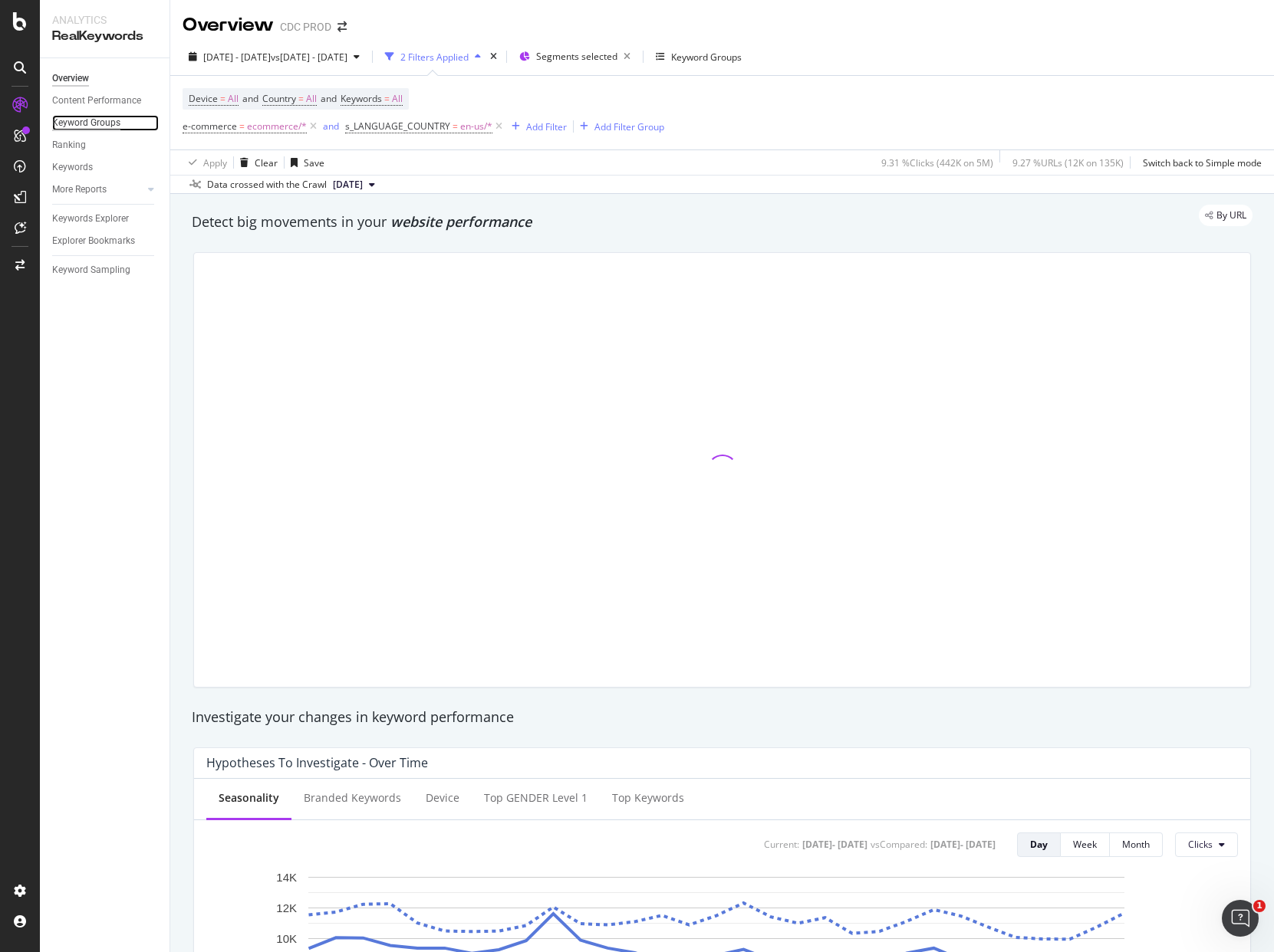
click at [97, 122] on div "Keyword Groups" at bounding box center [86, 123] width 69 height 16
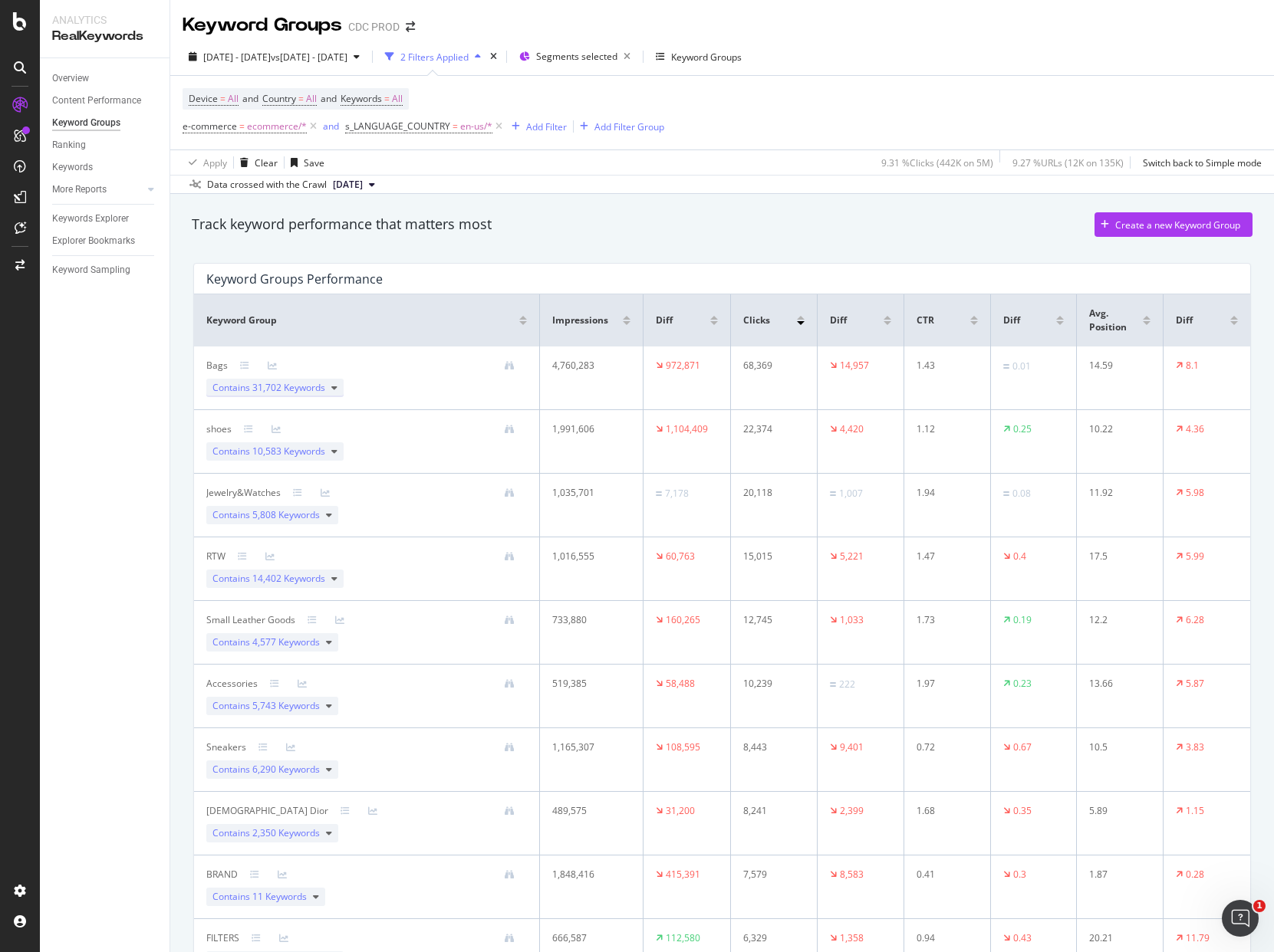
click at [342, 392] on div "Contains 31,702 Keywords" at bounding box center [275, 387] width 137 height 18
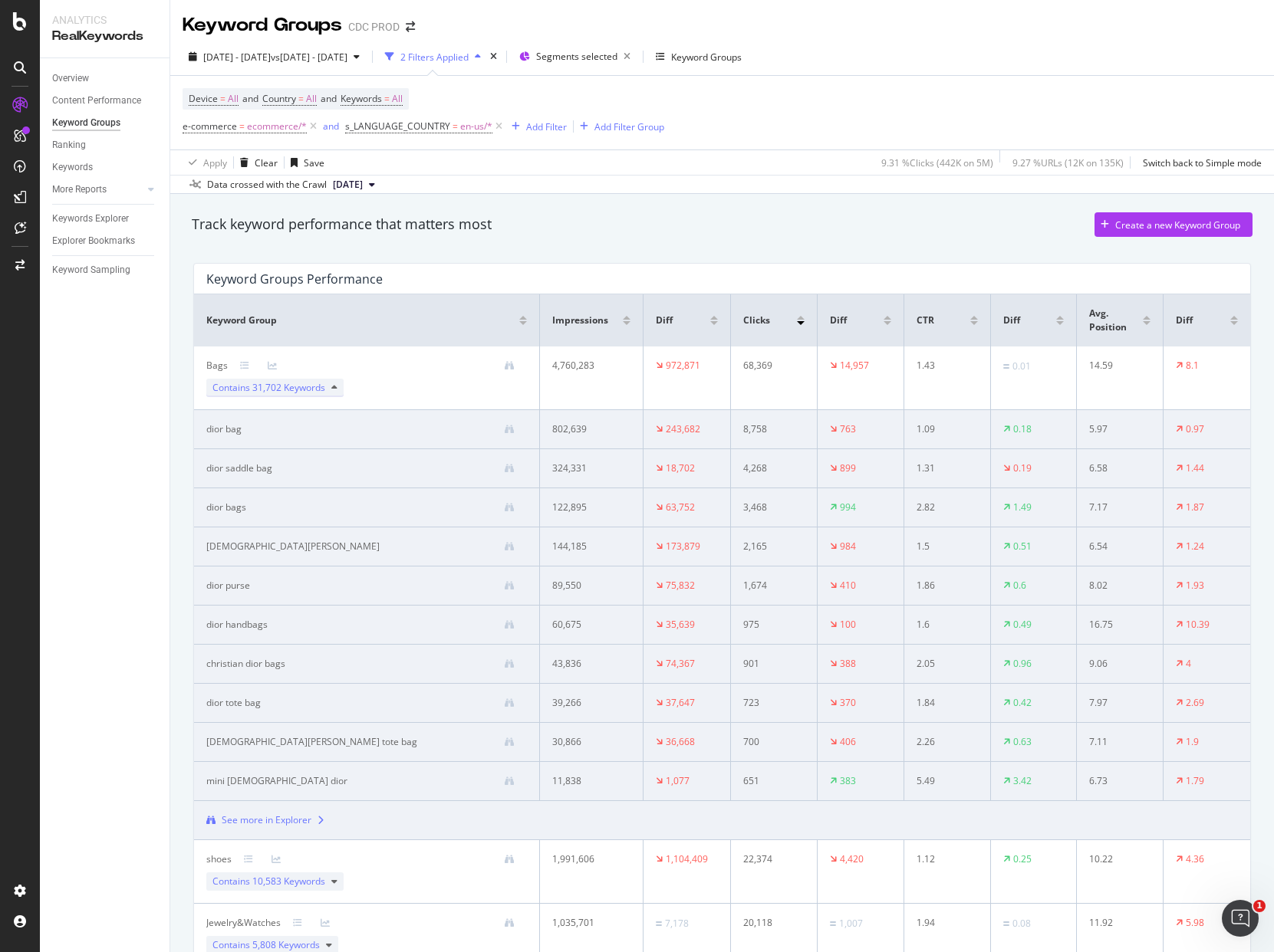
click at [338, 387] on div "Contains 31,702 Keywords" at bounding box center [275, 387] width 137 height 18
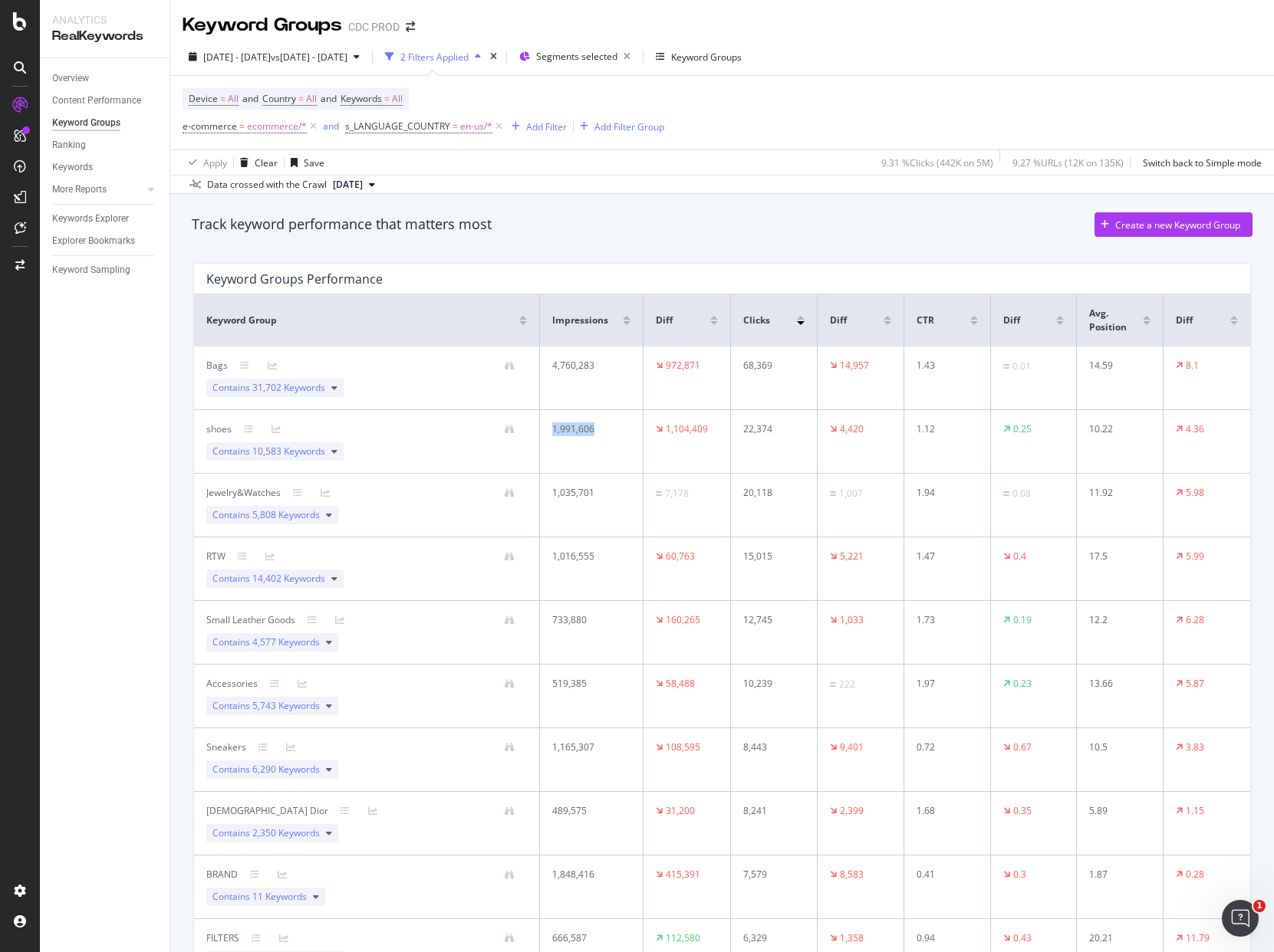
click at [583, 415] on td "1,991,606" at bounding box center [592, 442] width 104 height 64
click at [767, 240] on div "Track keyword performance that matters most Create a new Keyword Group" at bounding box center [722, 227] width 1076 height 31
click at [710, 322] on div at bounding box center [714, 324] width 8 height 4
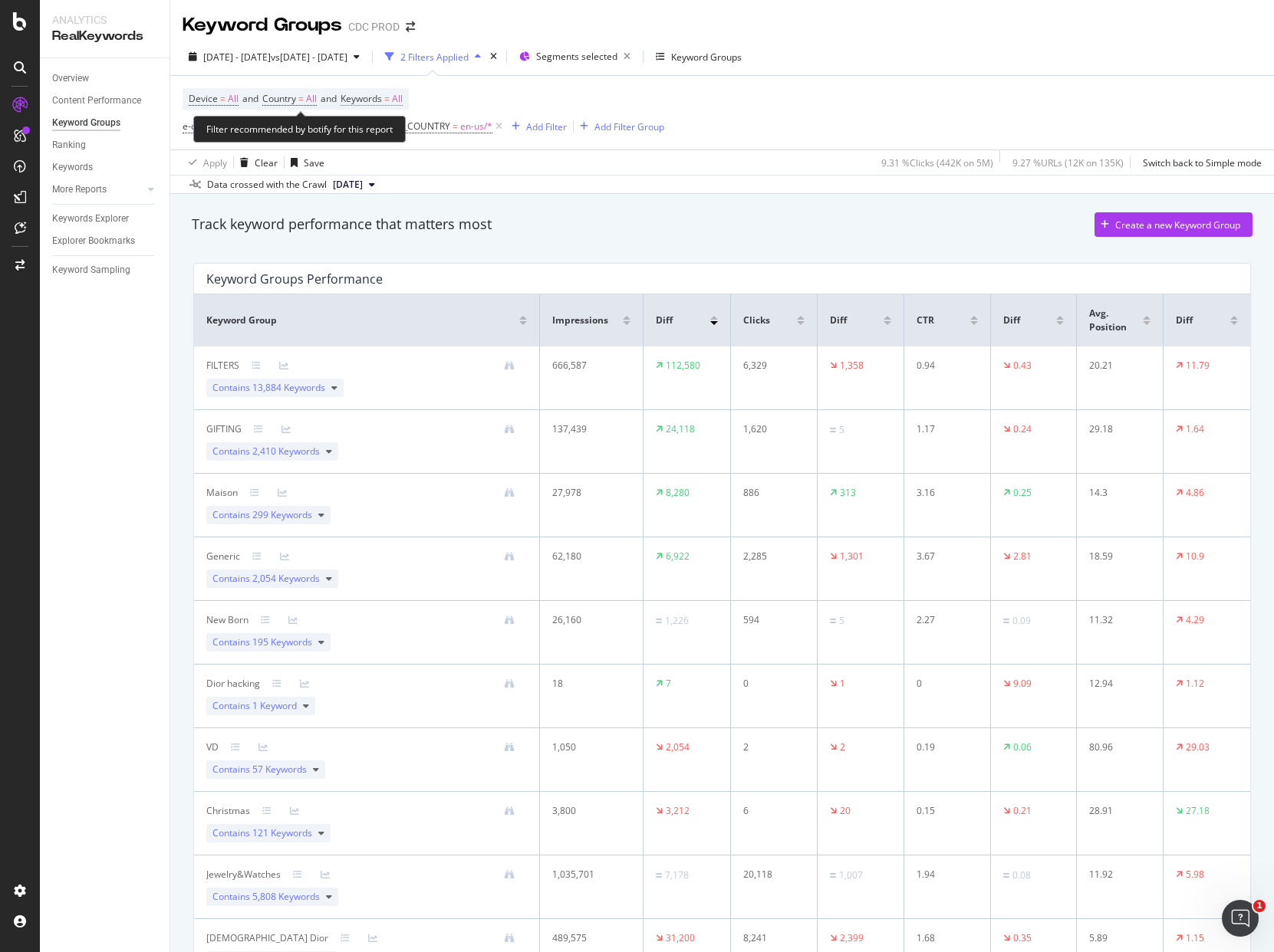
click at [402, 97] on span "All" at bounding box center [397, 100] width 11 height 22
click at [385, 138] on icon "button" at bounding box center [388, 134] width 6 height 9
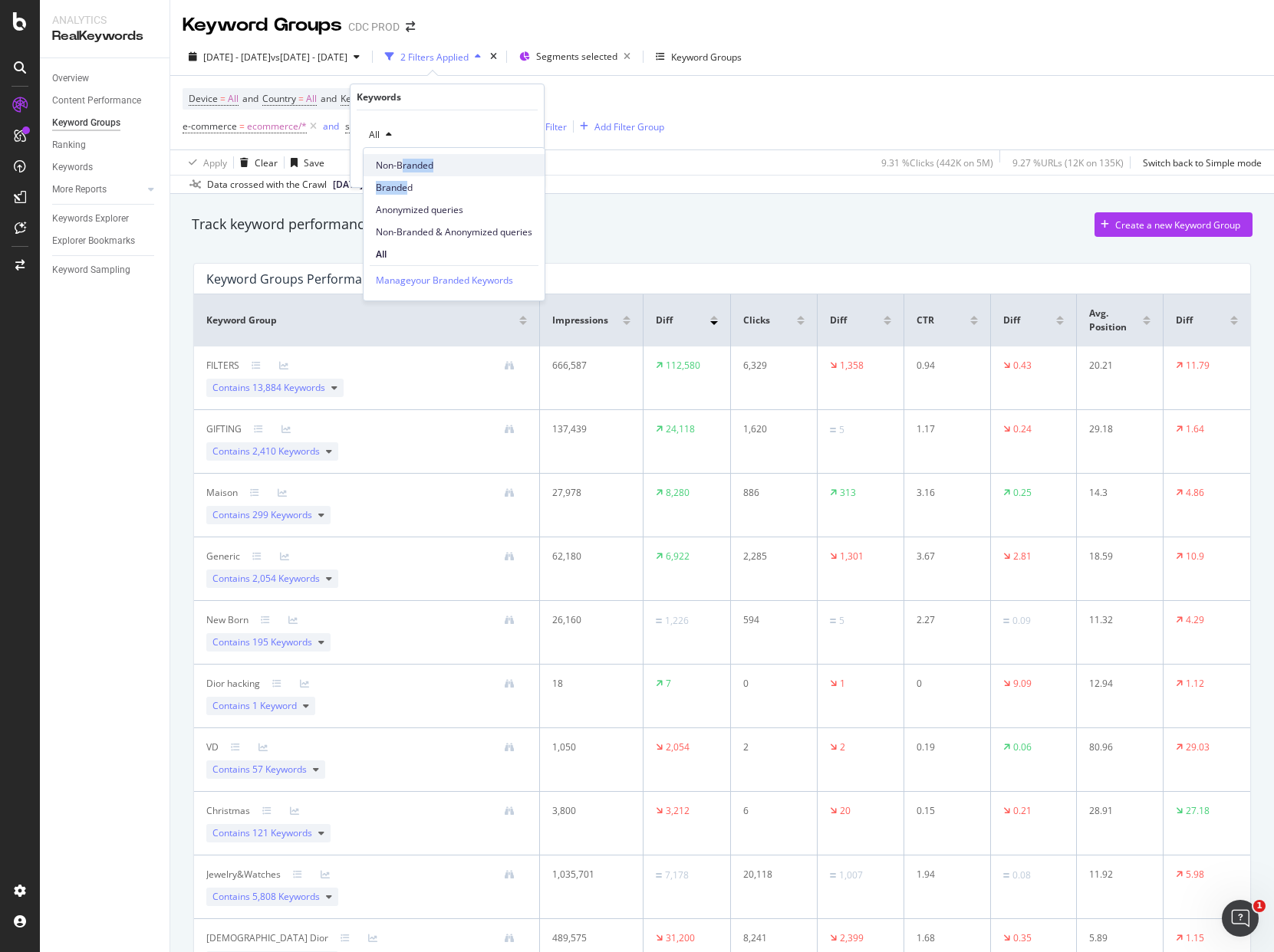
drag, startPoint x: 405, startPoint y: 188, endPoint x: 404, endPoint y: 163, distance: 25.0
click at [404, 163] on div "Non-Branded Branded Anonymized queries Non-Branded & Anonymized queries All" at bounding box center [454, 207] width 181 height 118
click at [404, 163] on span "Non-Branded" at bounding box center [453, 165] width 156 height 14
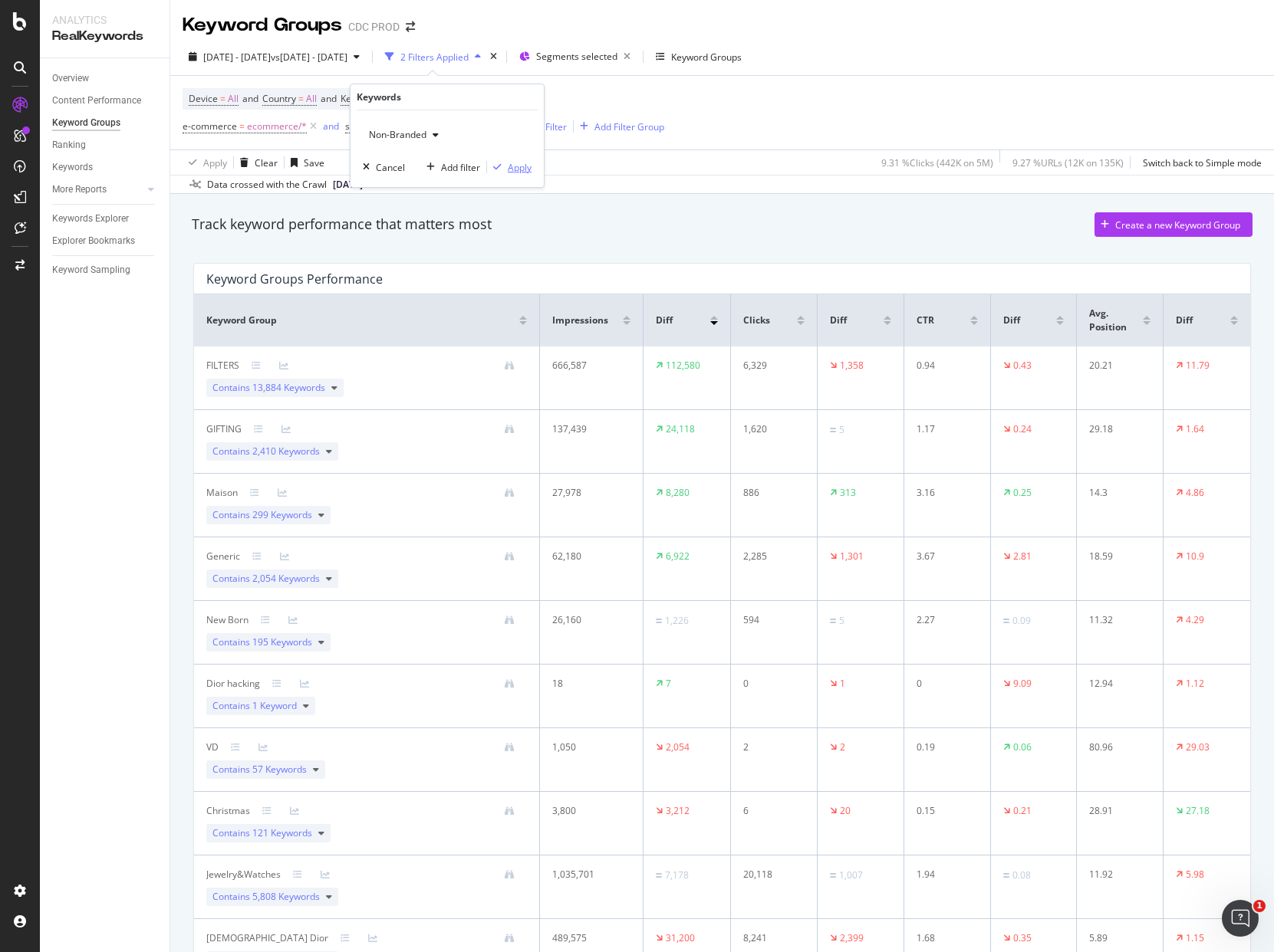
click at [520, 163] on div "Apply" at bounding box center [520, 167] width 24 height 13
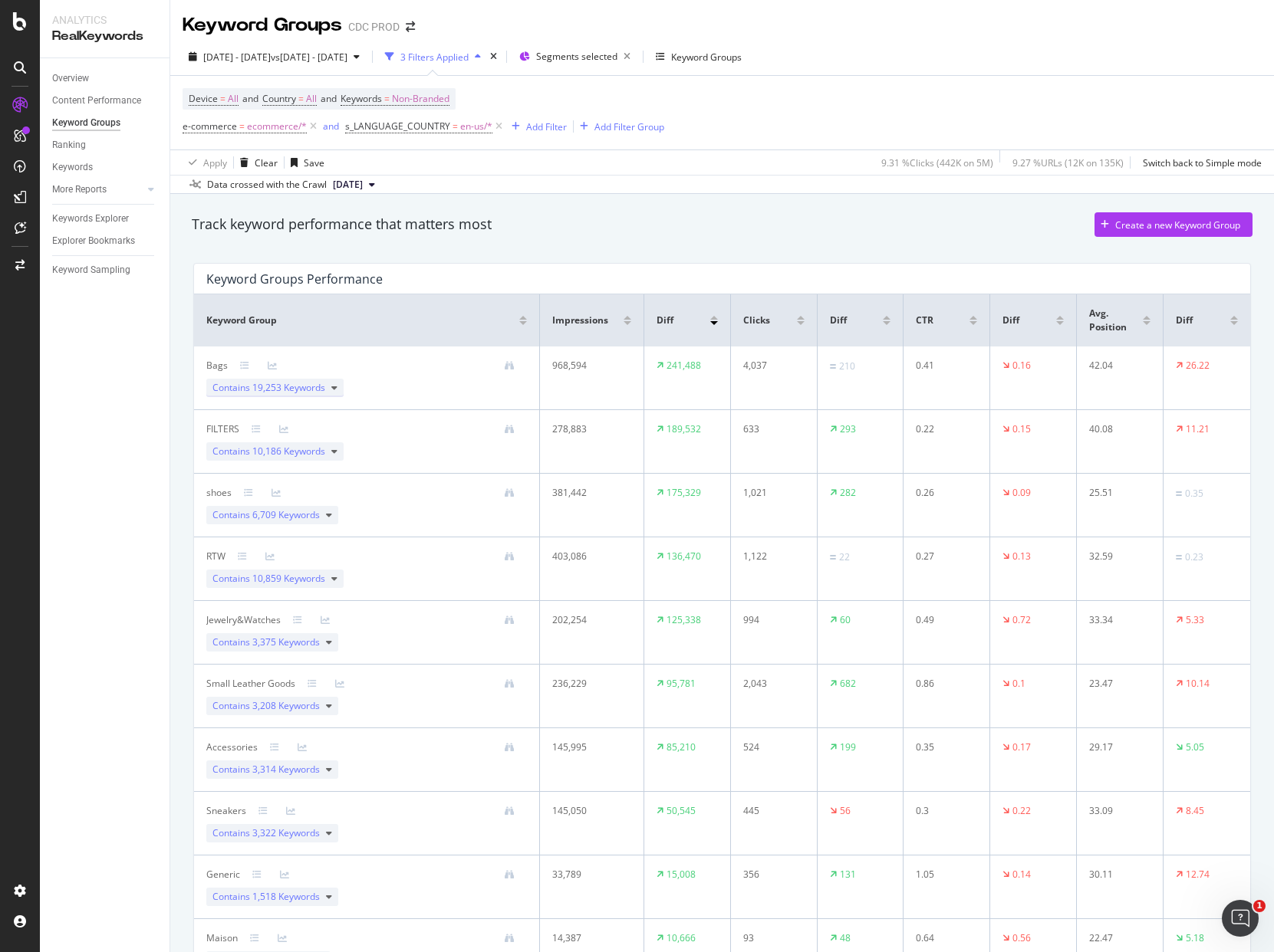
click at [326, 388] on div "Contains 19,253 Keywords" at bounding box center [275, 387] width 137 height 18
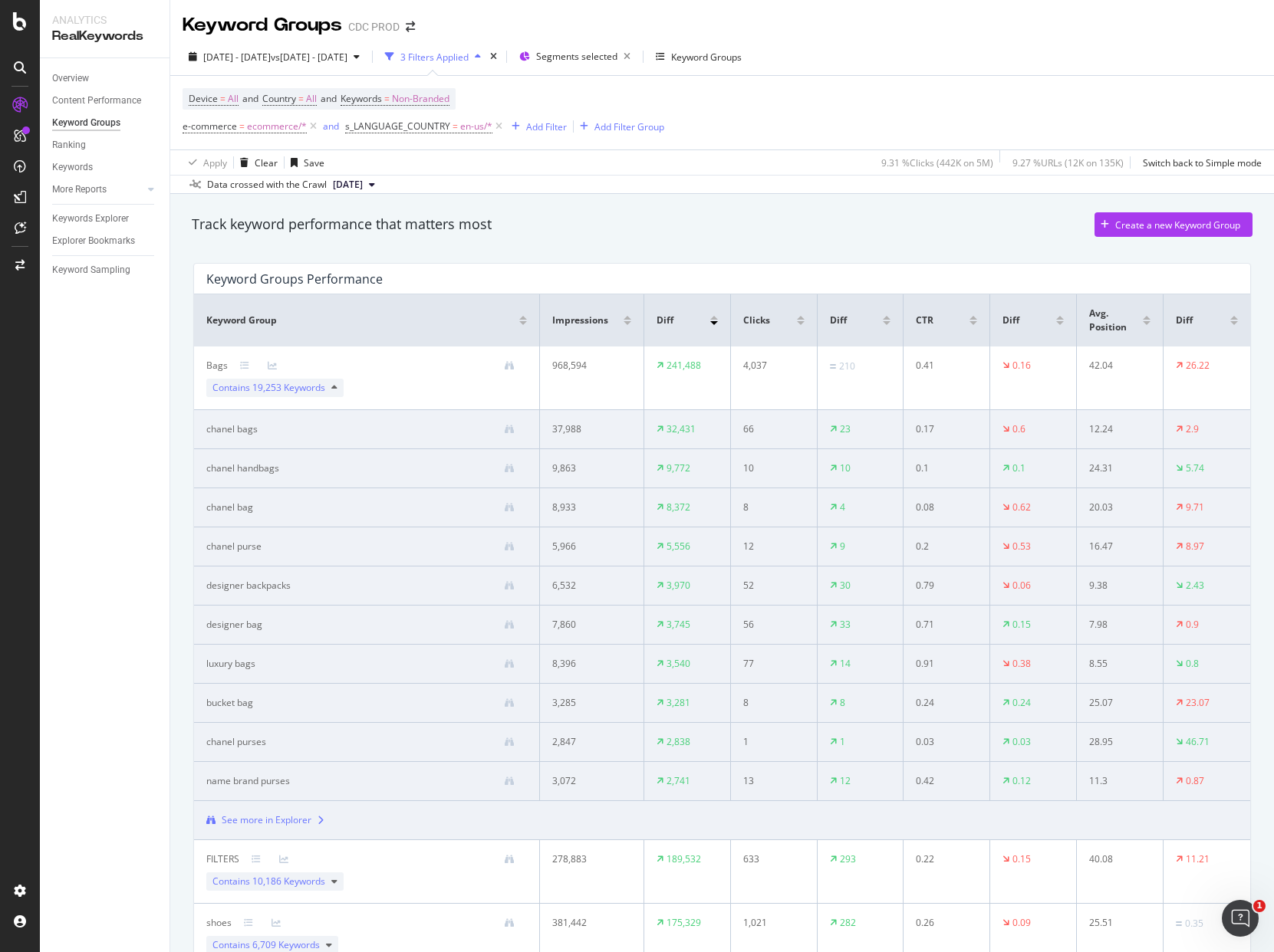
click at [336, 387] on icon at bounding box center [335, 387] width 6 height 9
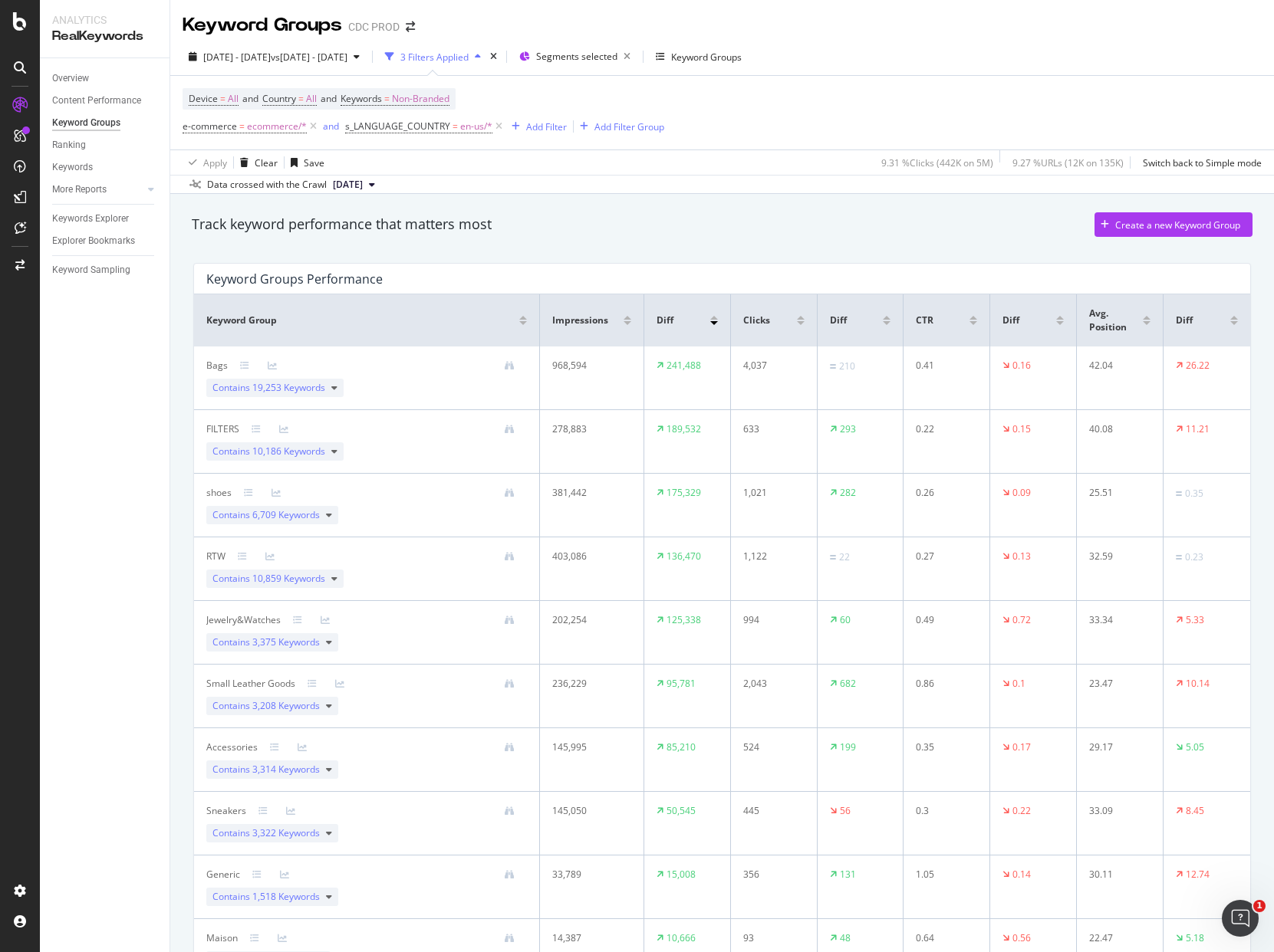
click at [883, 150] on div "9.31 % Clicks ( 442K on 5M )" at bounding box center [934, 162] width 119 height 25
click at [439, 93] on span "Non-Branded" at bounding box center [421, 100] width 58 height 22
click at [408, 138] on span "Non-Branded" at bounding box center [394, 134] width 64 height 13
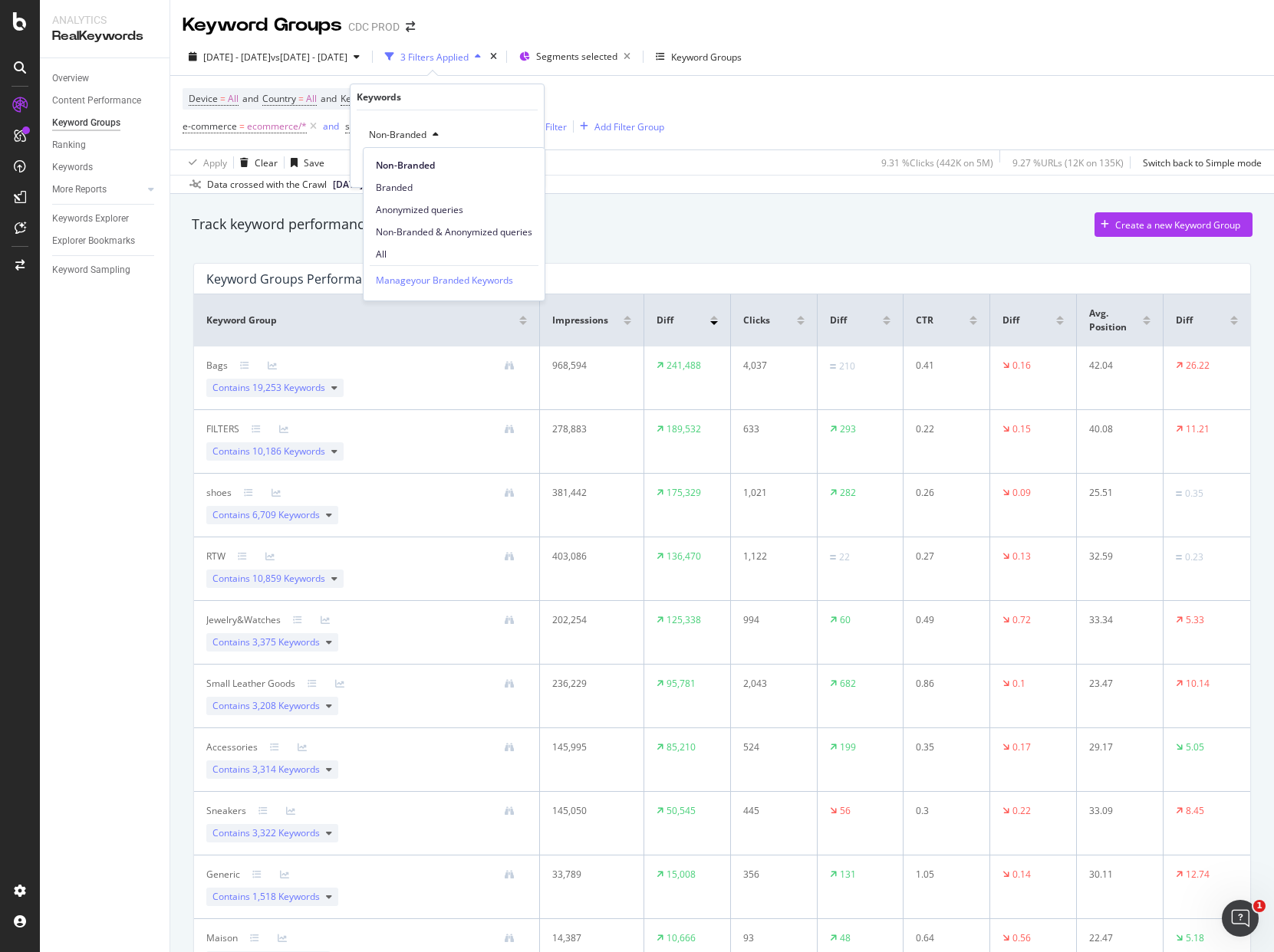
click at [793, 119] on div "Device = All and Country = All and Keywords = Non-Branded e-commerce = ecommerc…" at bounding box center [722, 113] width 1080 height 74
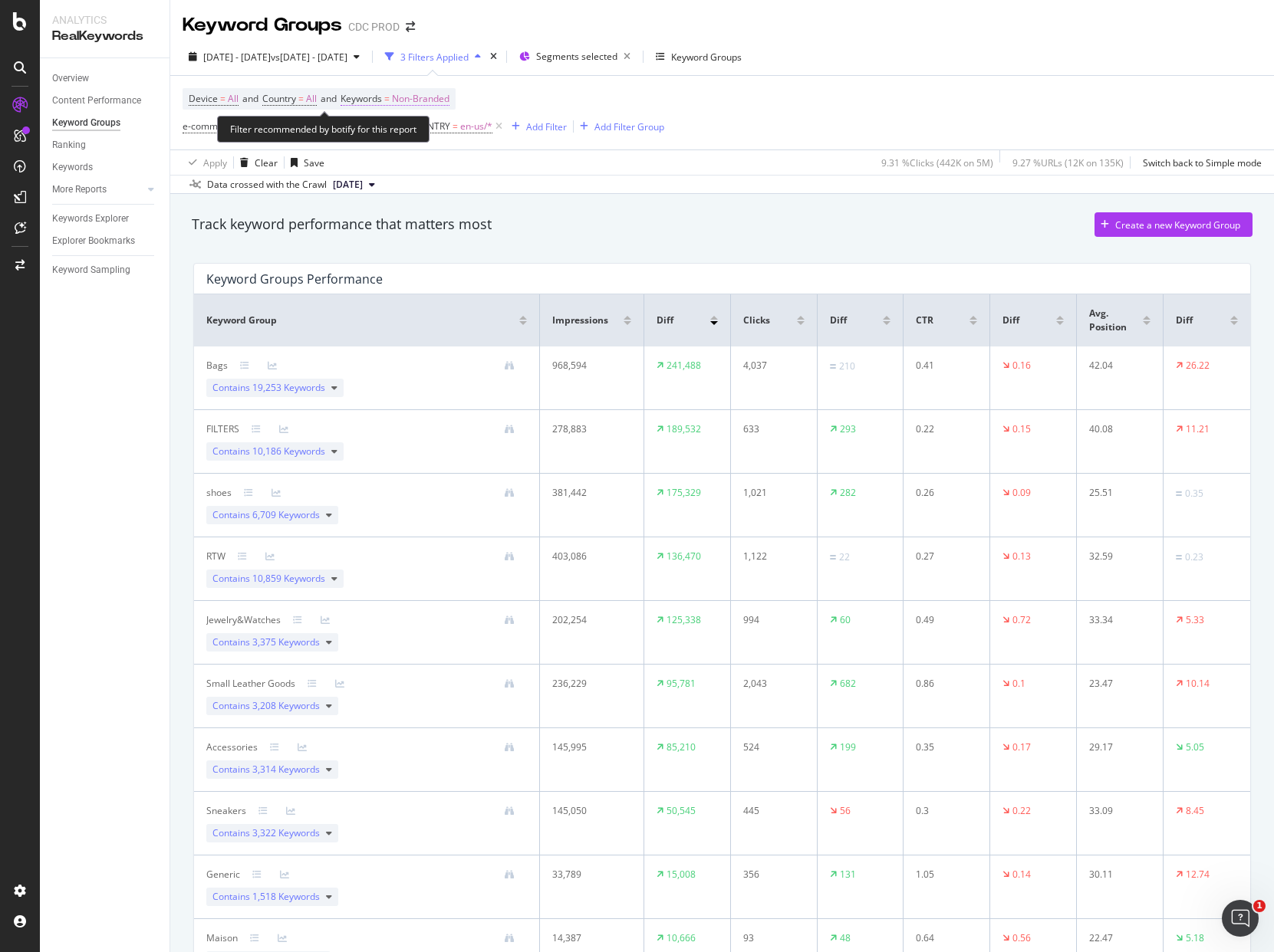
click at [440, 102] on span "Non-Branded" at bounding box center [421, 100] width 58 height 22
click at [412, 139] on span "Non-Branded" at bounding box center [394, 134] width 64 height 13
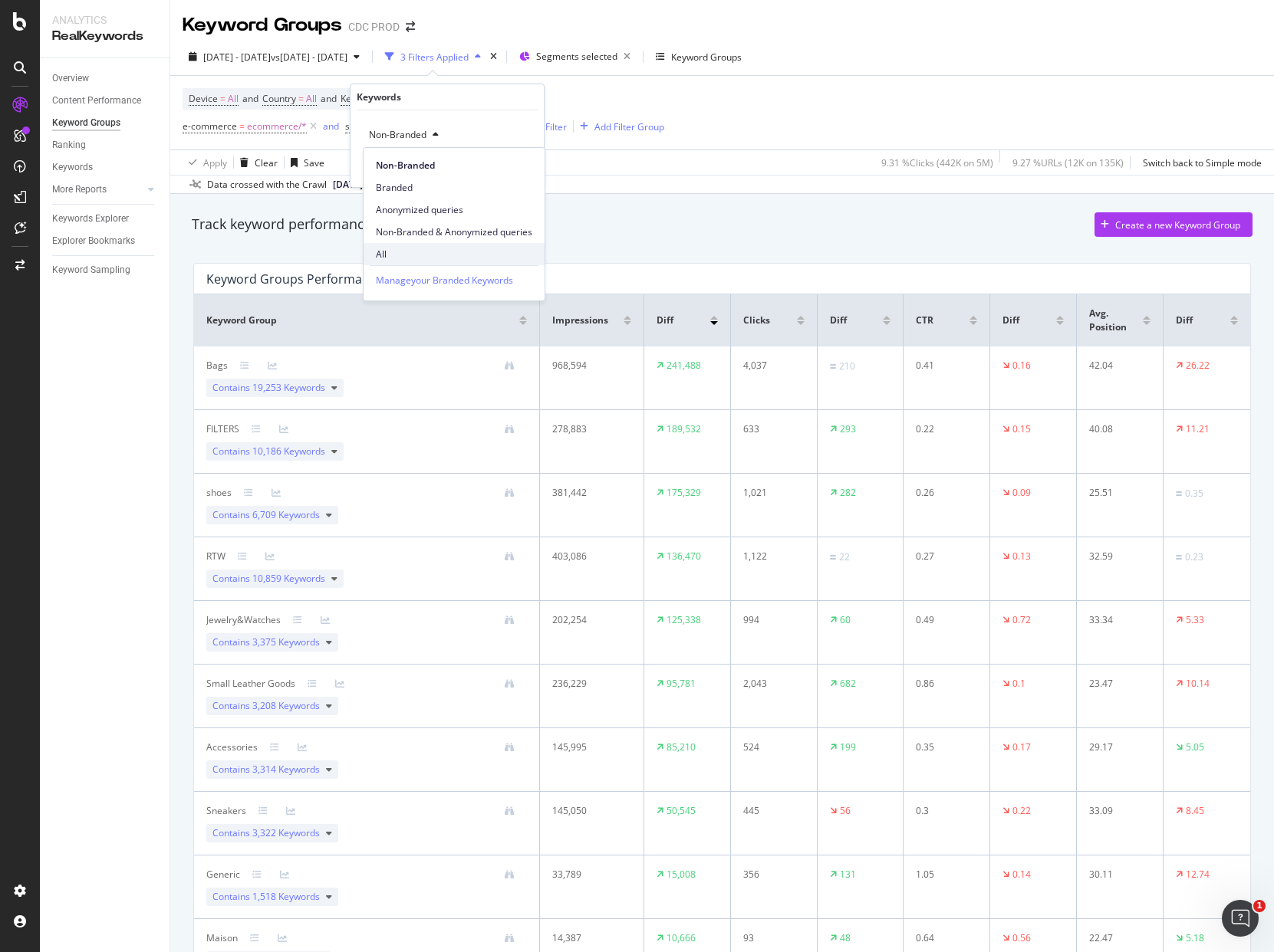
click at [422, 255] on span "All" at bounding box center [453, 255] width 156 height 14
click at [516, 167] on div "Apply" at bounding box center [520, 167] width 24 height 13
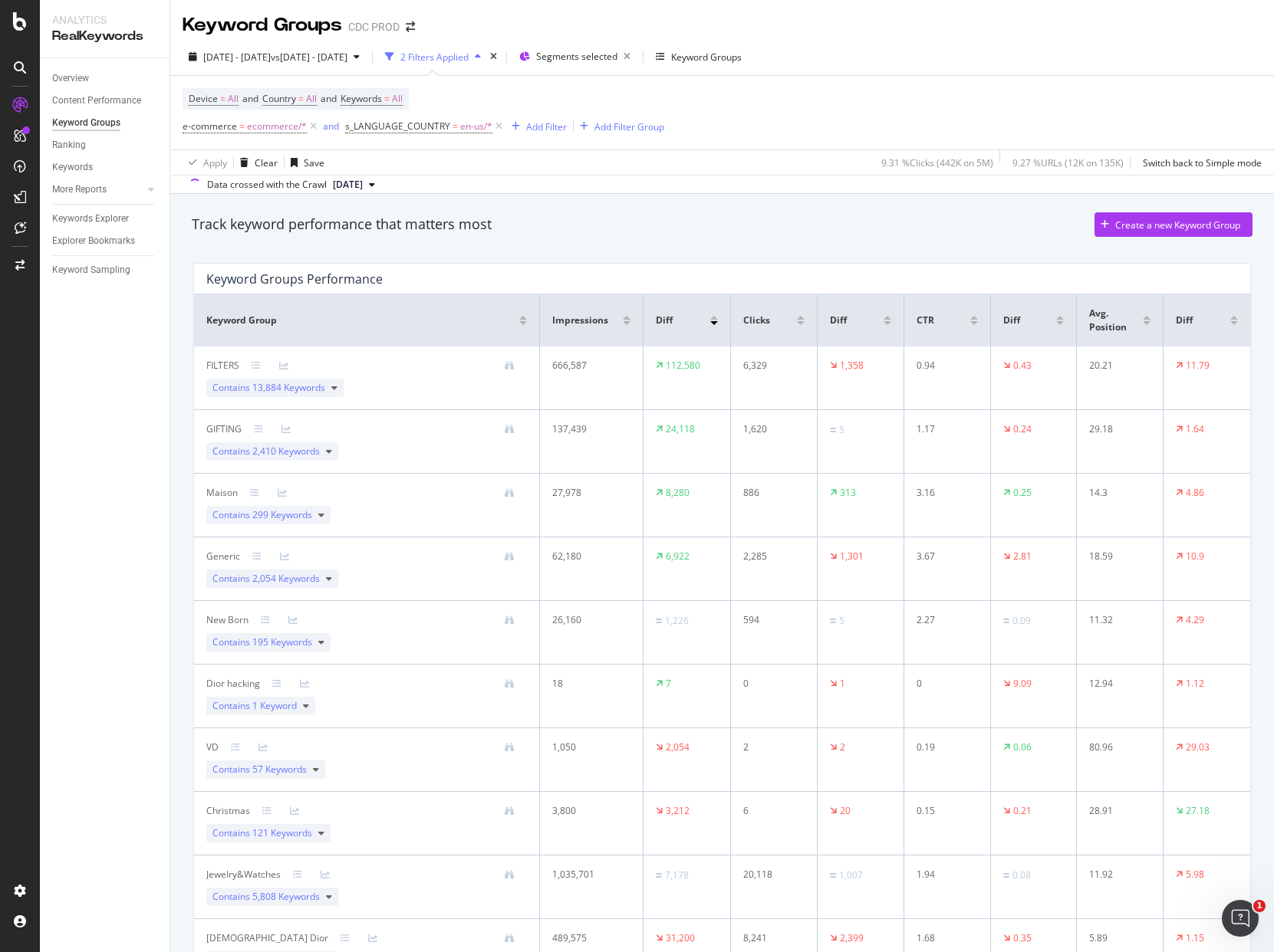
click at [851, 115] on div "Device = All and Country = All and Keywords = All e-commerce = ecommerce/* and …" at bounding box center [722, 113] width 1080 height 74
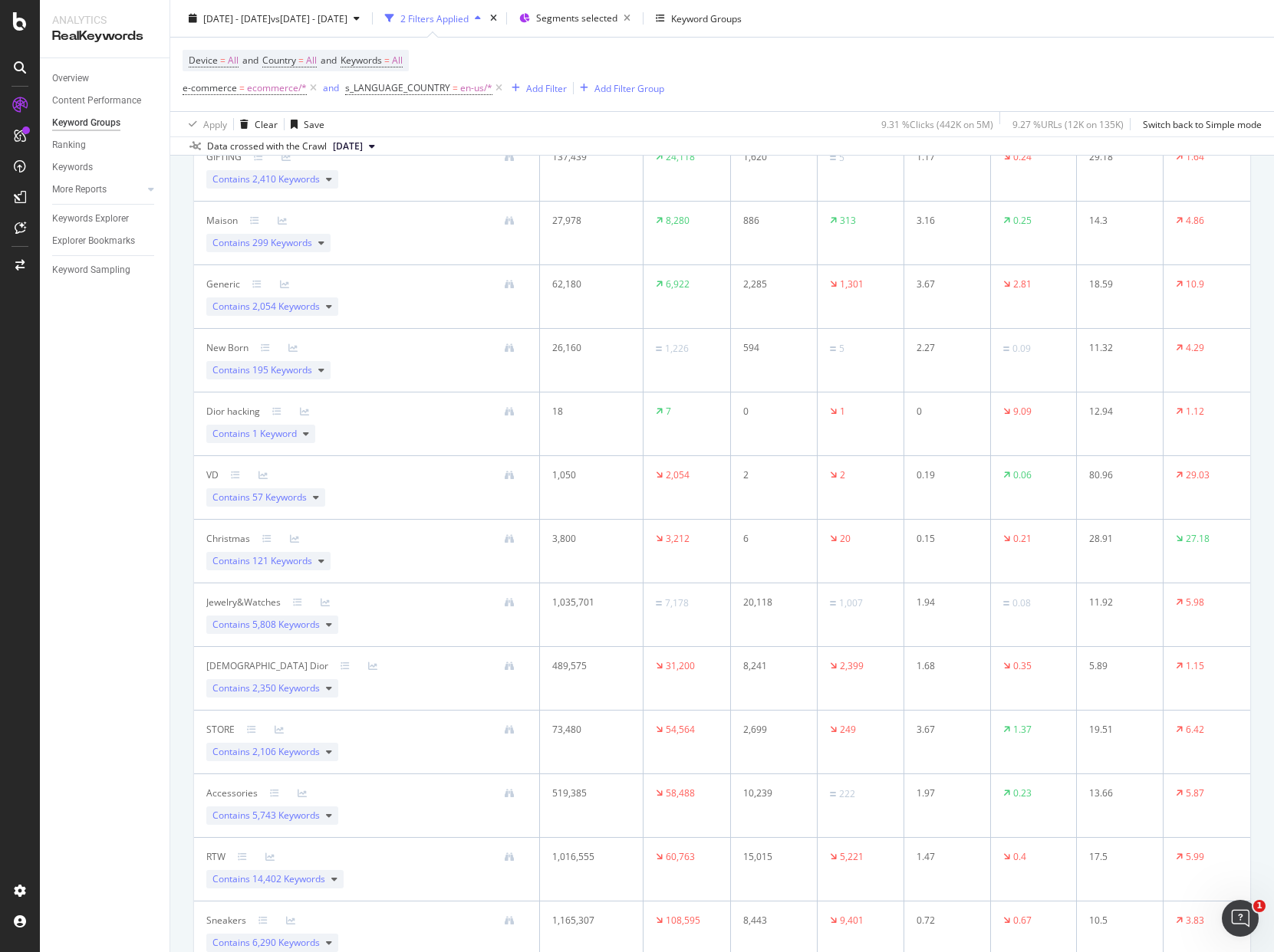
scroll to position [85, 0]
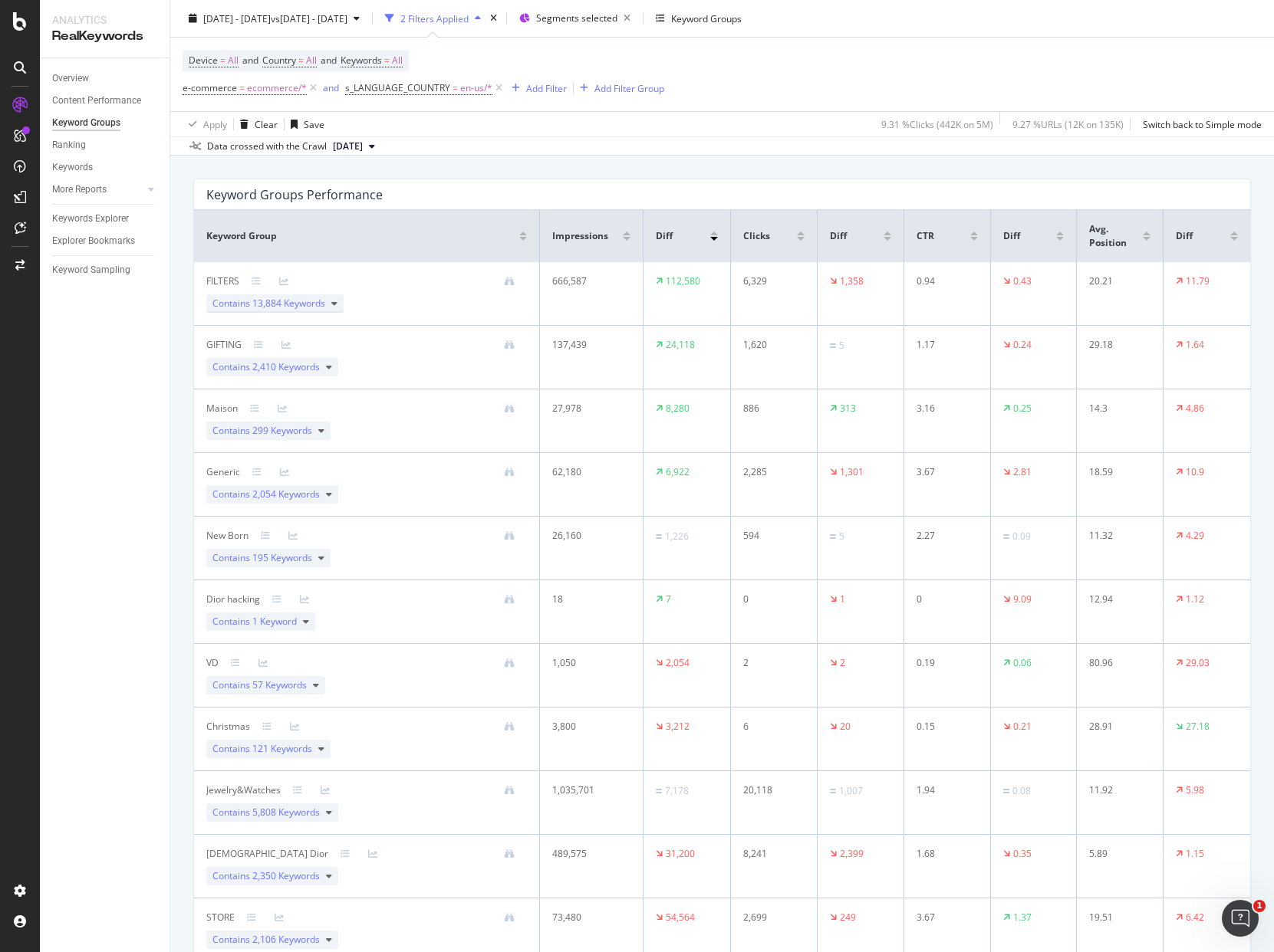
click at [298, 301] on span "13,884 Keywords" at bounding box center [288, 303] width 73 height 13
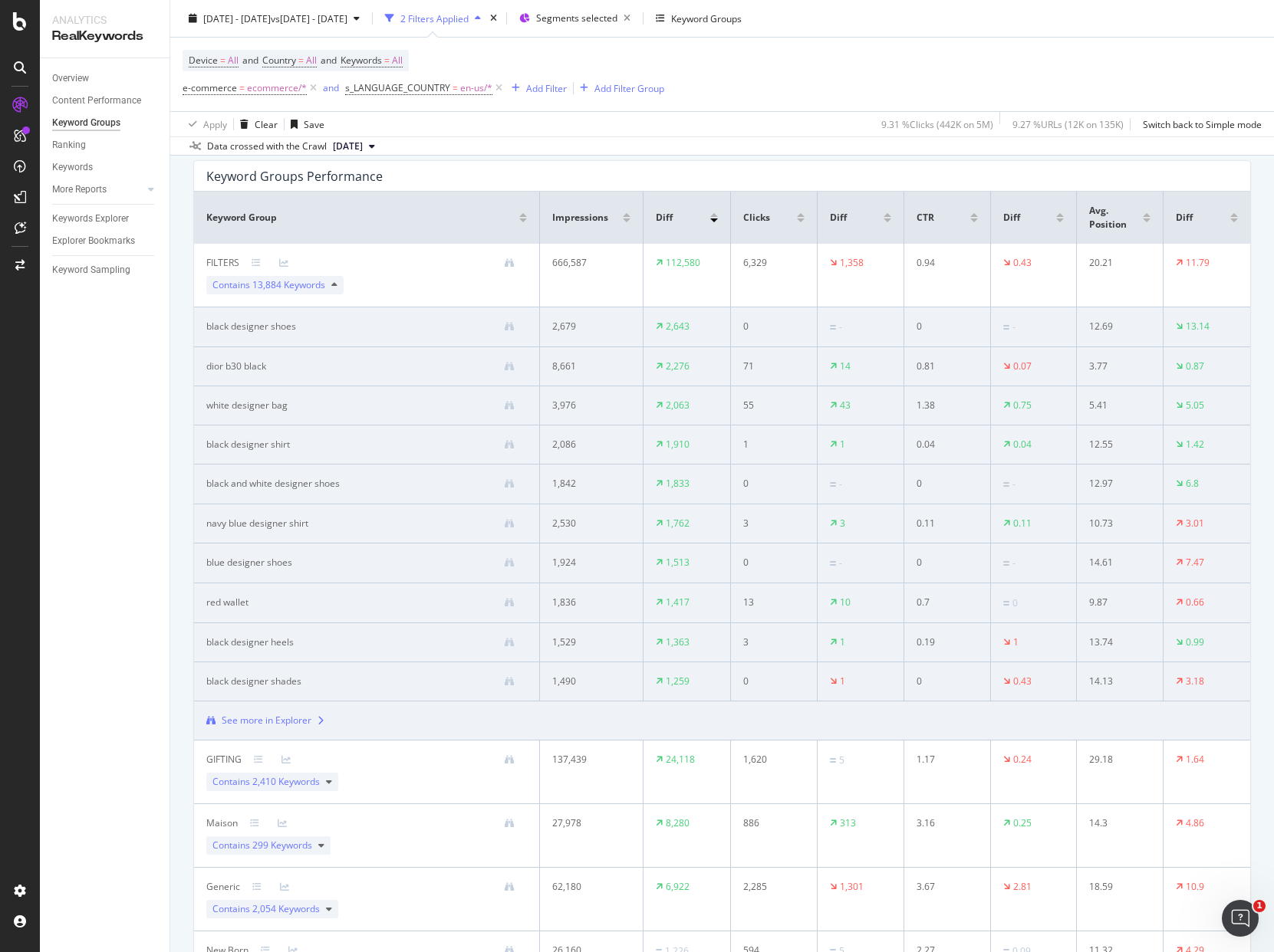
scroll to position [106, 0]
click at [333, 282] on icon at bounding box center [335, 282] width 6 height 9
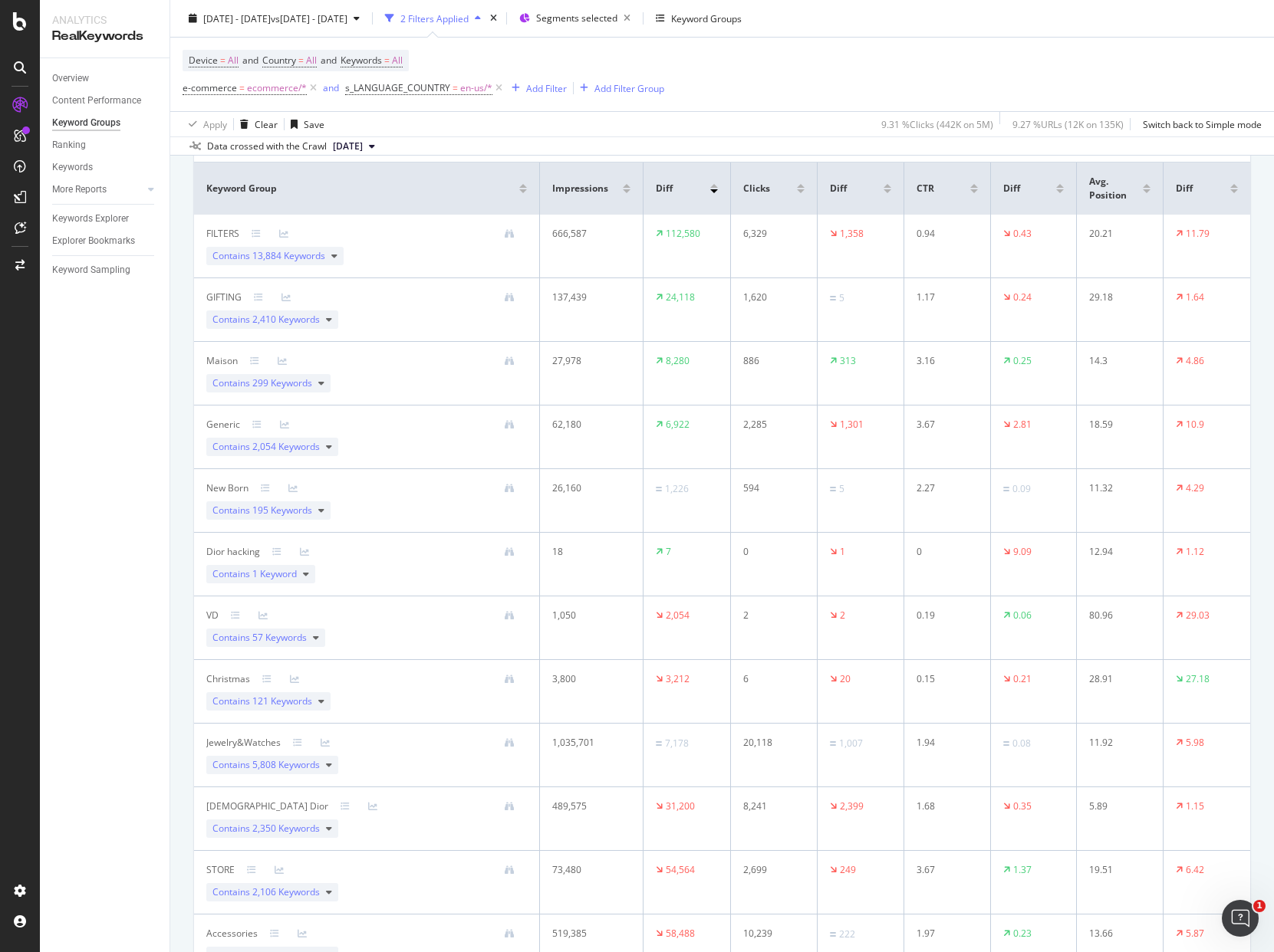
scroll to position [0, 0]
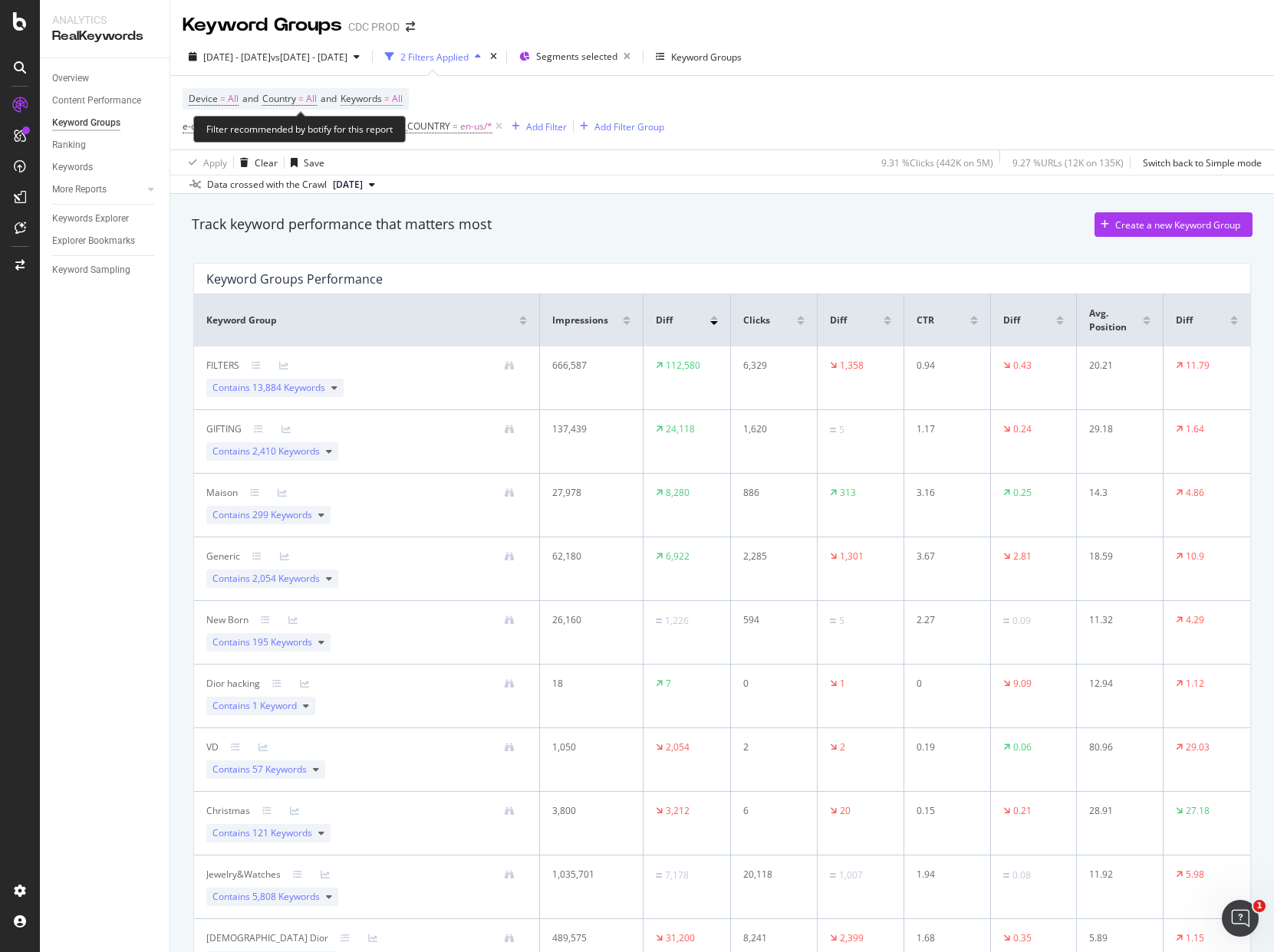
click at [402, 103] on span "All" at bounding box center [397, 100] width 11 height 22
click at [369, 139] on span "All" at bounding box center [371, 134] width 17 height 13
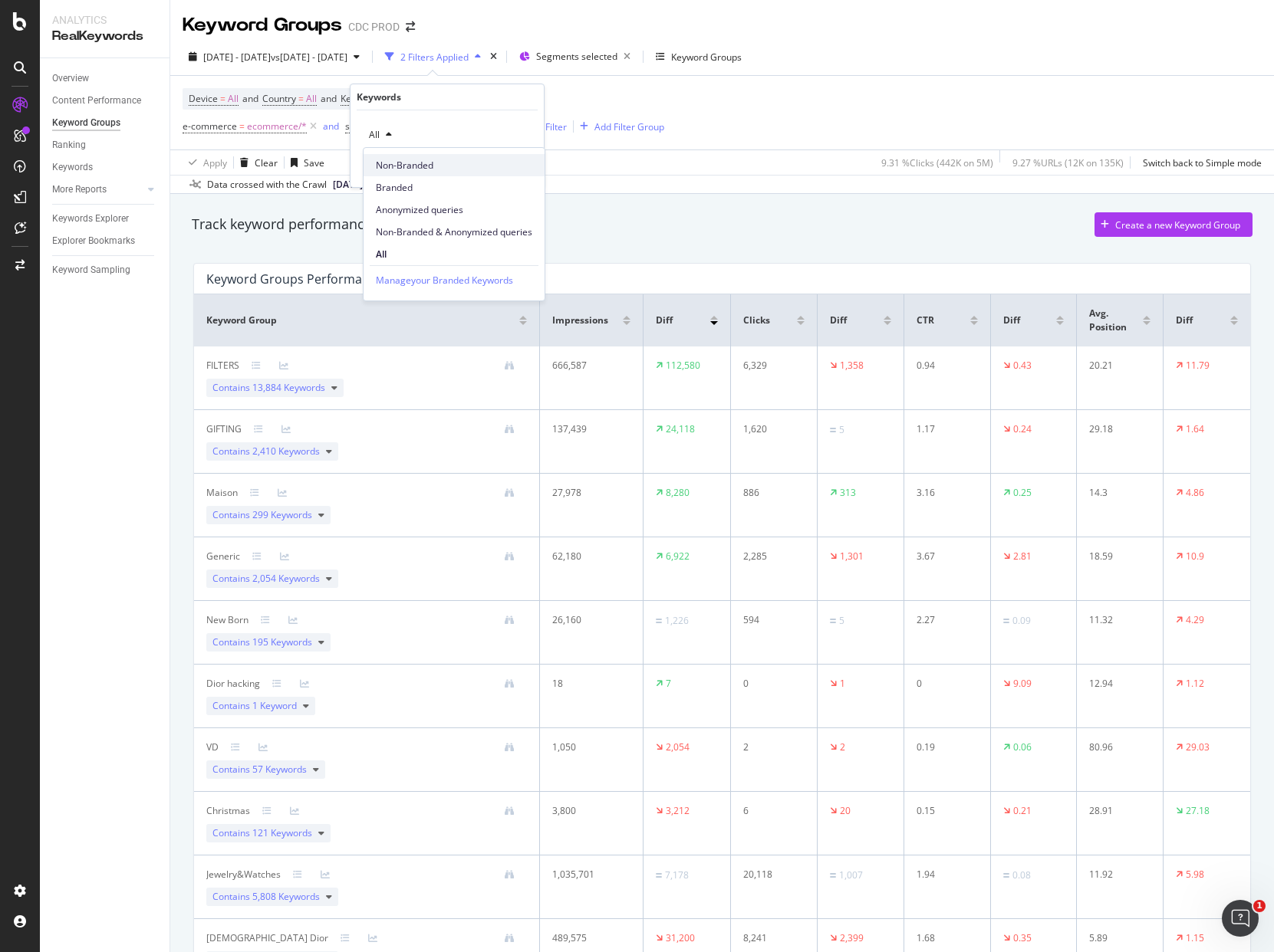
click at [426, 163] on span "Non-Branded" at bounding box center [453, 165] width 156 height 14
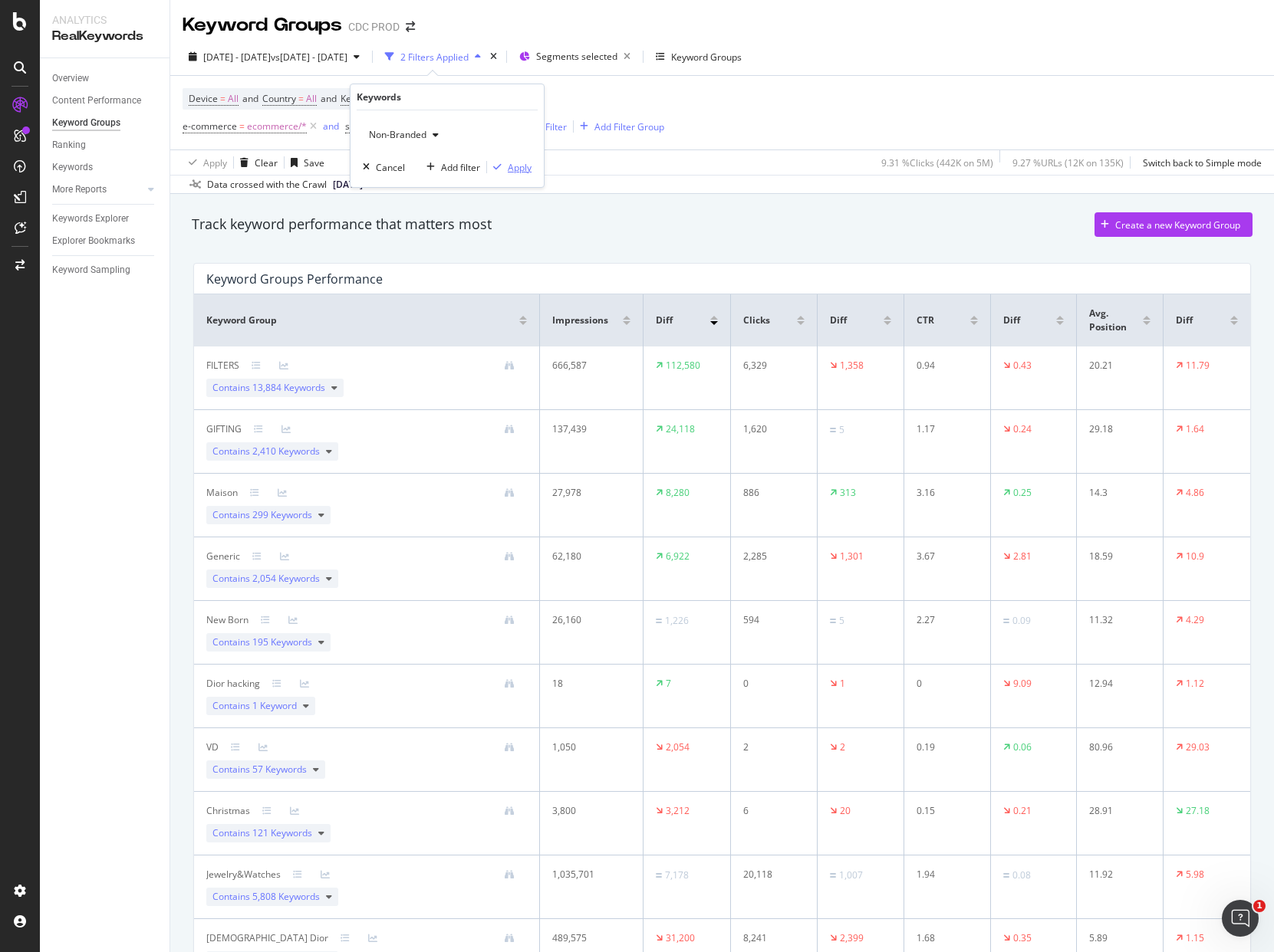
click at [527, 169] on div "Apply" at bounding box center [520, 167] width 24 height 13
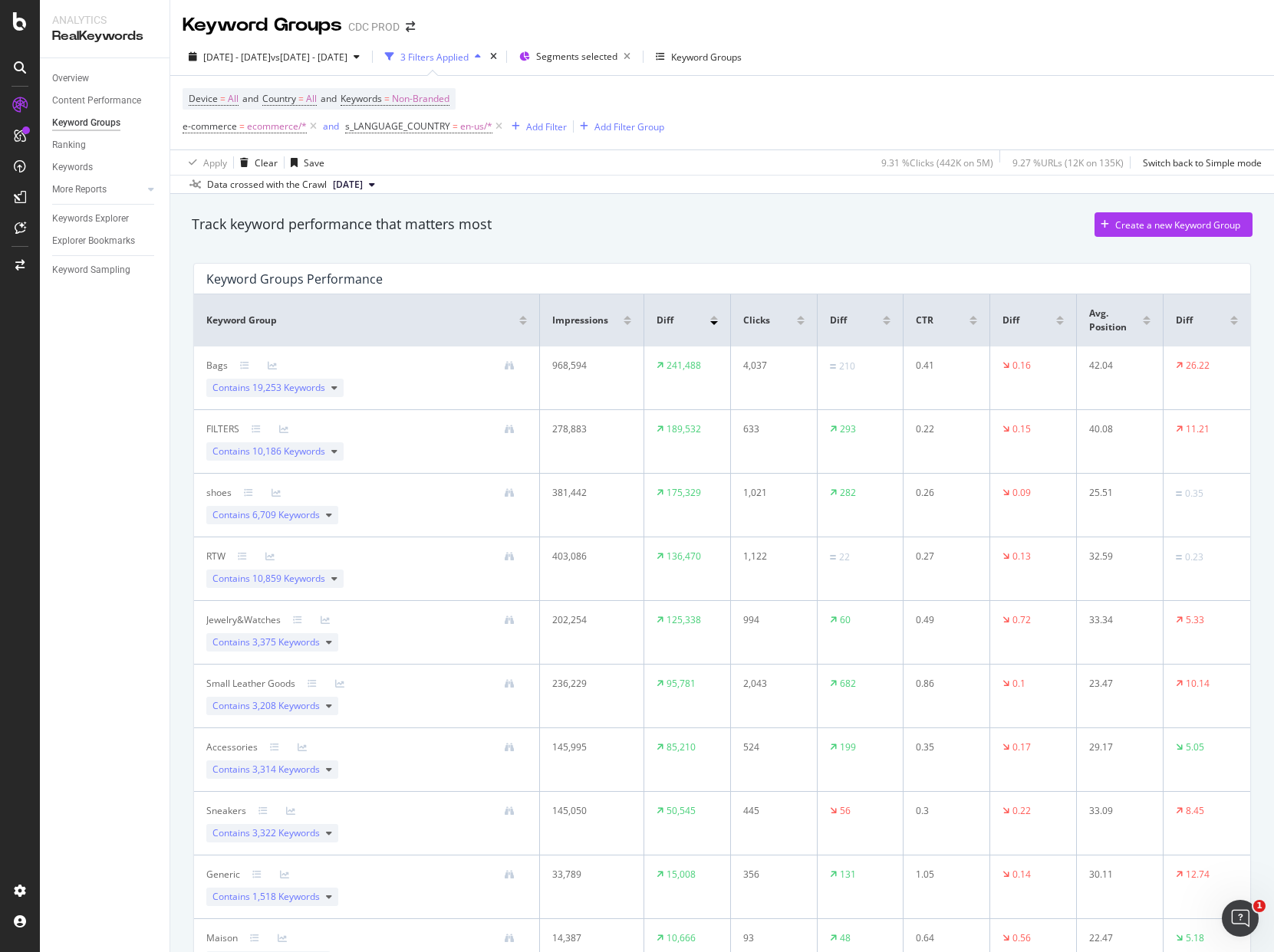
click at [883, 322] on div at bounding box center [887, 324] width 8 height 4
click at [313, 512] on span "6,709 Keywords" at bounding box center [286, 515] width 68 height 13
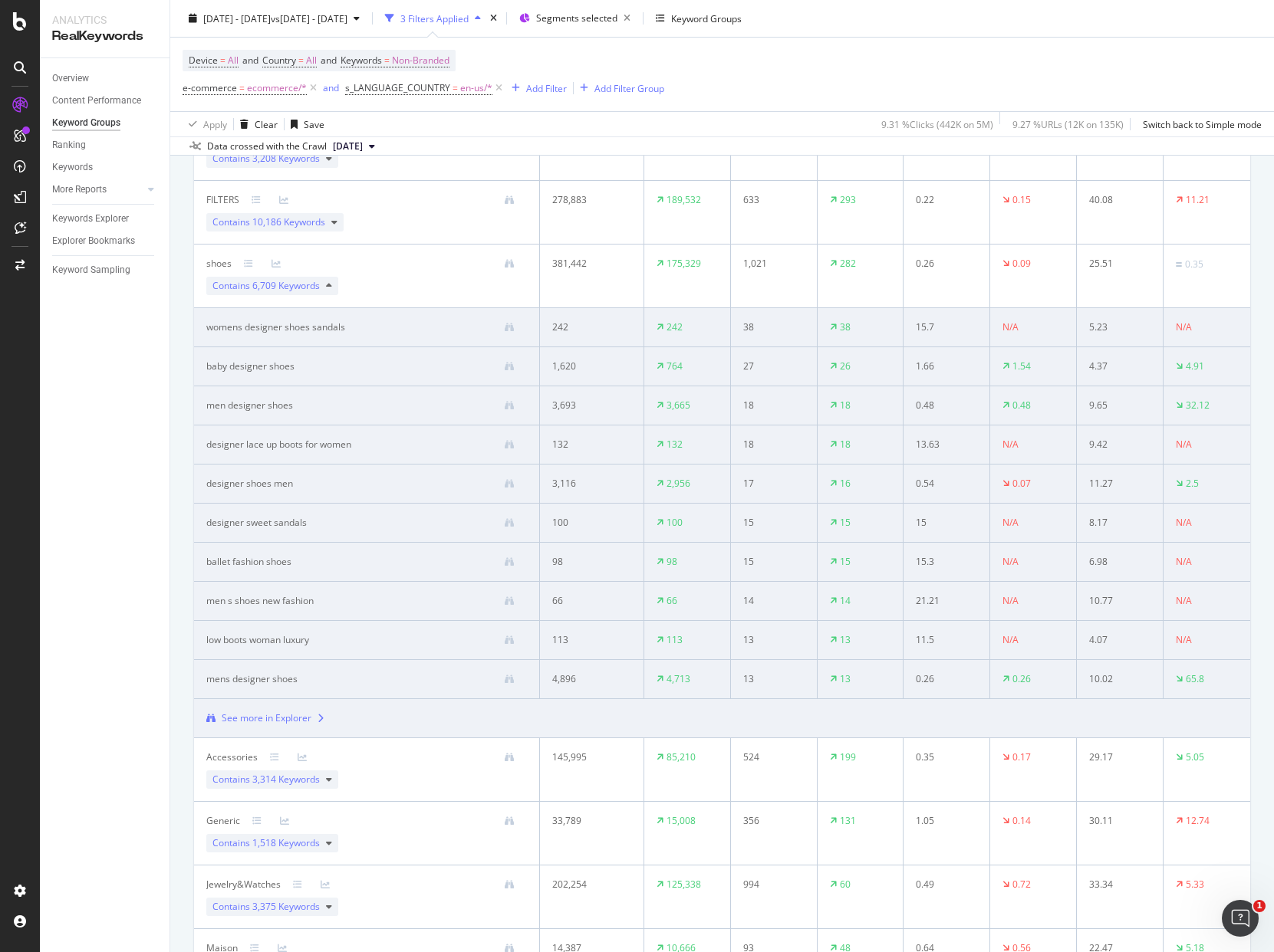
scroll to position [258, 0]
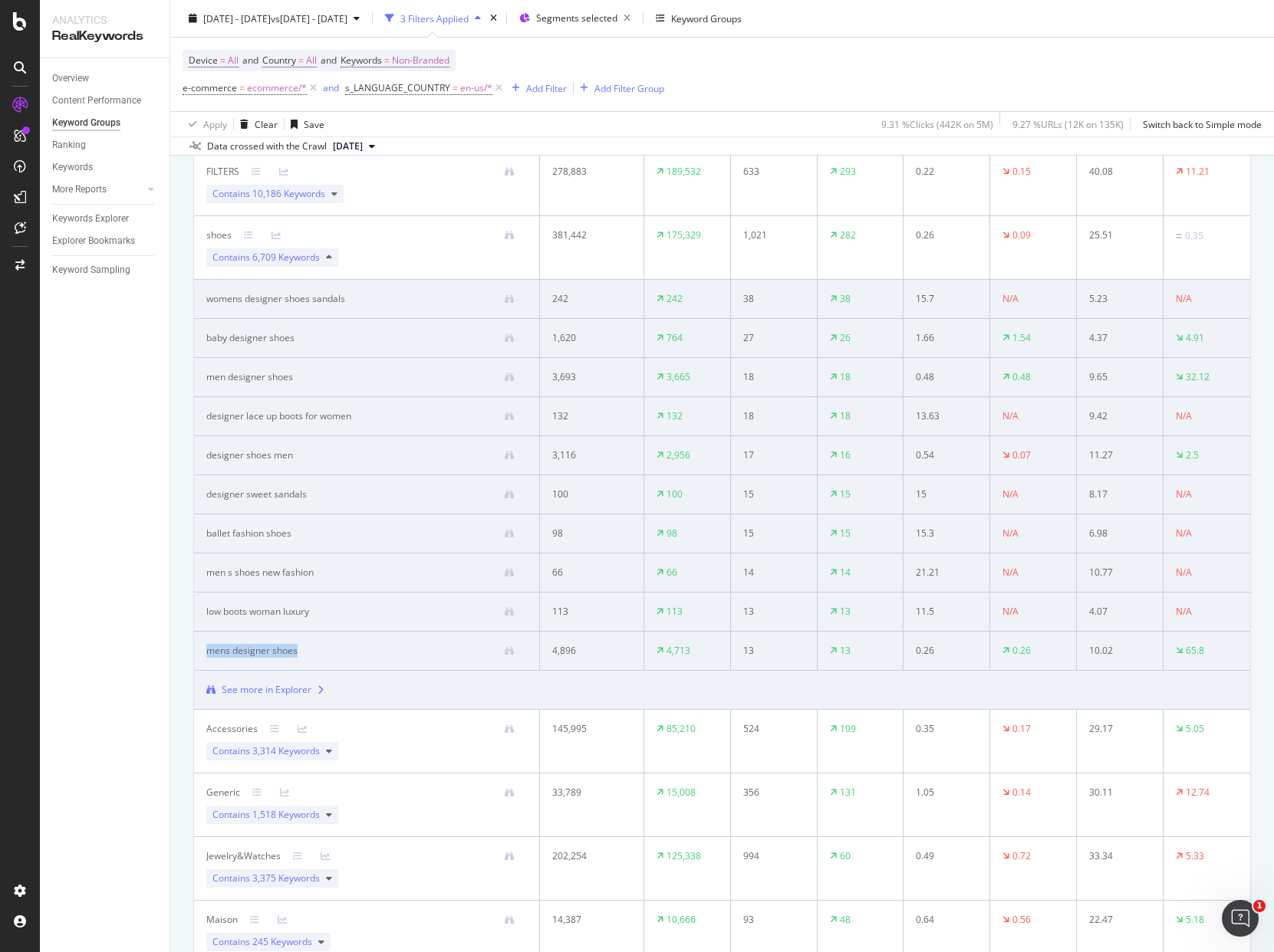
drag, startPoint x: 316, startPoint y: 650, endPoint x: 198, endPoint y: 648, distance: 118.0
click at [198, 648] on td "mens designer shoes" at bounding box center [367, 651] width 346 height 39
copy div "mens designer shoes"
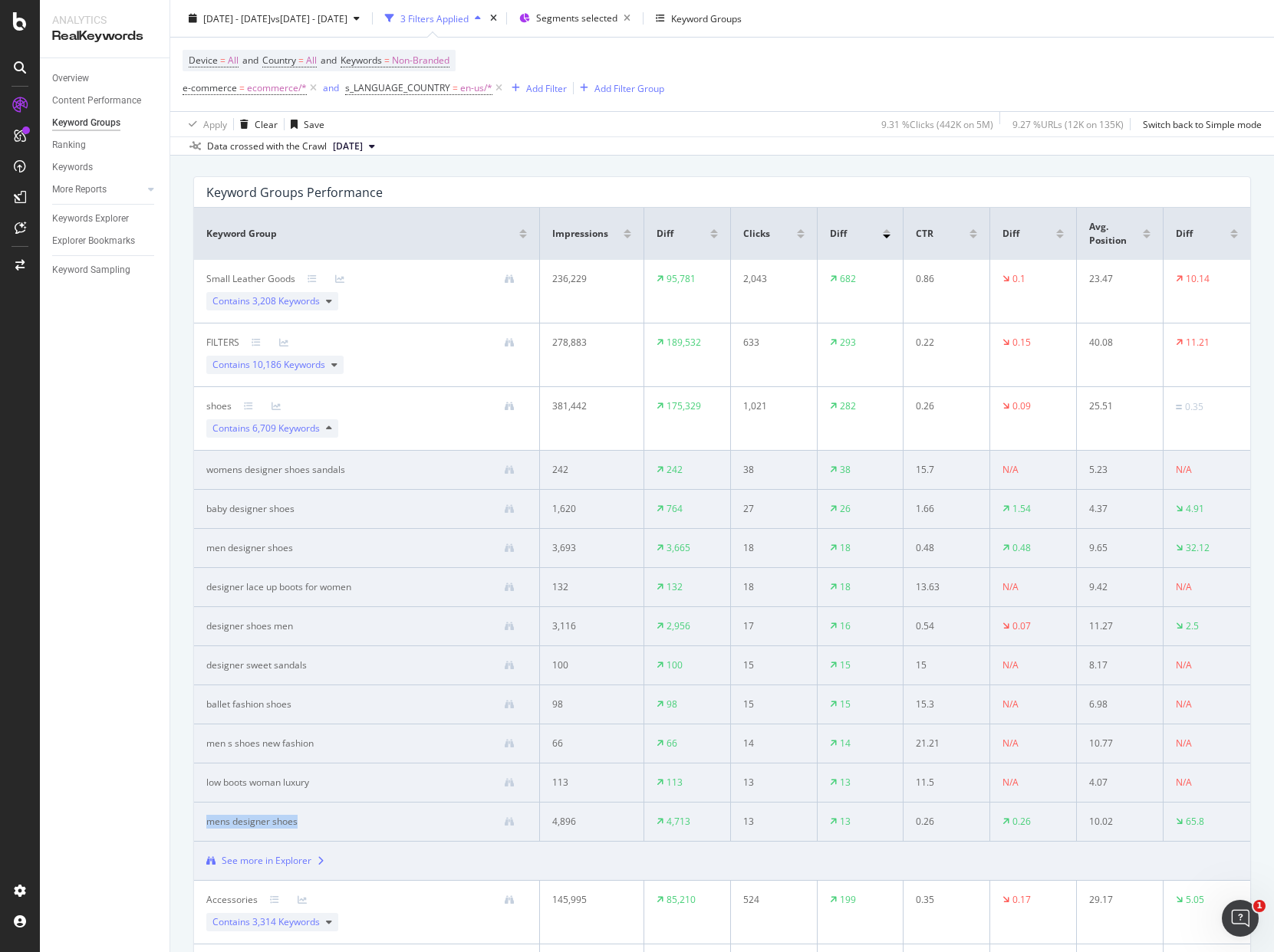
scroll to position [0, 0]
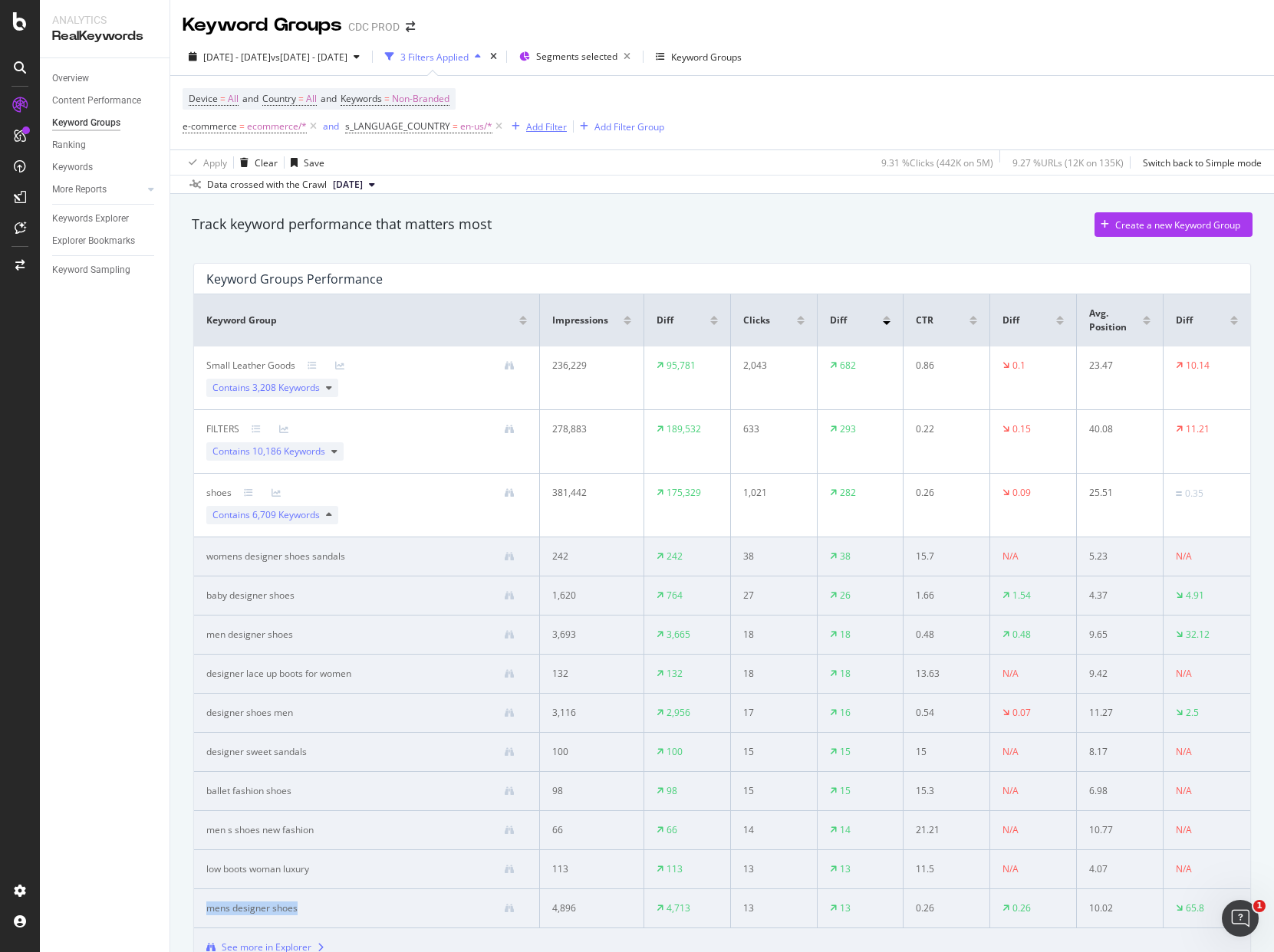
click at [533, 128] on div "Add Filter" at bounding box center [546, 126] width 41 height 13
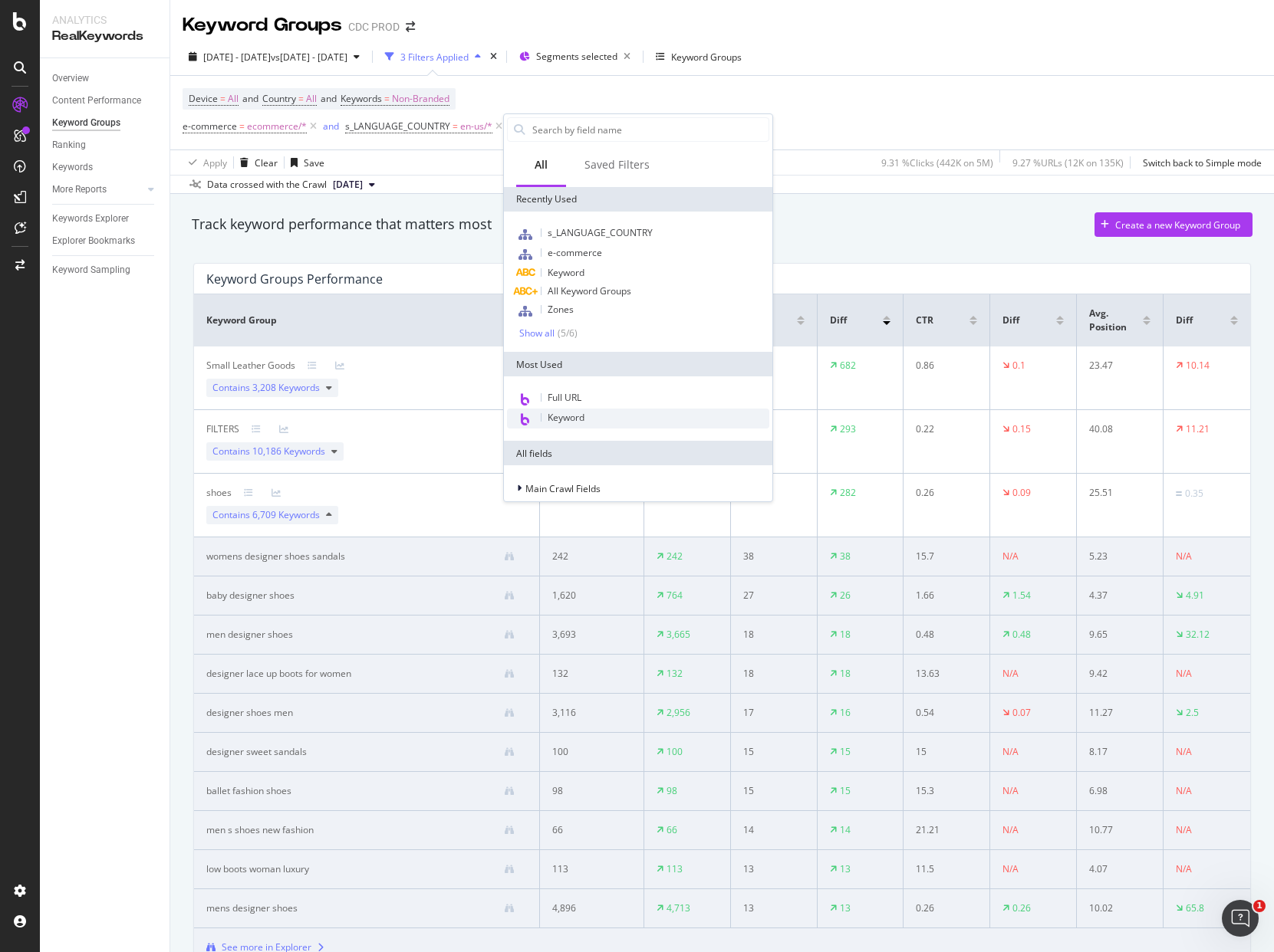
click at [574, 417] on span "Keyword" at bounding box center [566, 417] width 37 height 13
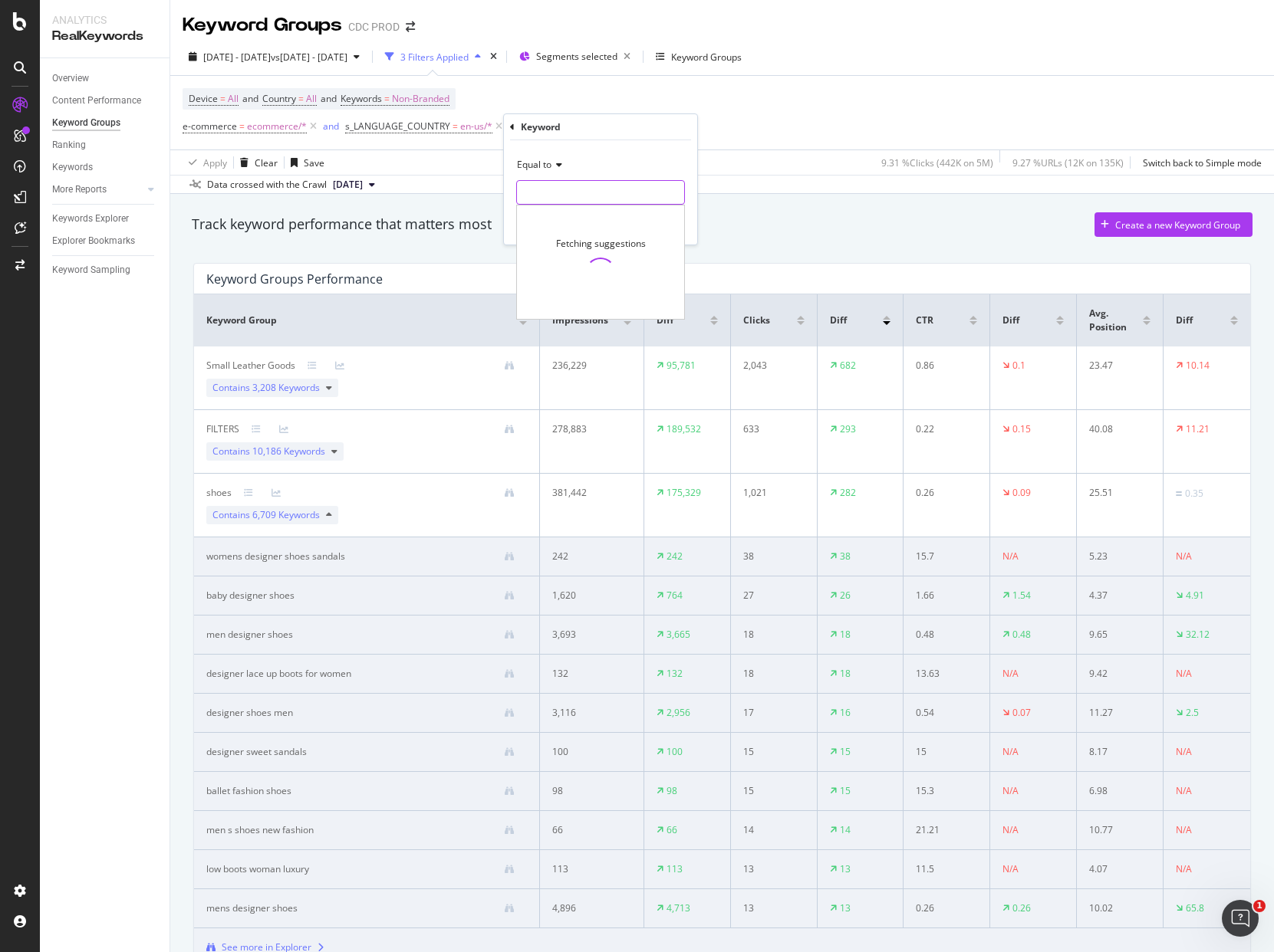
click at [556, 183] on input "text" at bounding box center [601, 192] width 167 height 25
paste input "mens designer shoes"
type input "mens designer shoes"
click at [675, 228] on div "Apply" at bounding box center [673, 224] width 24 height 13
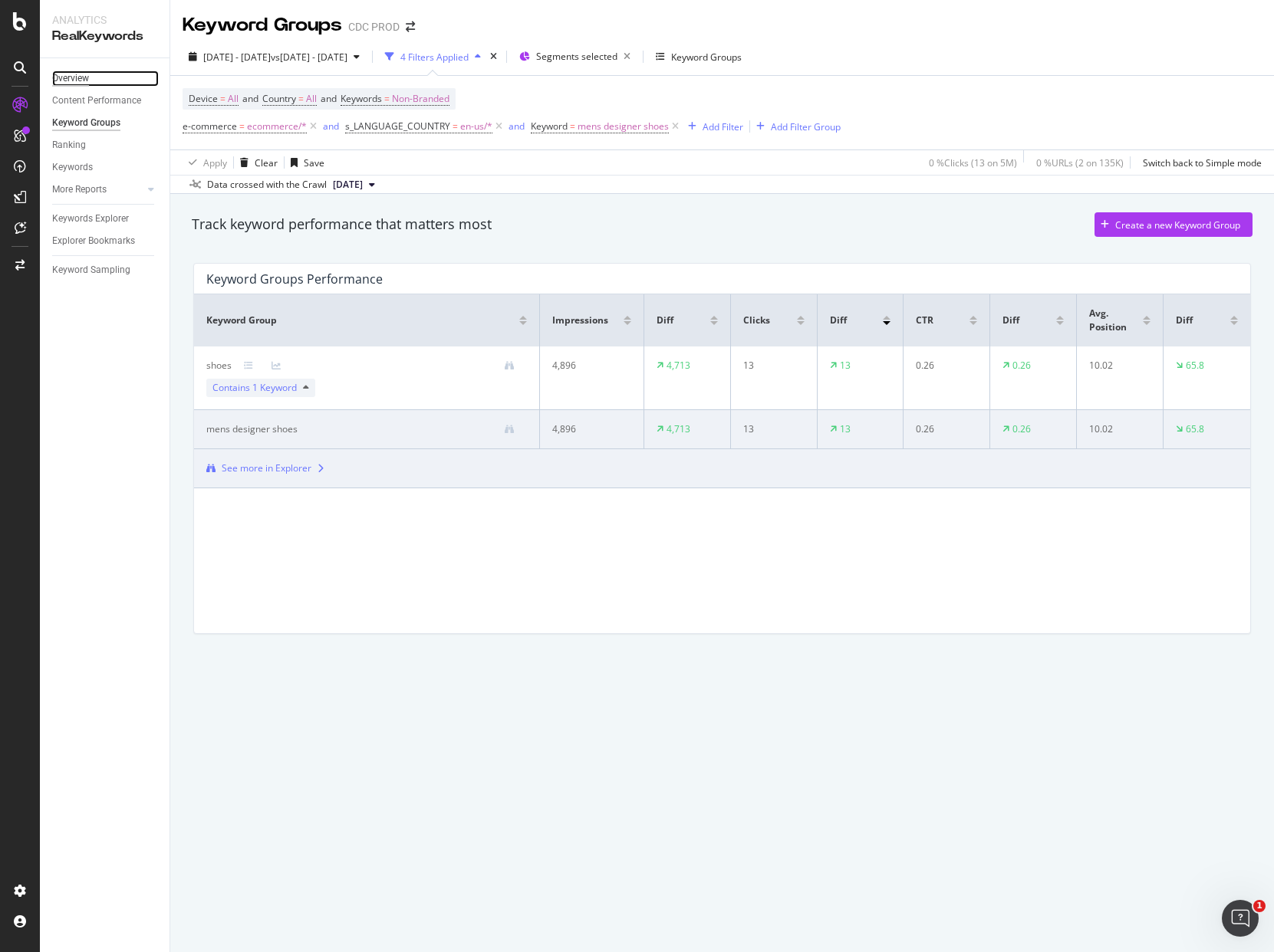
click at [84, 78] on div "Overview" at bounding box center [70, 79] width 37 height 16
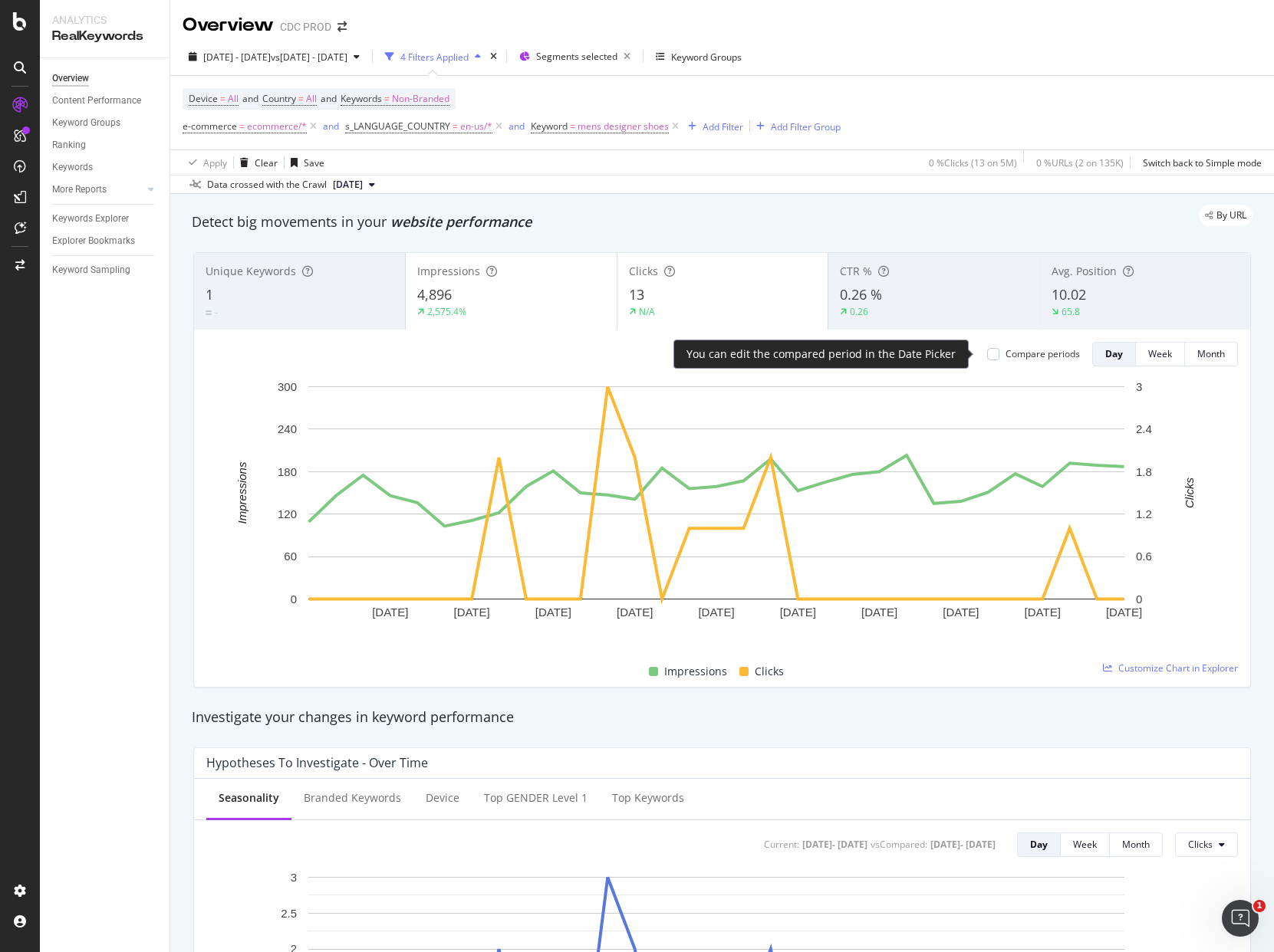
click at [1006, 353] on div "Compare periods" at bounding box center [1043, 354] width 75 height 13
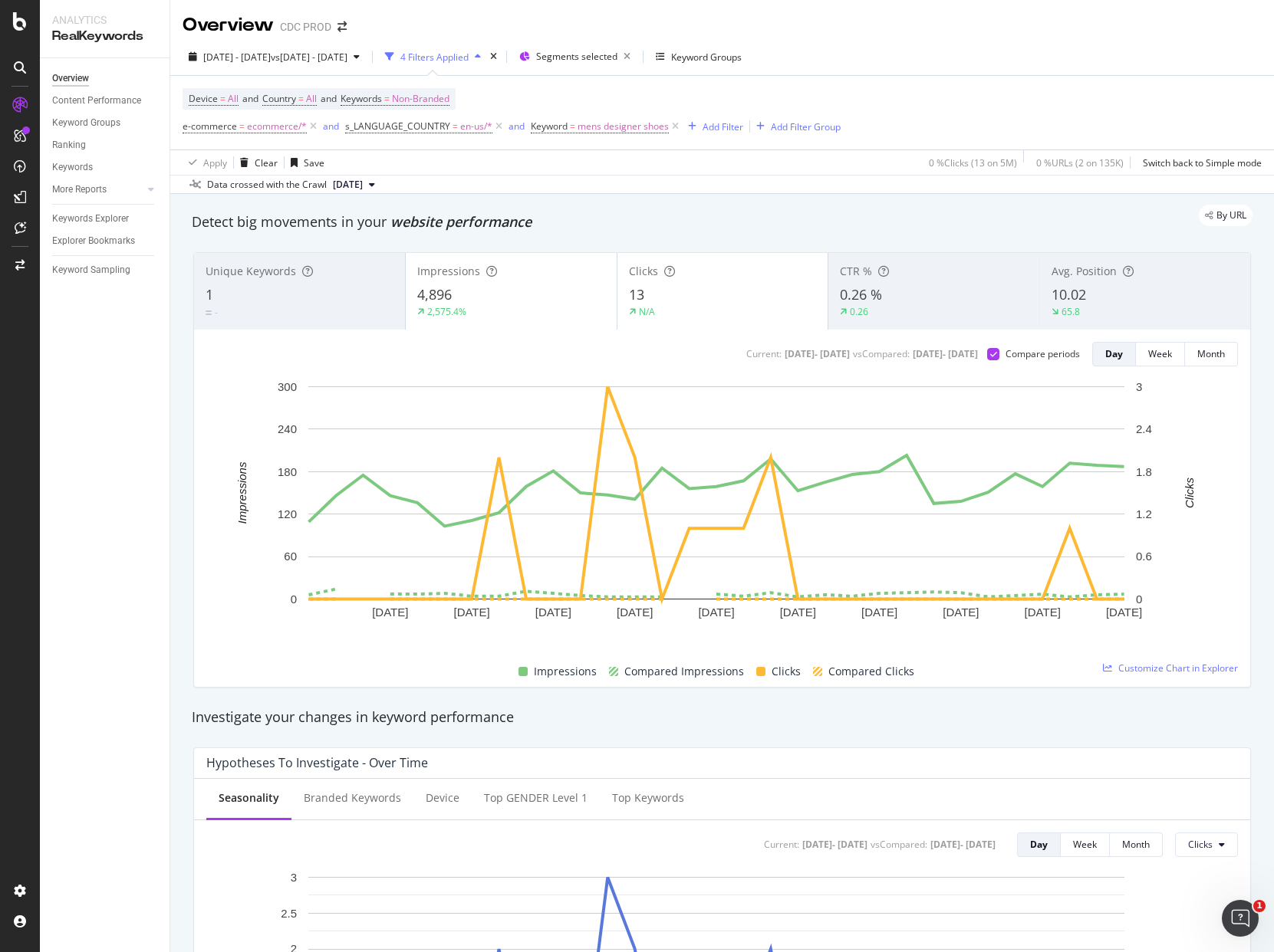
click at [687, 287] on div "13" at bounding box center [722, 295] width 188 height 20
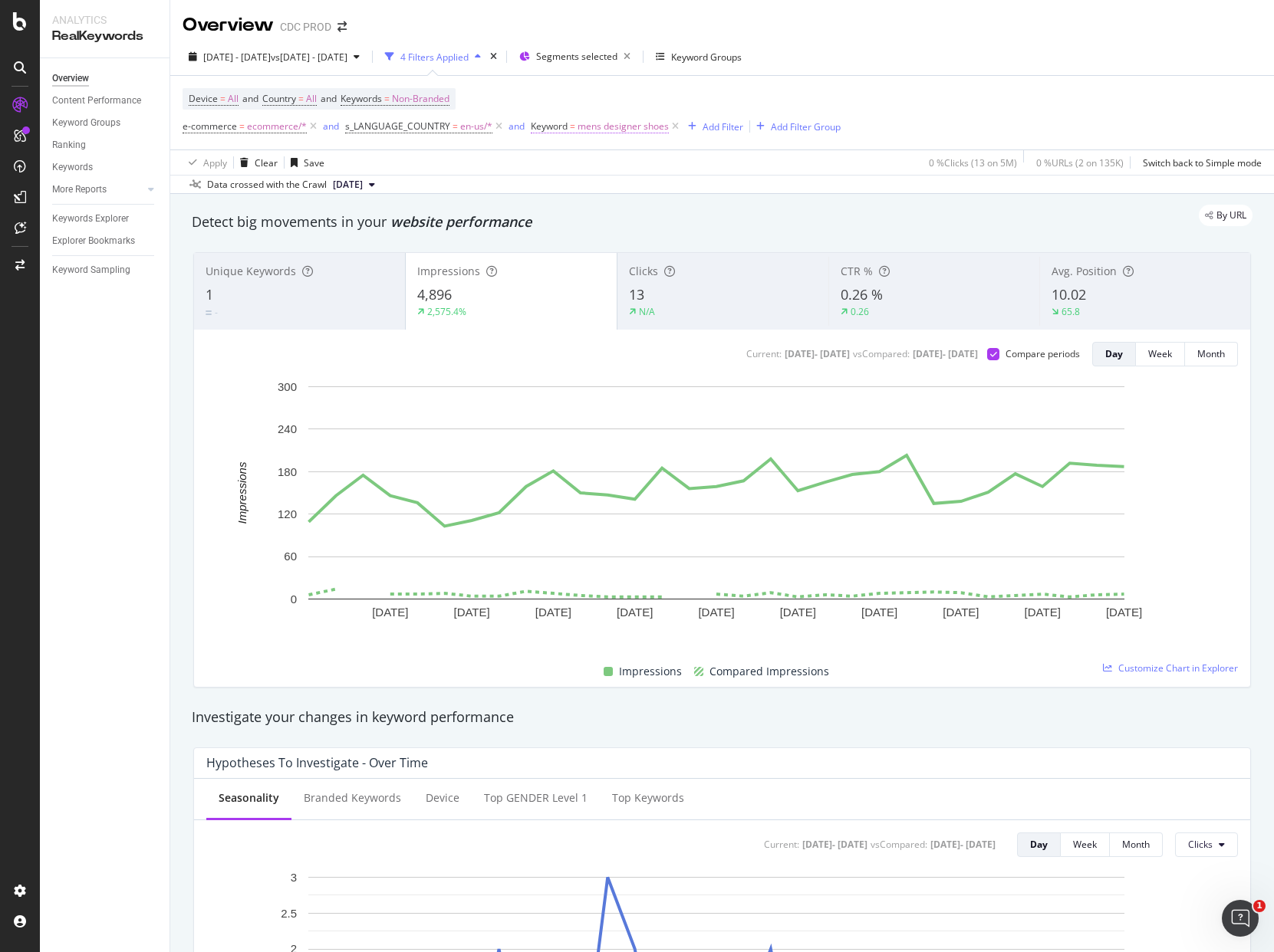
click at [620, 124] on span "mens designer shoes" at bounding box center [624, 126] width 92 height 22
click at [603, 192] on input "mens designer shoes" at bounding box center [615, 190] width 145 height 25
type input "luxury bag"
click at [567, 155] on span "Equal to" at bounding box center [559, 161] width 35 height 13
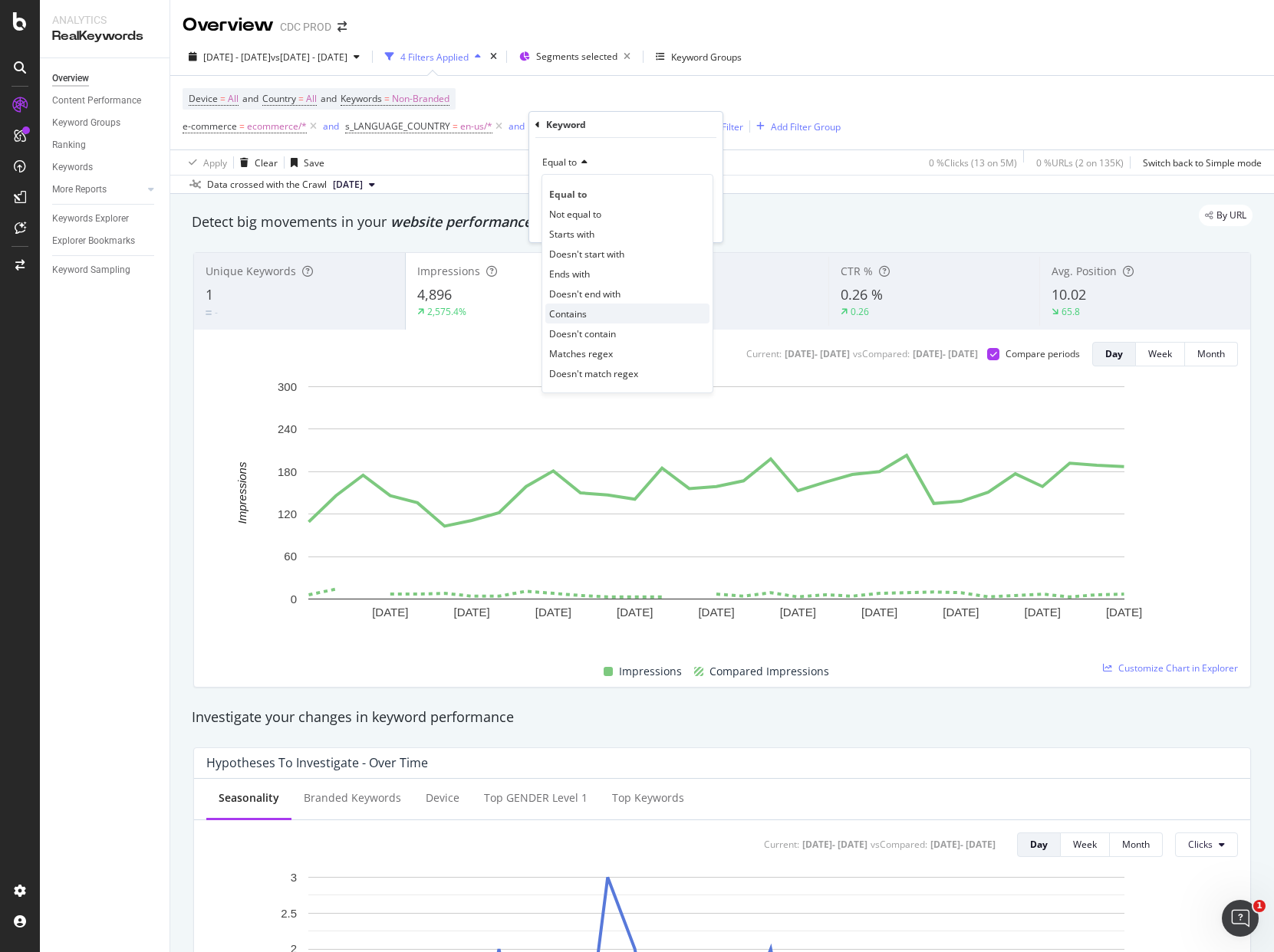
click at [586, 305] on div "Contains" at bounding box center [628, 314] width 164 height 20
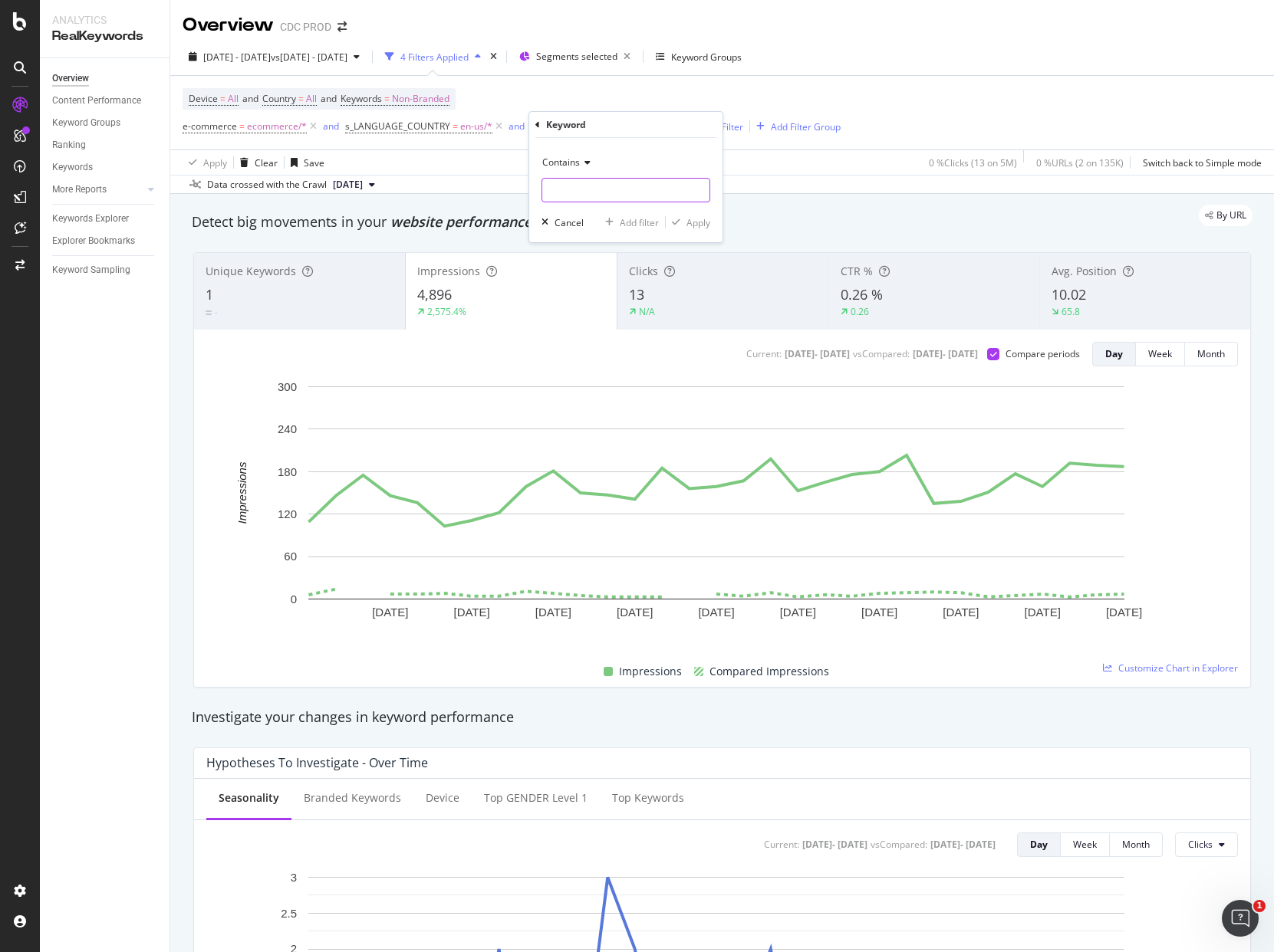
click at [582, 180] on input "text" at bounding box center [626, 190] width 167 height 25
type input "luxury bag"
click at [695, 223] on div "Apply" at bounding box center [698, 222] width 24 height 13
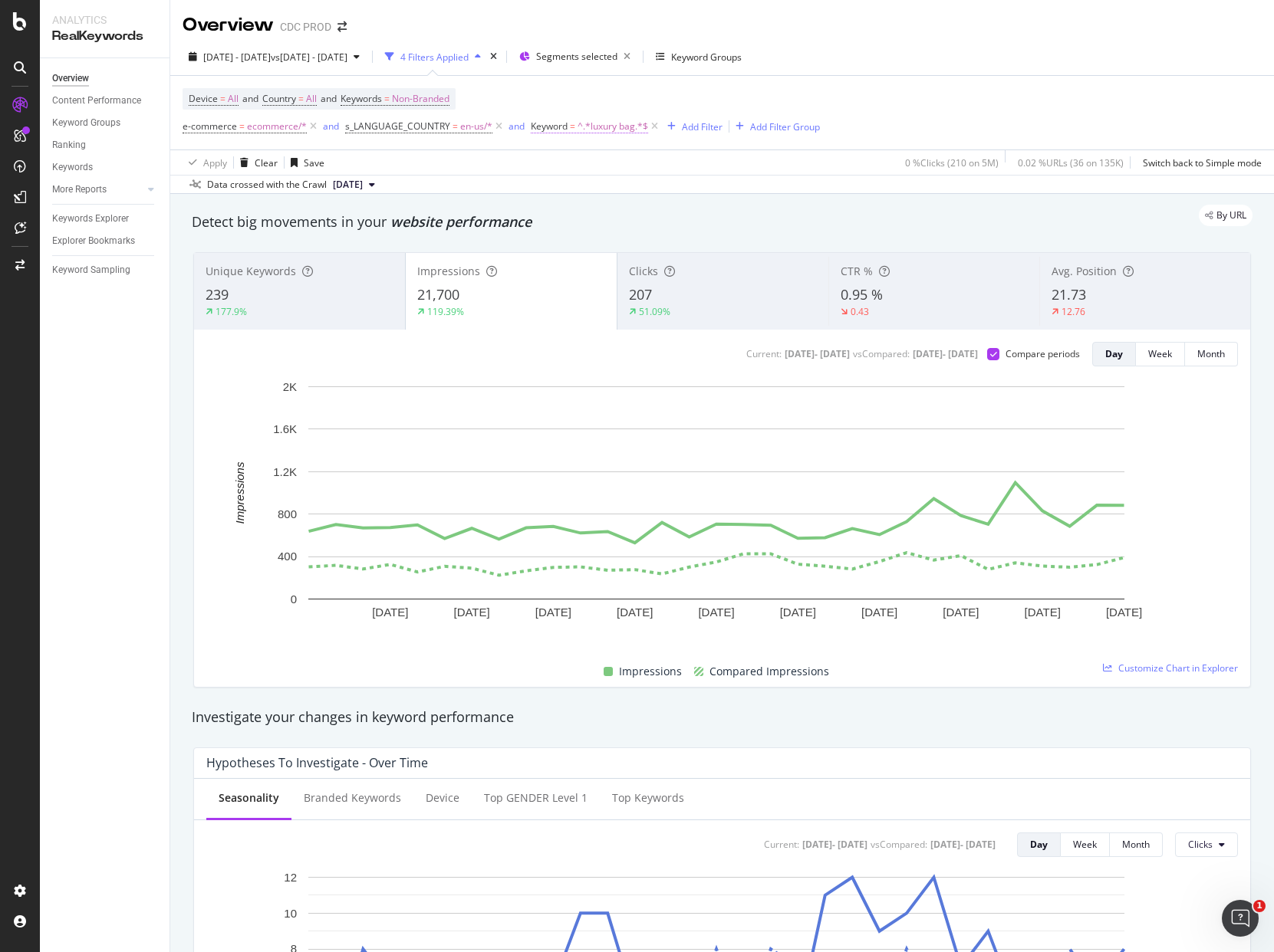
click at [616, 123] on span "^.*luxury bag.*$" at bounding box center [613, 126] width 71 height 22
drag, startPoint x: 573, startPoint y: 188, endPoint x: 526, endPoint y: 182, distance: 47.4
click at [526, 182] on body "Analytics RealKeywords Overview Content Performance Keyword Groups Ranking Keyw…" at bounding box center [637, 476] width 1274 height 952
click at [576, 190] on input "luxury bag" at bounding box center [615, 190] width 145 height 25
type input "designer bag"
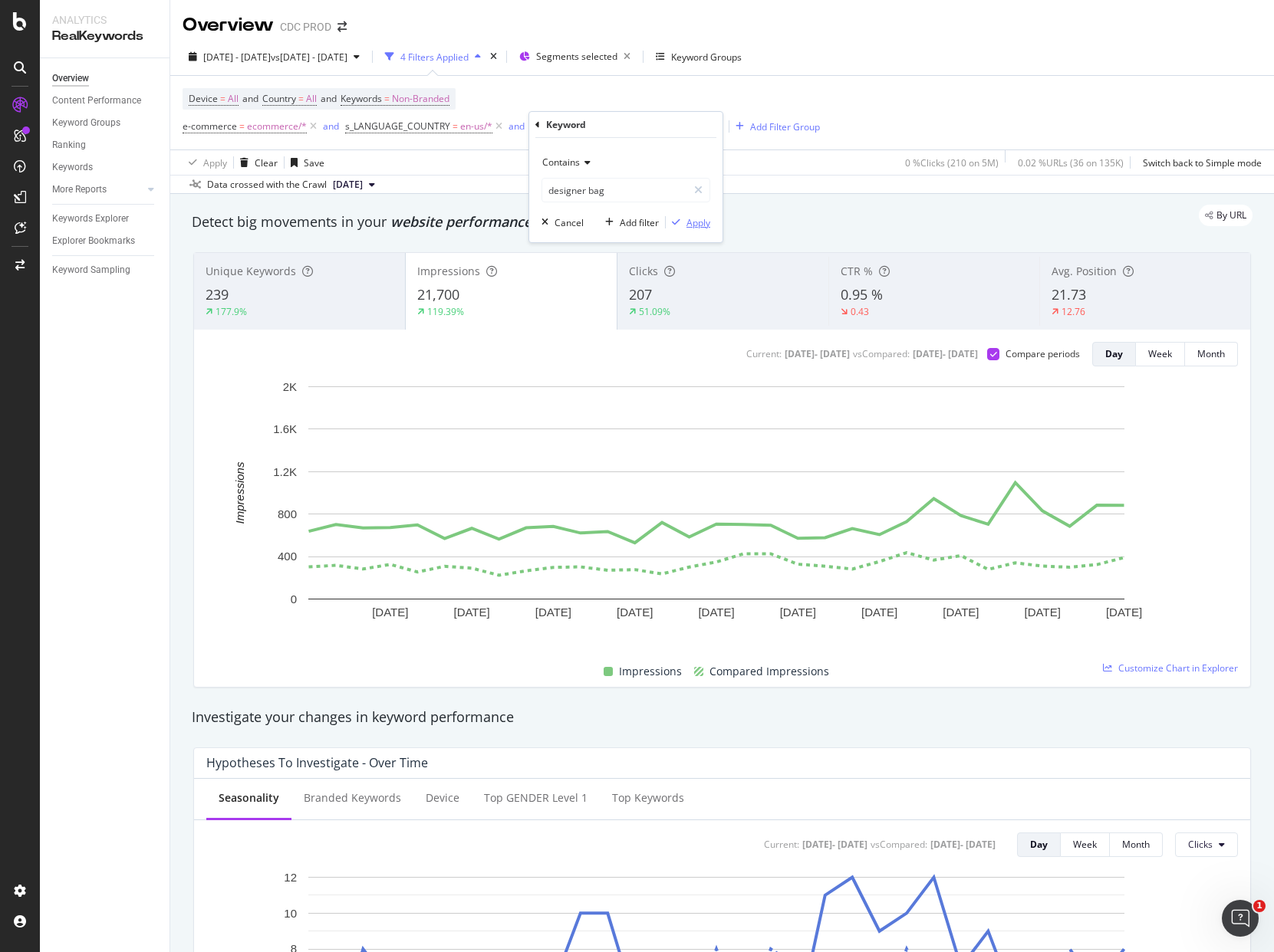
click at [699, 221] on div "Apply" at bounding box center [698, 222] width 24 height 13
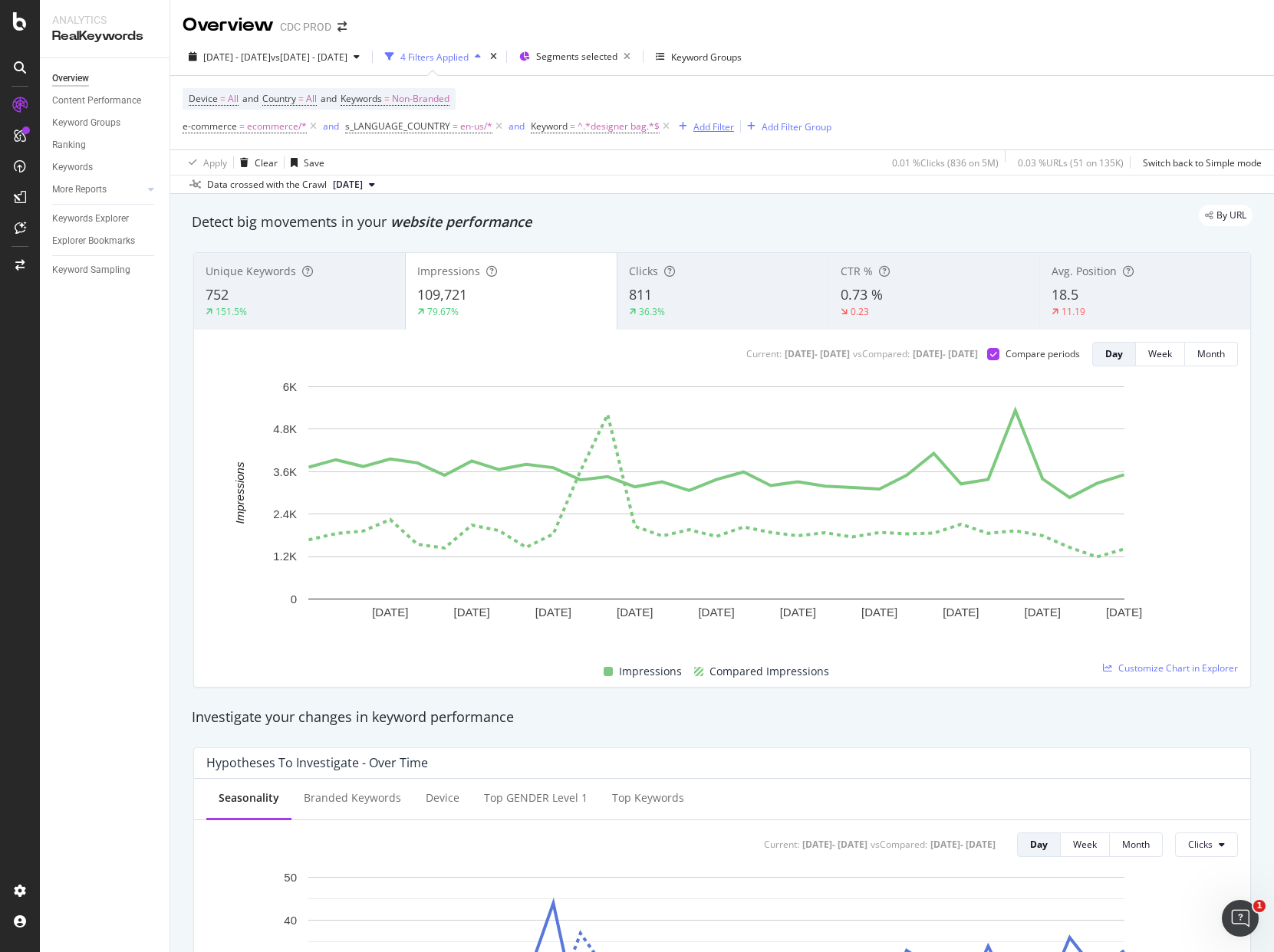
click at [672, 127] on div "button" at bounding box center [682, 125] width 21 height 9
click at [663, 127] on icon at bounding box center [665, 125] width 13 height 15
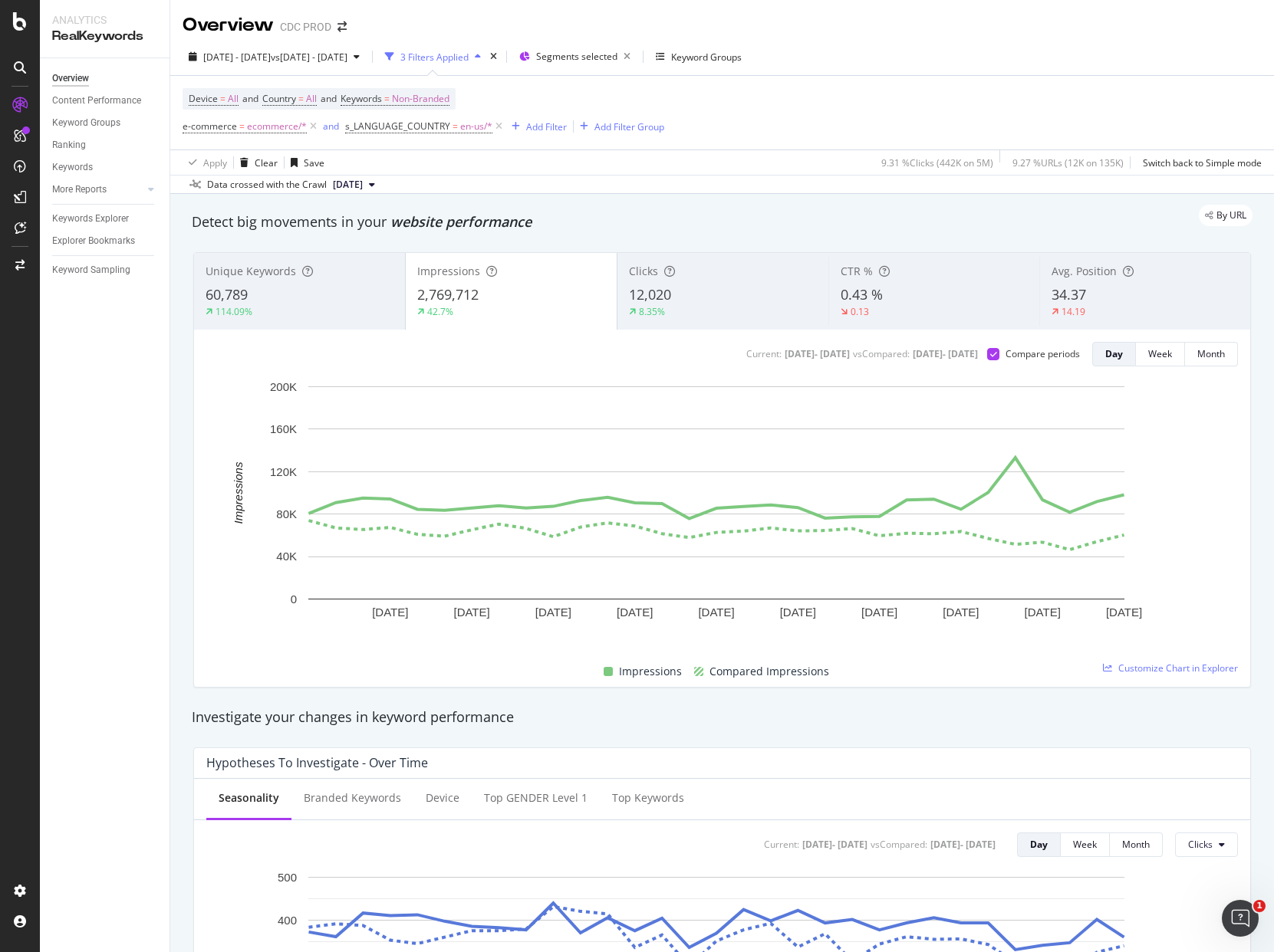
click at [469, 55] on div "3 Filters Applied" at bounding box center [434, 57] width 69 height 13
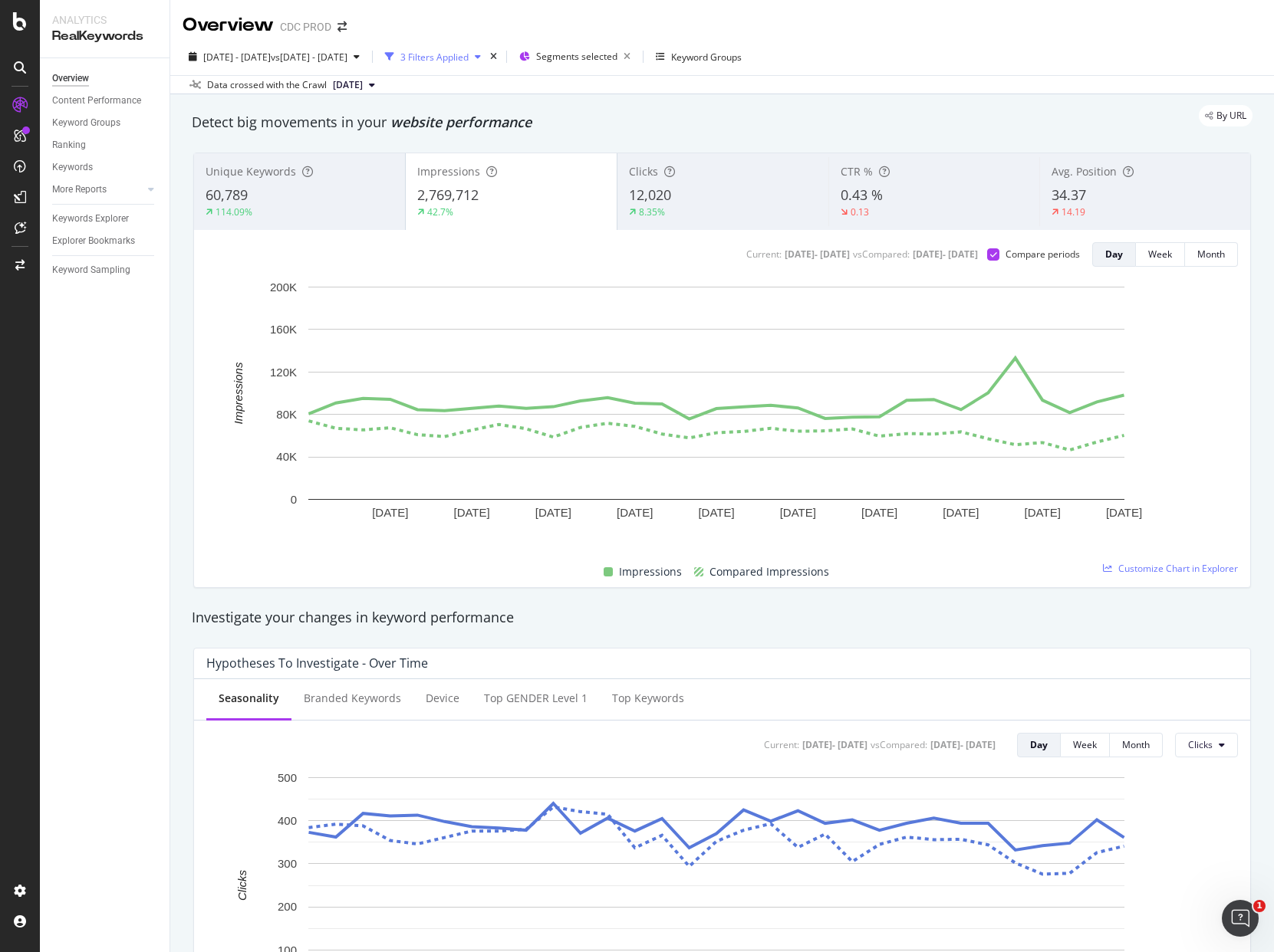
click at [469, 55] on div "3 Filters Applied" at bounding box center [434, 57] width 69 height 13
